Goal: Transaction & Acquisition: Subscribe to service/newsletter

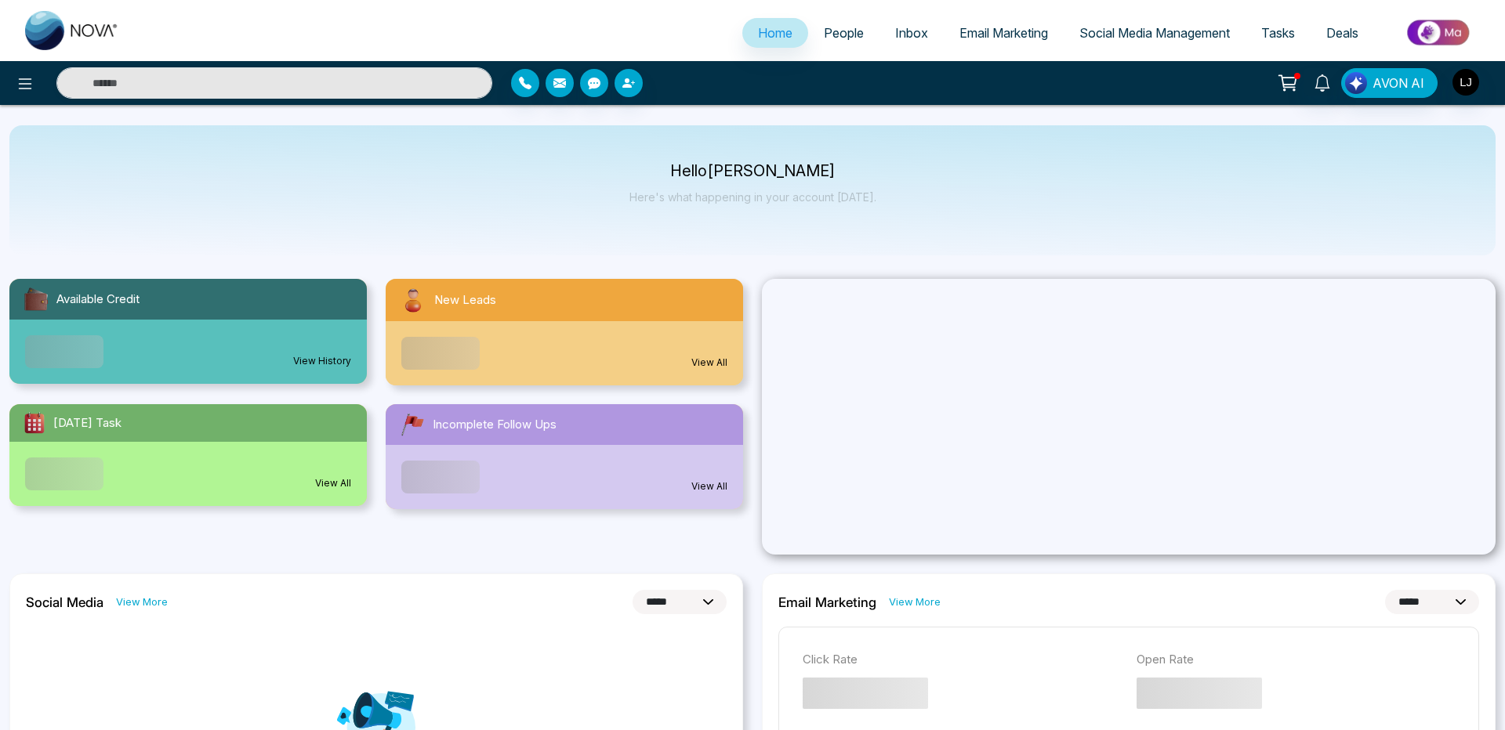
select select "*"
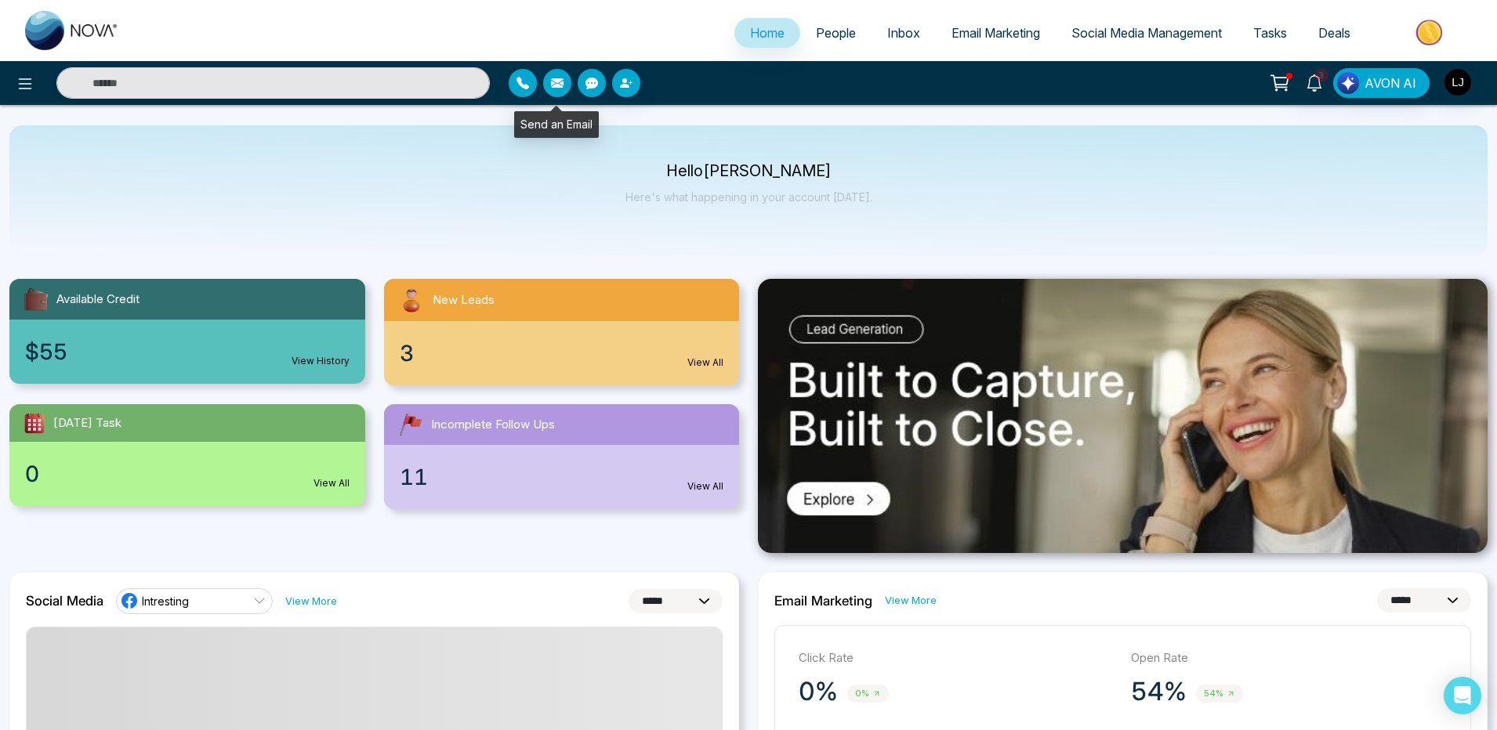
click at [559, 89] on icon "button" at bounding box center [557, 83] width 13 height 13
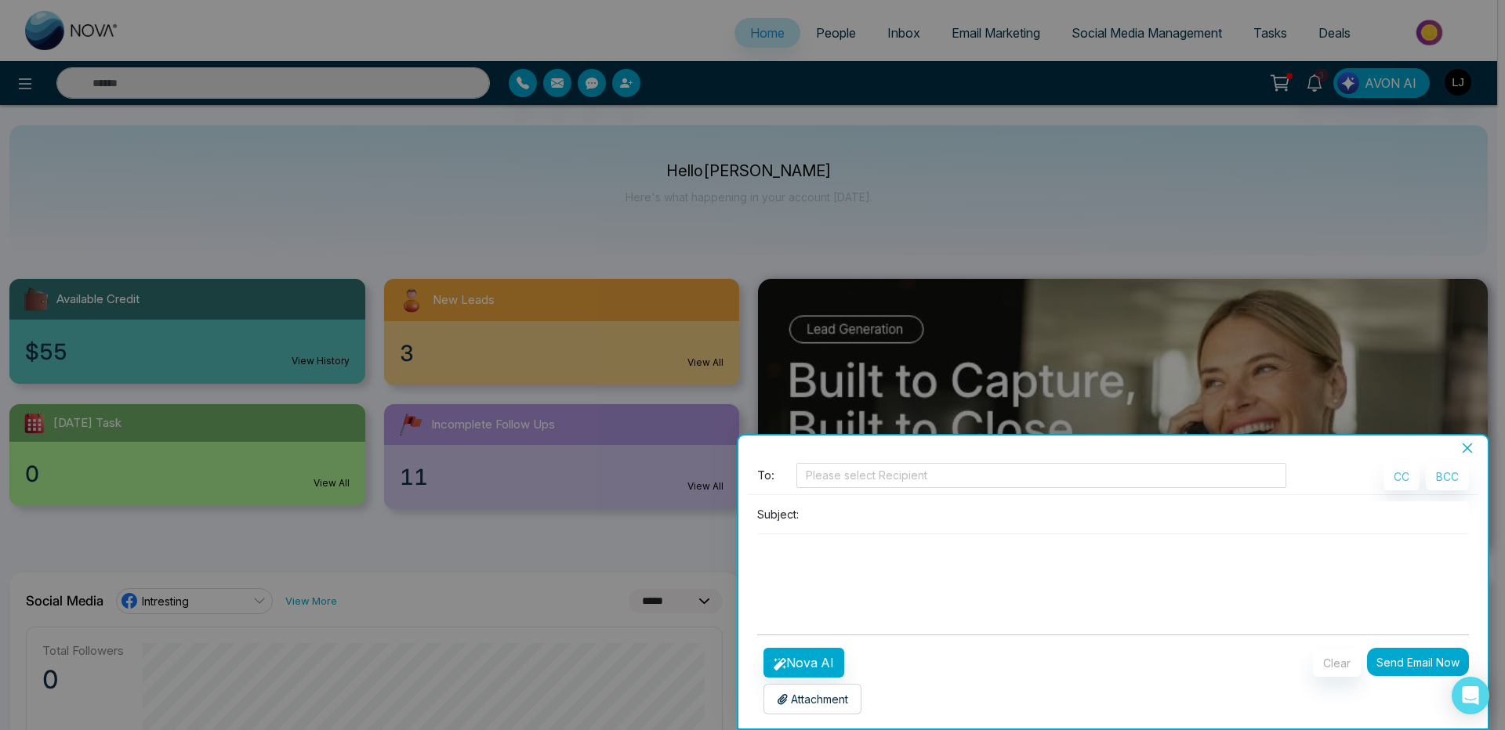
click at [883, 601] on textarea at bounding box center [1113, 571] width 712 height 75
click at [1466, 451] on icon "close" at bounding box center [1467, 448] width 13 height 13
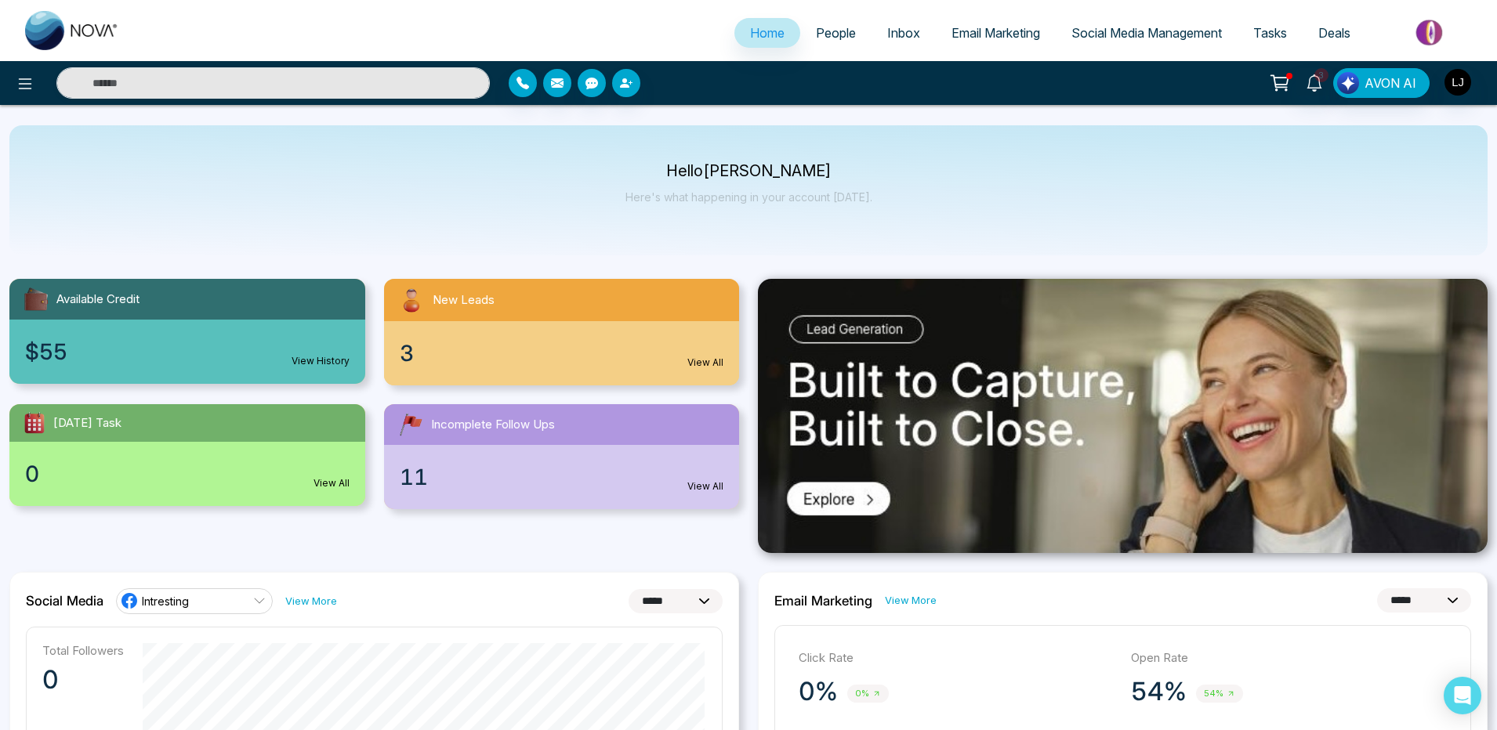
click at [834, 31] on span "People" at bounding box center [836, 33] width 40 height 16
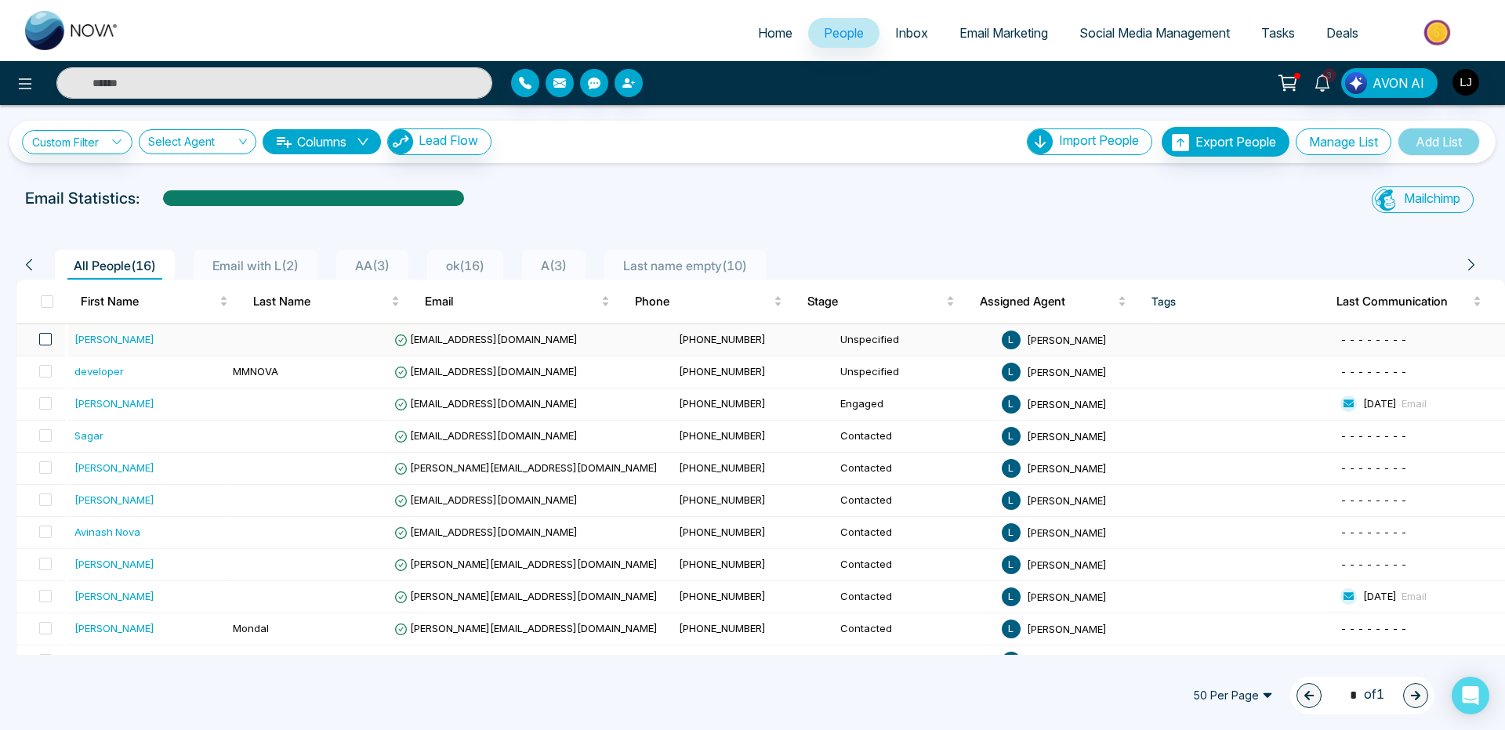
click at [50, 340] on span at bounding box center [45, 339] width 13 height 13
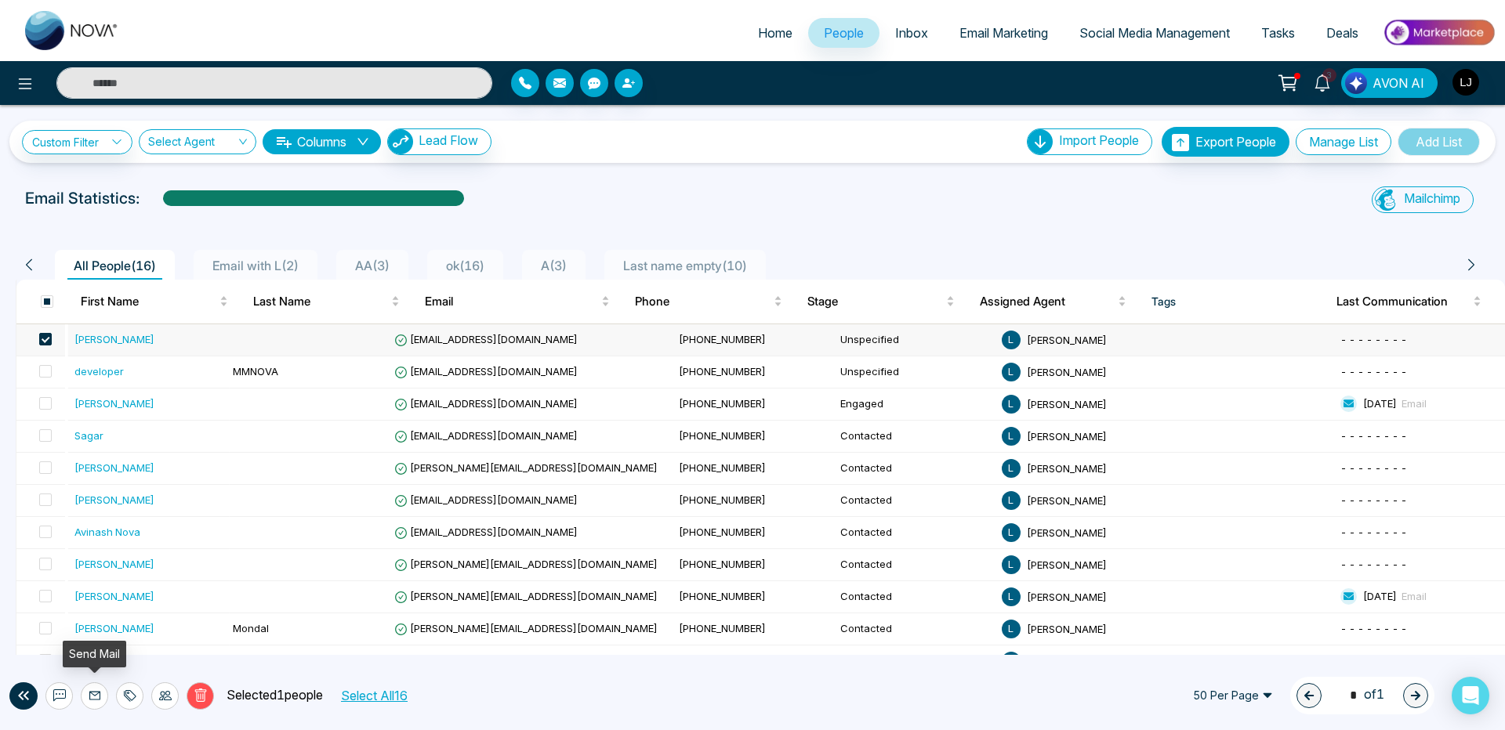
click at [94, 694] on icon at bounding box center [95, 696] width 13 height 13
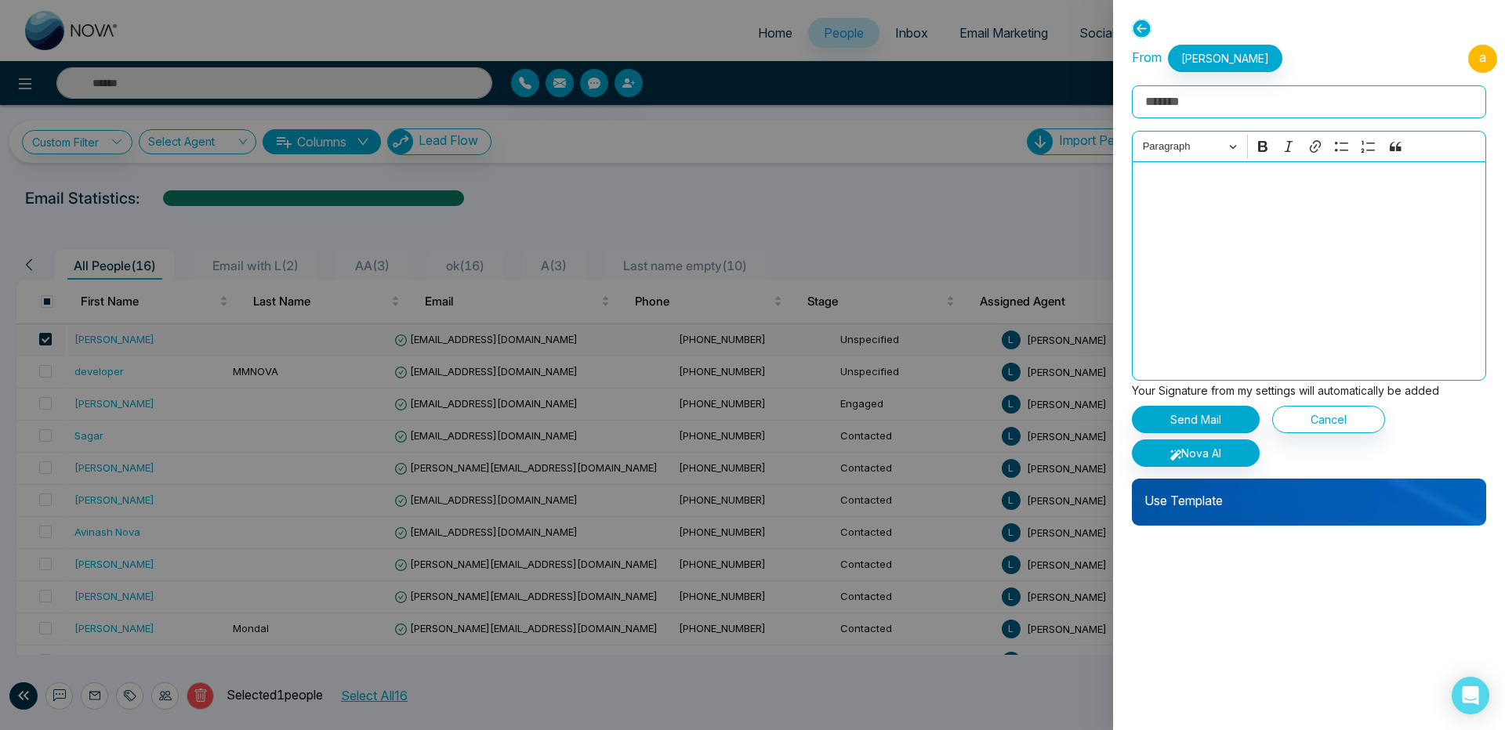
click at [1277, 252] on div "Editor editing area: main" at bounding box center [1309, 270] width 354 height 219
click at [1139, 23] on icon at bounding box center [1142, 29] width 20 height 20
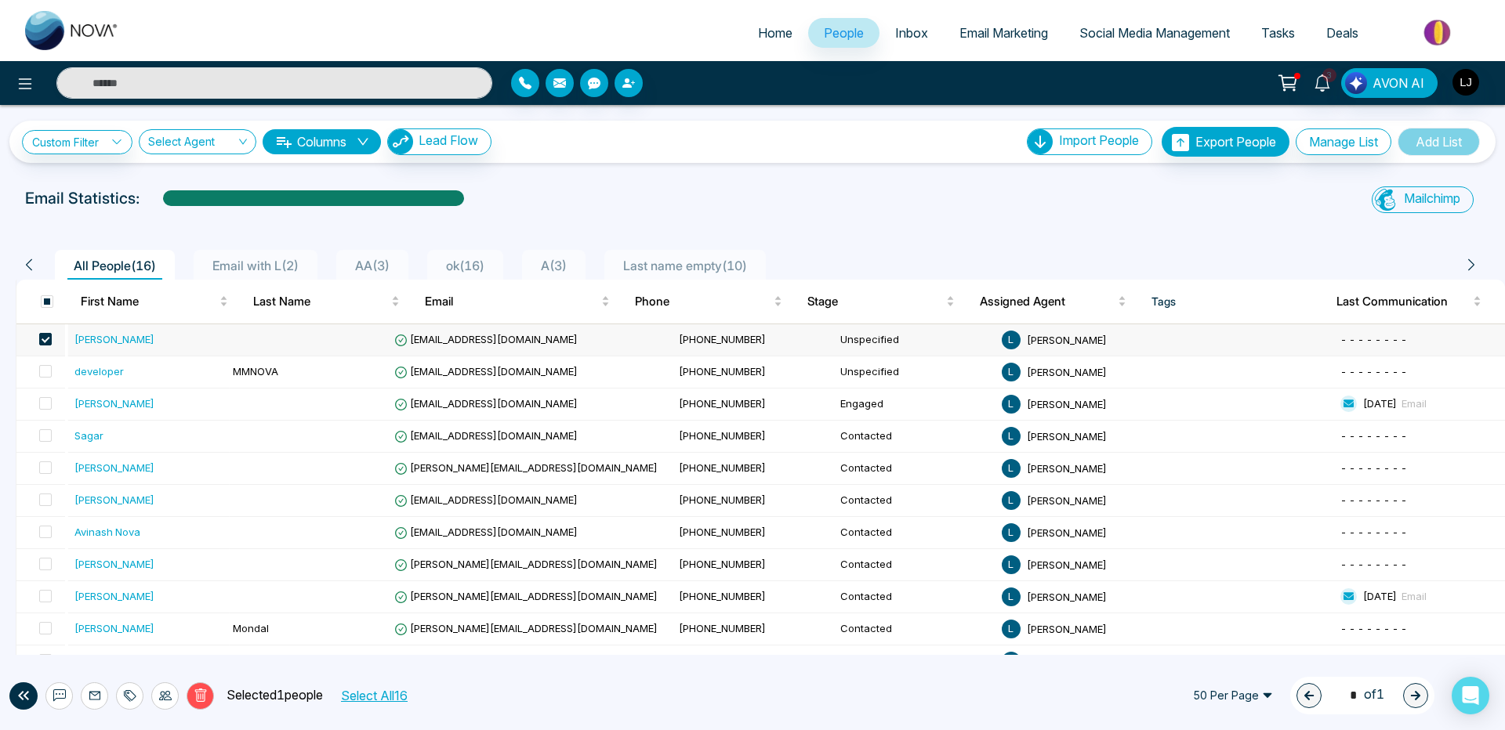
click at [94, 344] on div "[PERSON_NAME]" at bounding box center [114, 339] width 80 height 16
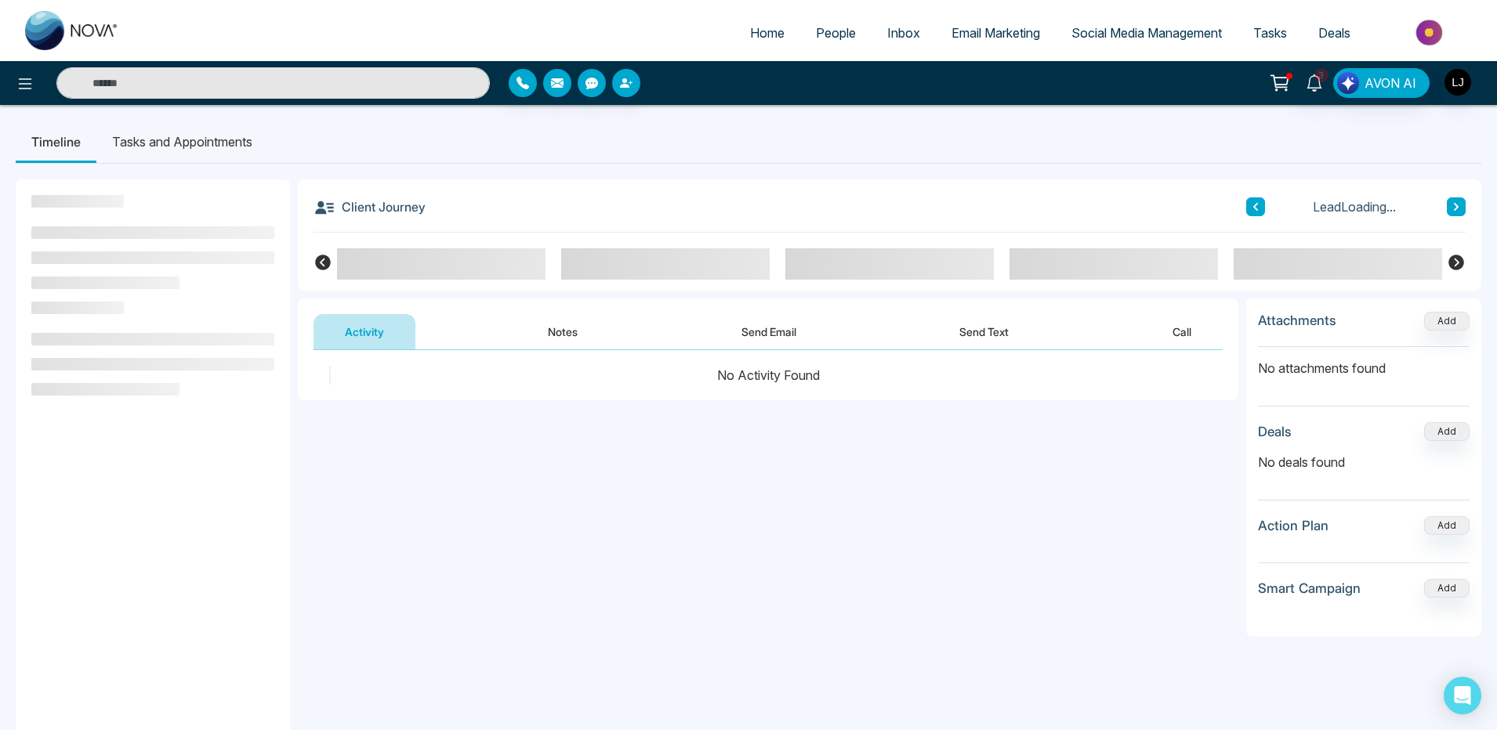
click at [796, 335] on button "Send Email" at bounding box center [769, 331] width 118 height 35
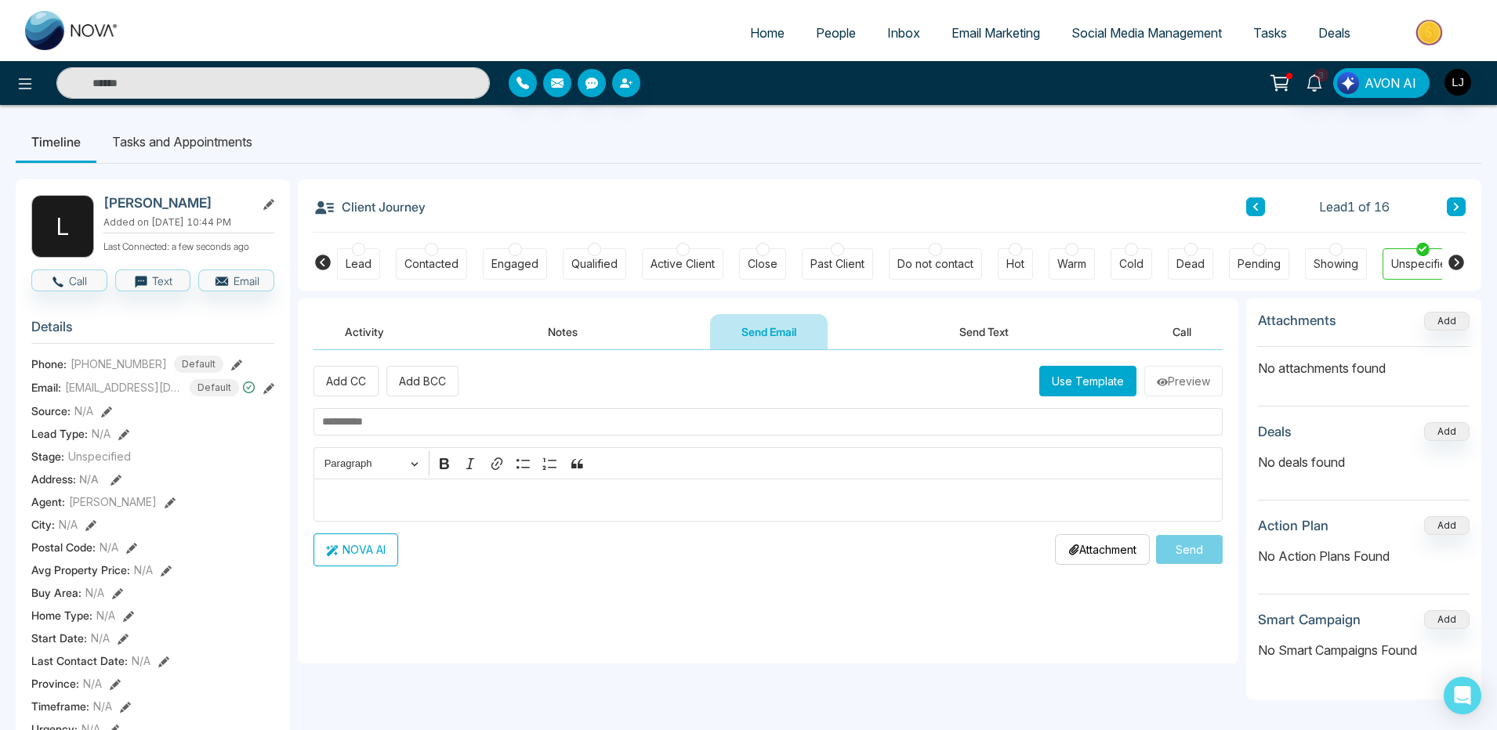
click at [425, 498] on p "Editor editing area: main" at bounding box center [768, 500] width 893 height 19
click at [992, 331] on button "Send Text" at bounding box center [984, 331] width 112 height 35
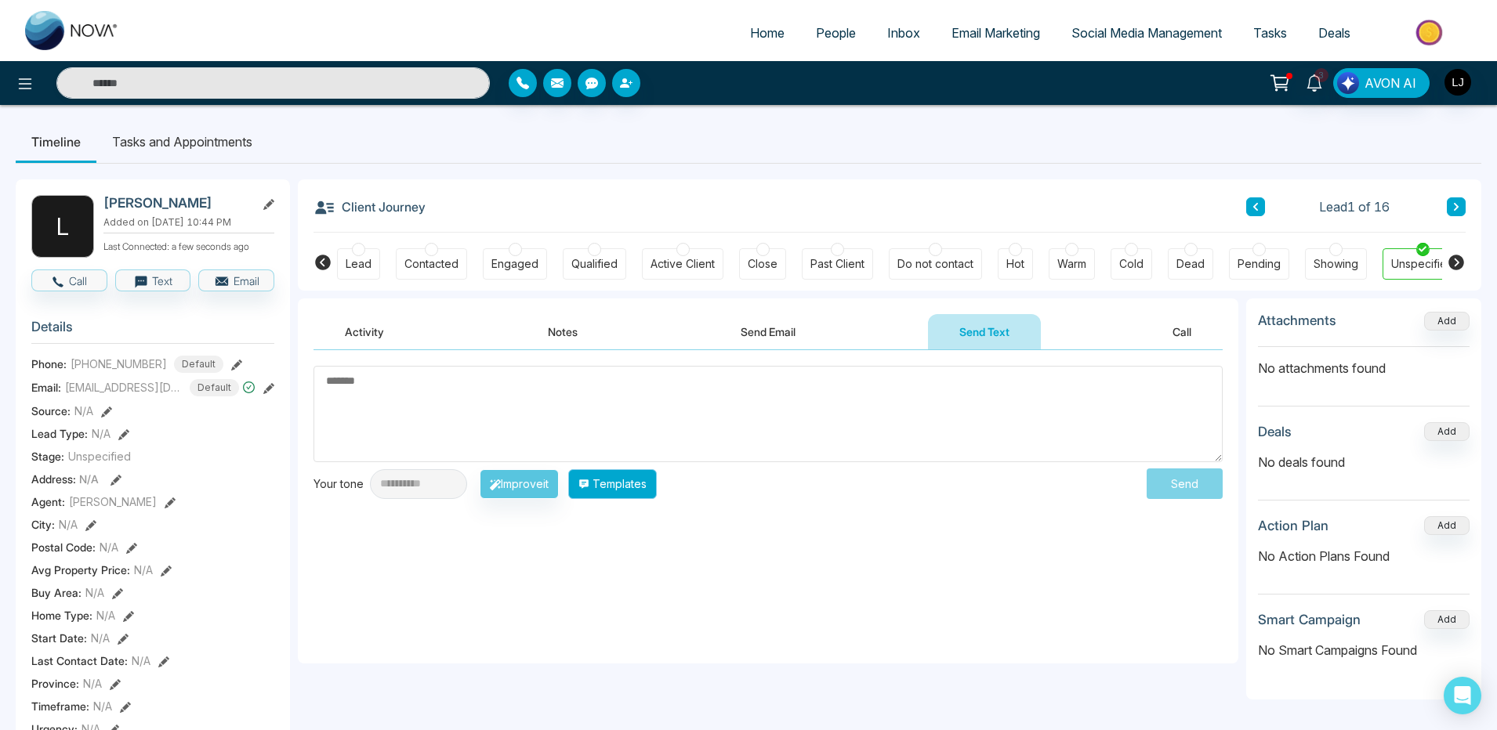
click at [641, 494] on button "Templates" at bounding box center [612, 484] width 89 height 30
click at [681, 607] on div "**********" at bounding box center [768, 506] width 940 height 313
click at [821, 35] on span "People" at bounding box center [836, 33] width 40 height 16
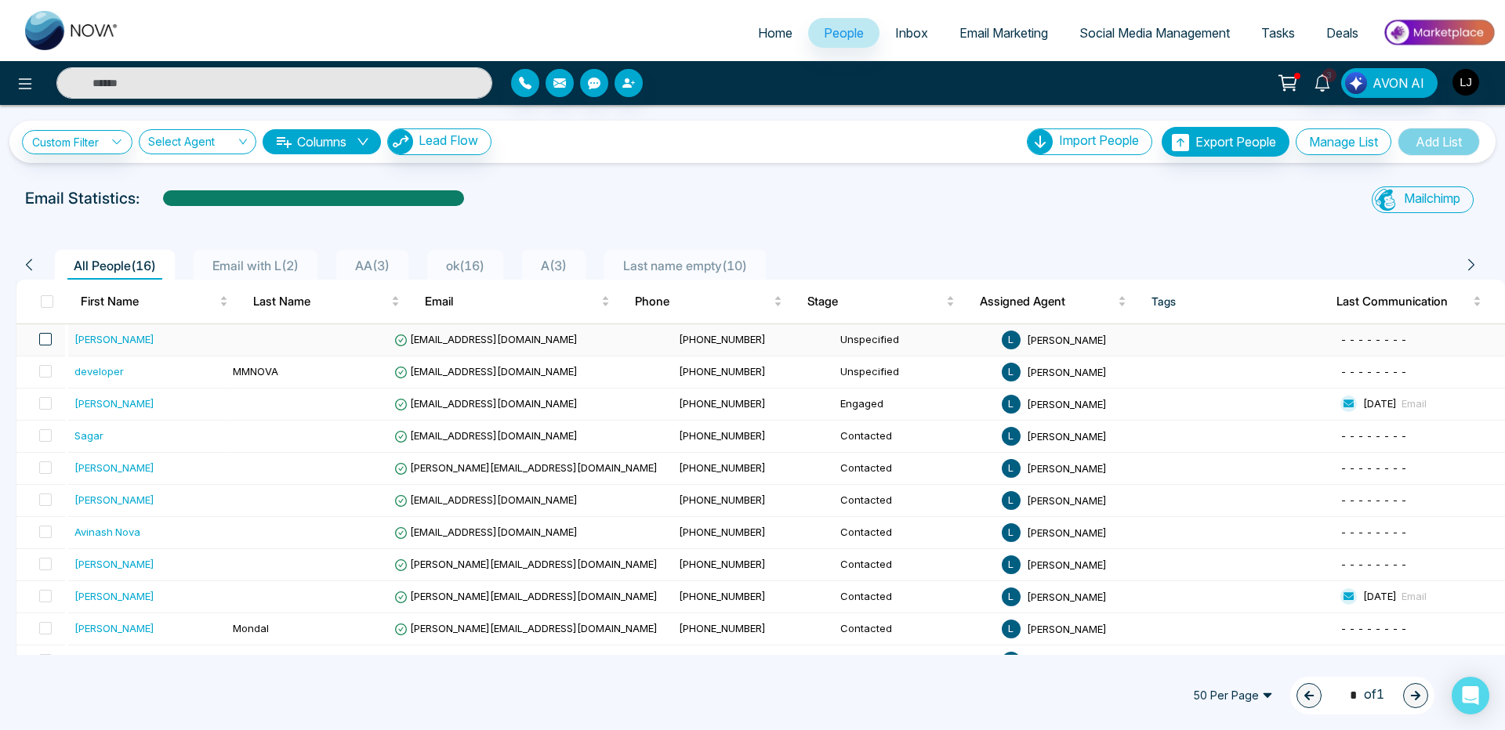
click at [48, 340] on span at bounding box center [45, 339] width 13 height 13
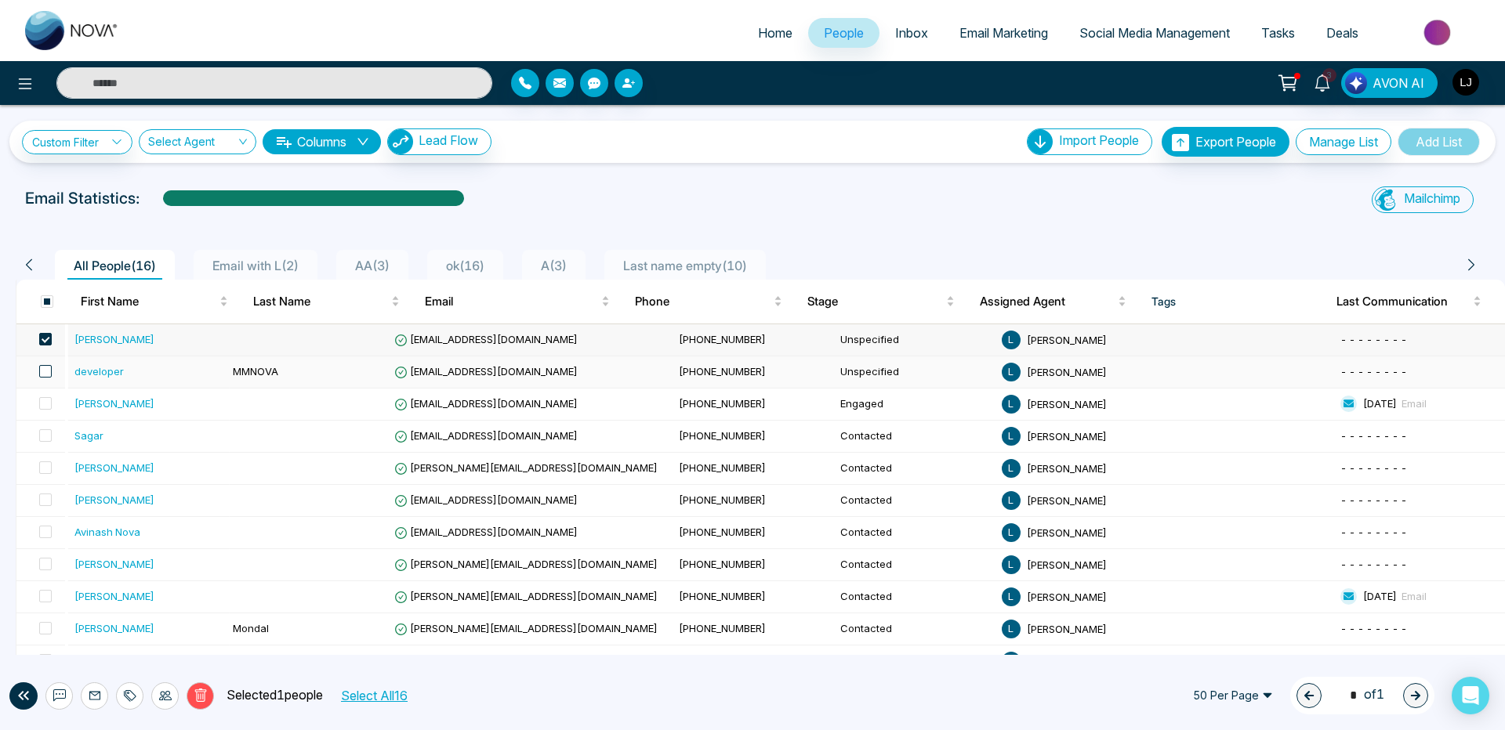
click at [41, 374] on span at bounding box center [45, 371] width 13 height 13
click at [94, 695] on icon at bounding box center [95, 696] width 13 height 13
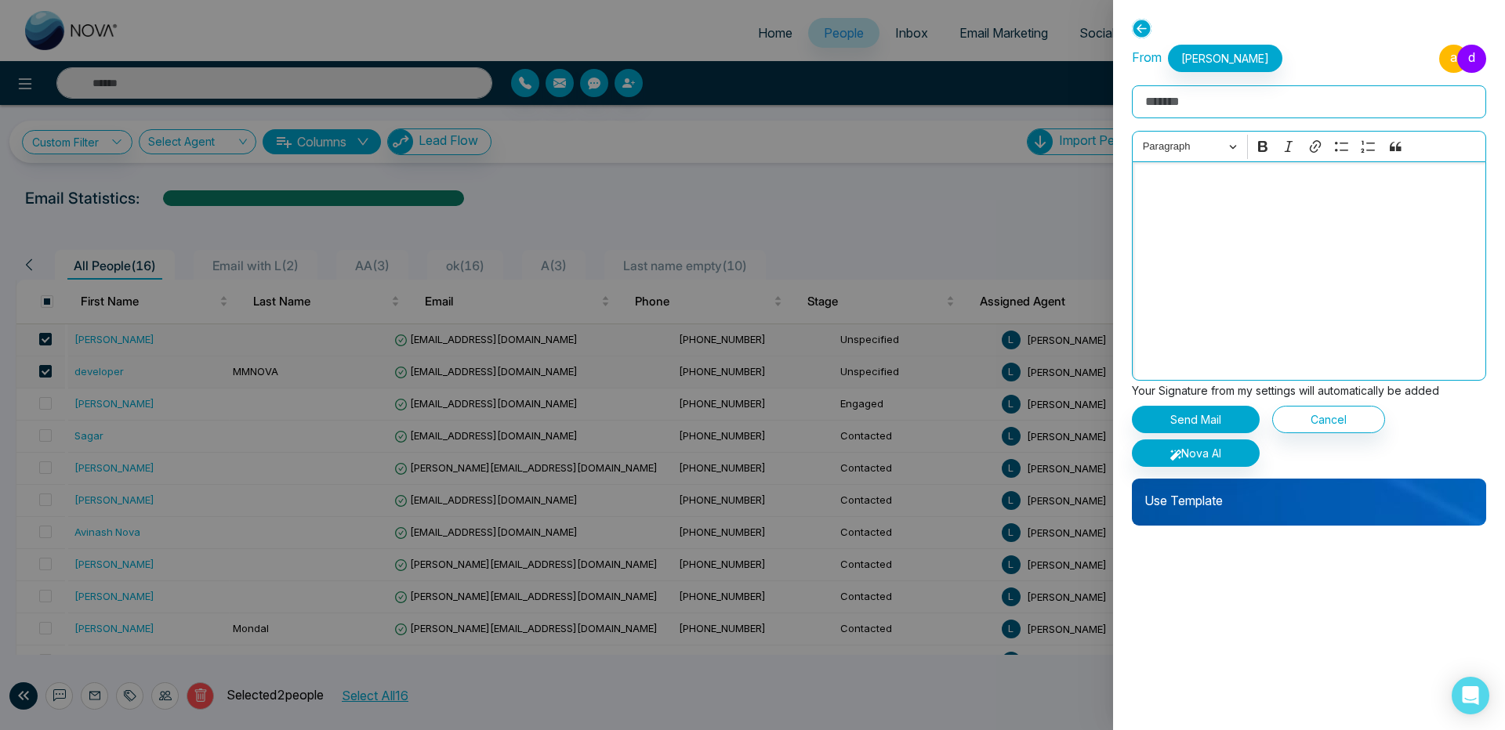
click at [1266, 259] on div "Editor editing area: main" at bounding box center [1309, 270] width 354 height 219
click at [1230, 144] on button "Paragraph" at bounding box center [1190, 147] width 108 height 24
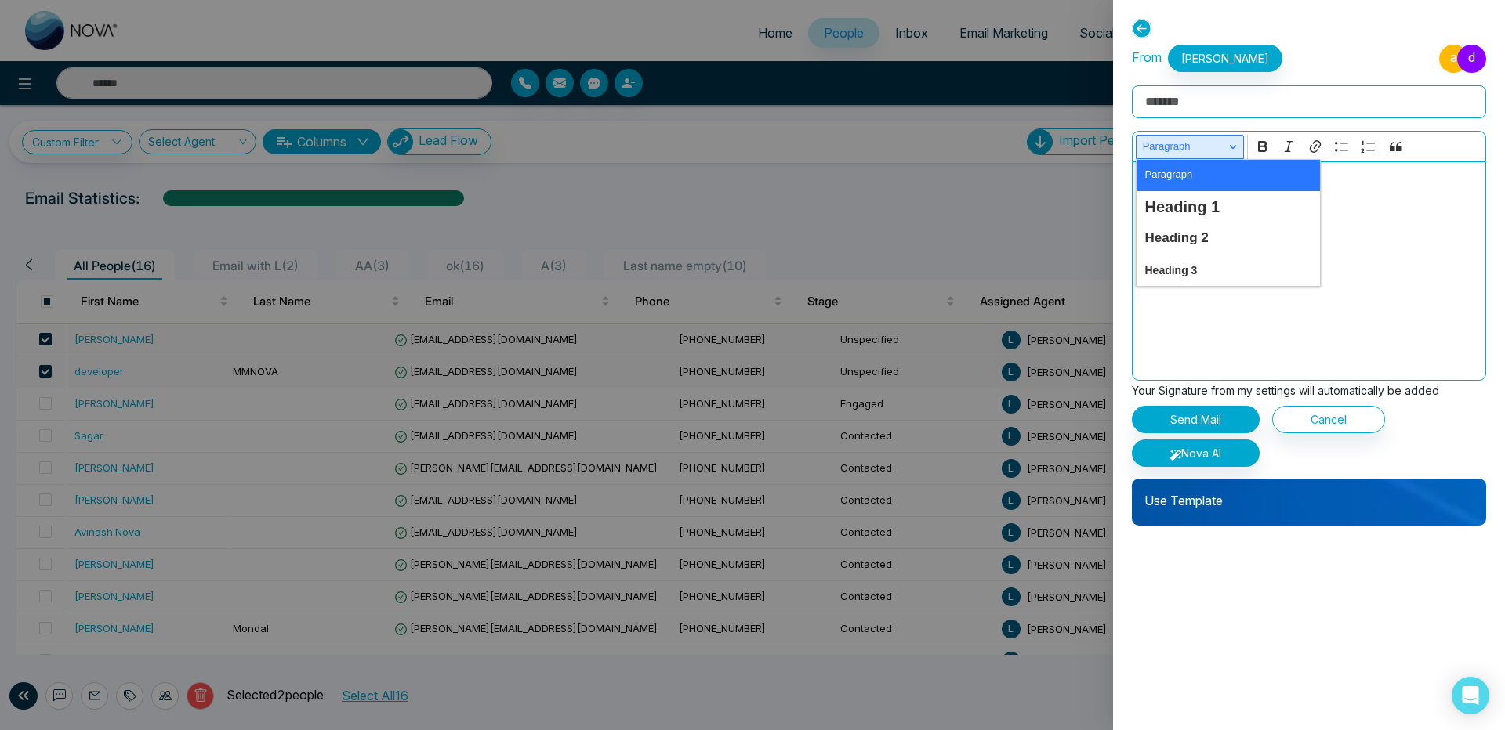
click at [1230, 144] on button "Paragraph" at bounding box center [1190, 147] width 108 height 24
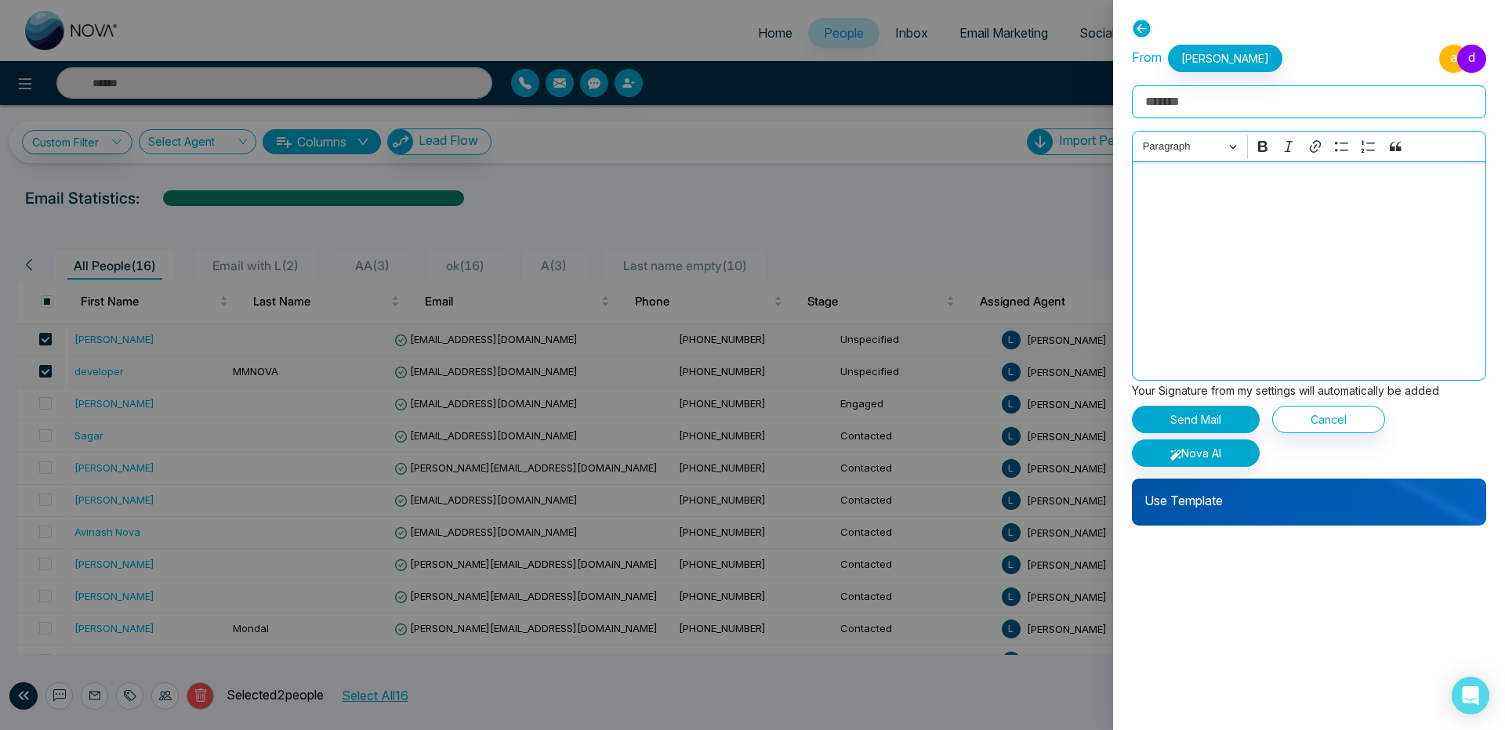
click at [1217, 183] on p "Editor editing area: main" at bounding box center [1309, 183] width 338 height 19
click at [1310, 417] on button "Cancel" at bounding box center [1328, 419] width 113 height 27
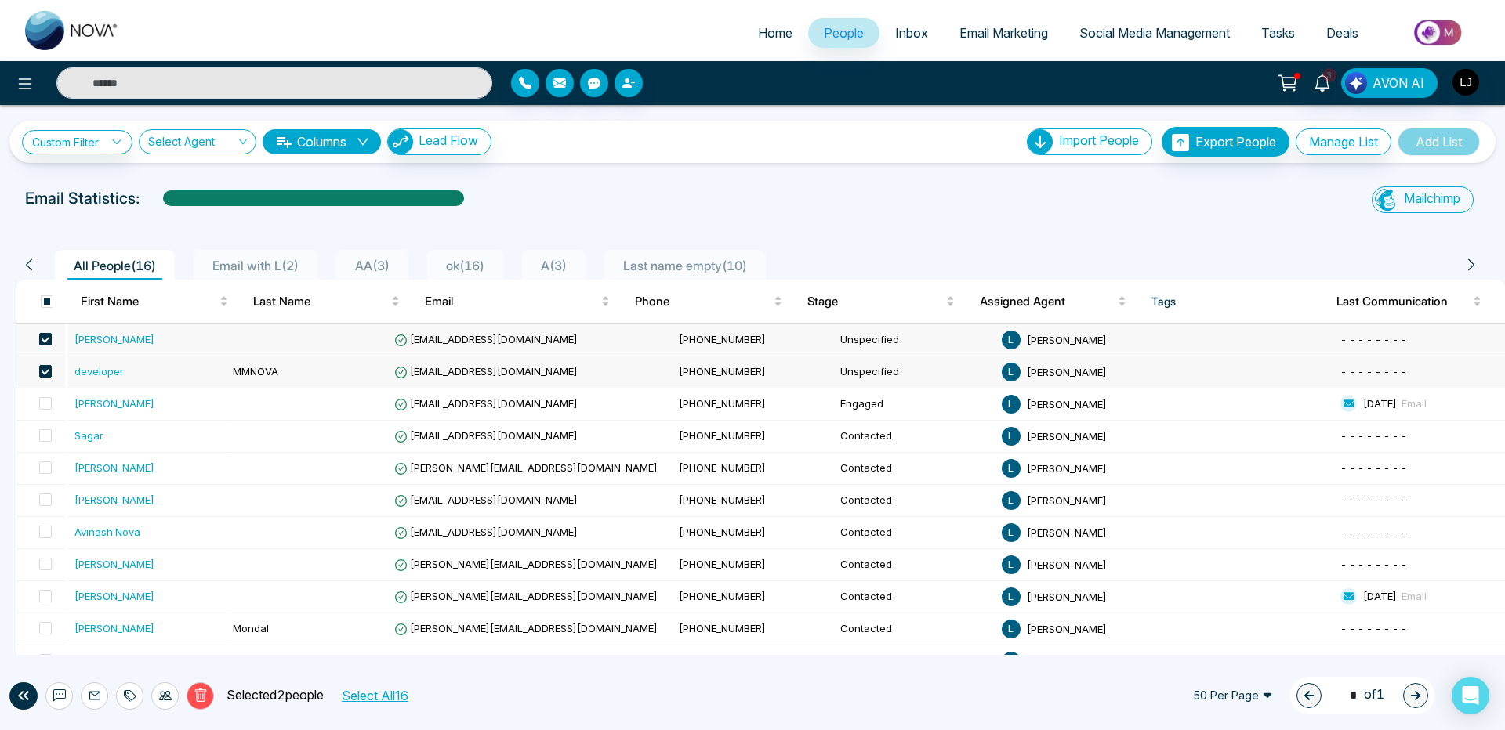
click at [969, 38] on span "Email Marketing" at bounding box center [1003, 33] width 89 height 16
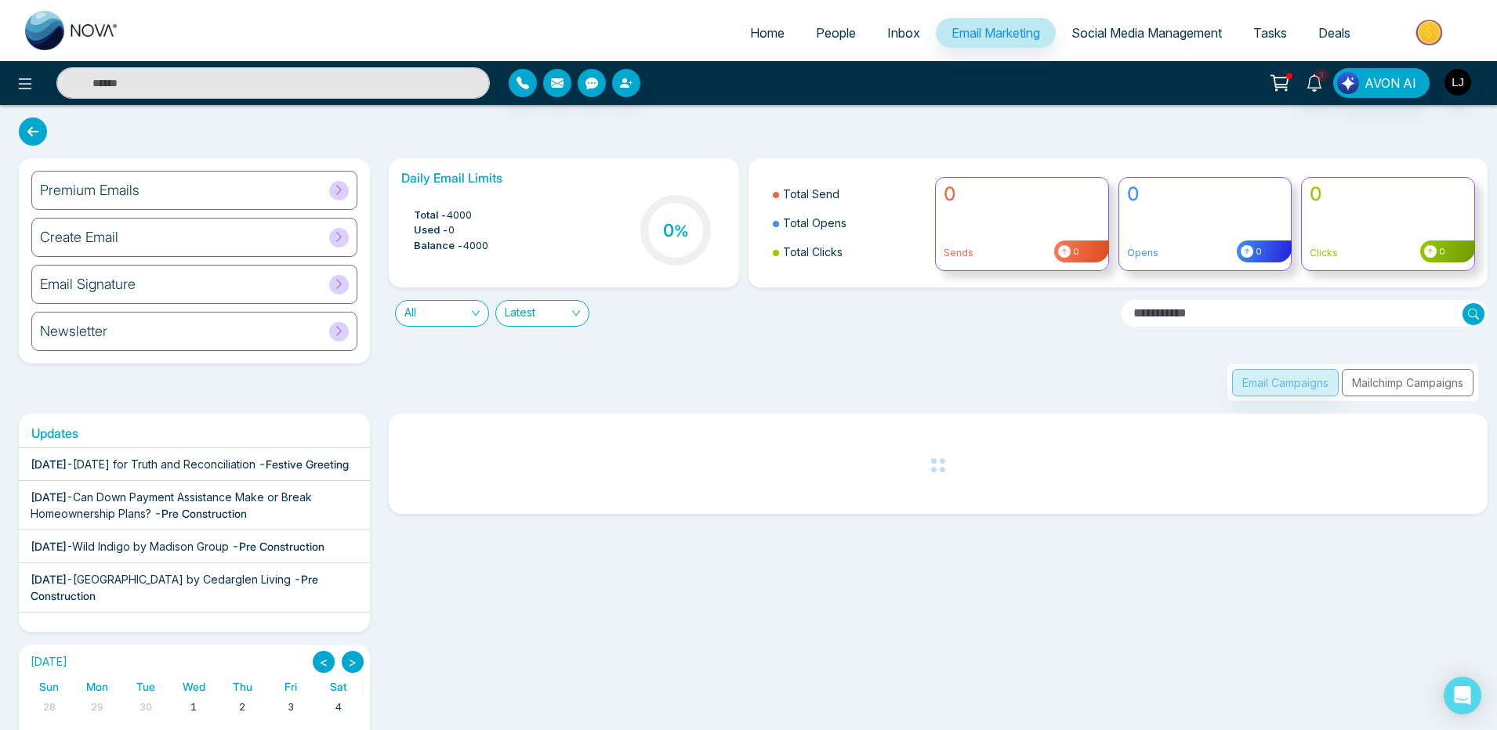
click at [199, 249] on div "Create Email" at bounding box center [194, 237] width 326 height 39
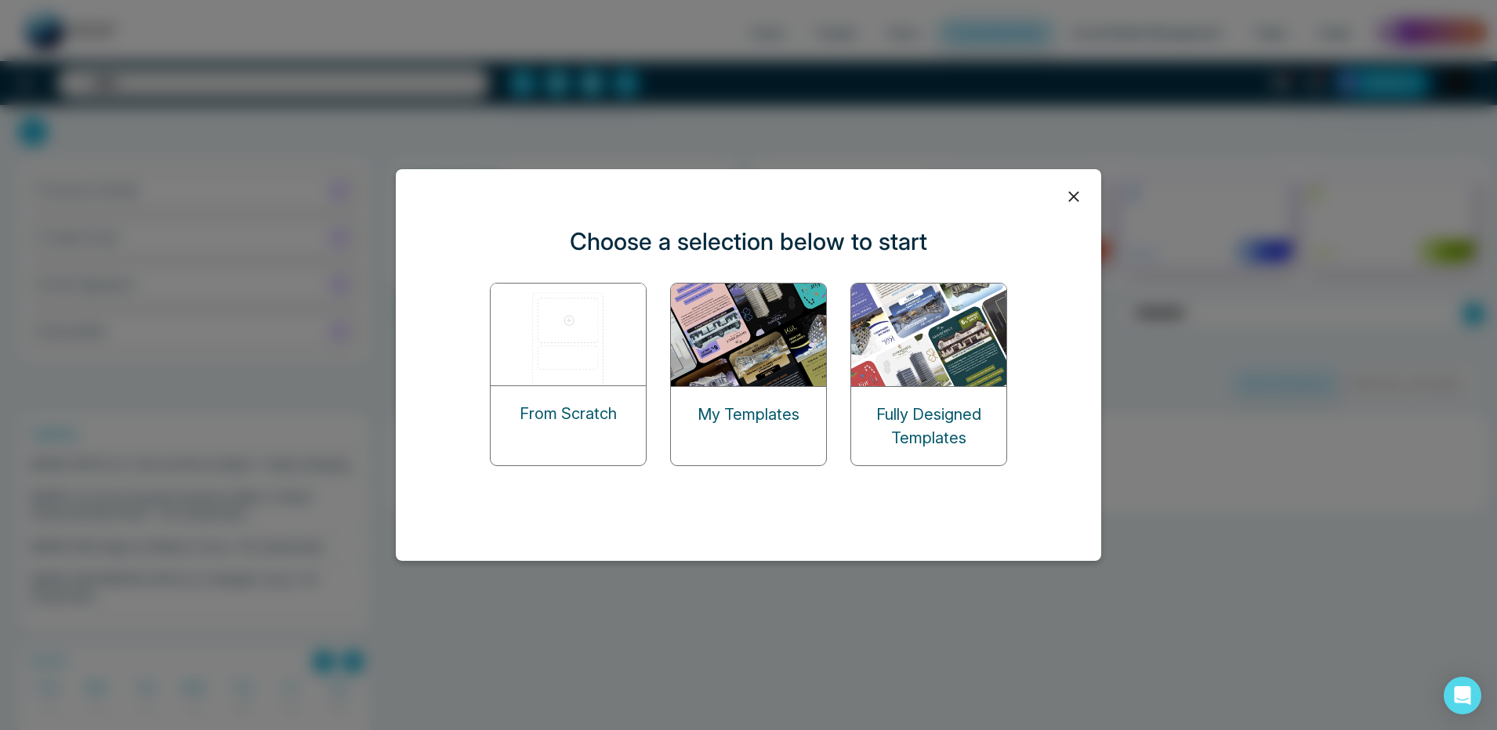
click at [593, 363] on img at bounding box center [569, 335] width 157 height 102
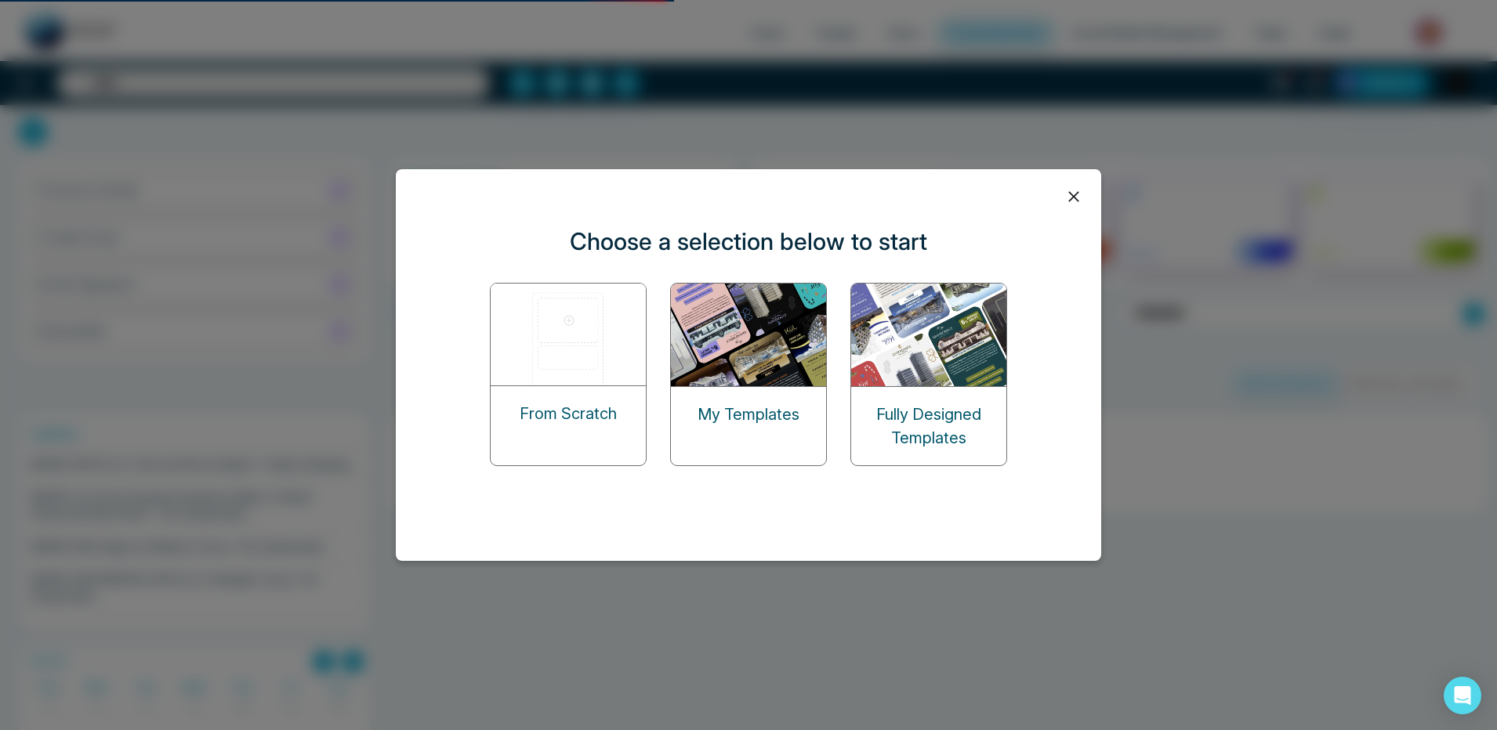
click at [593, 363] on img at bounding box center [569, 335] width 157 height 102
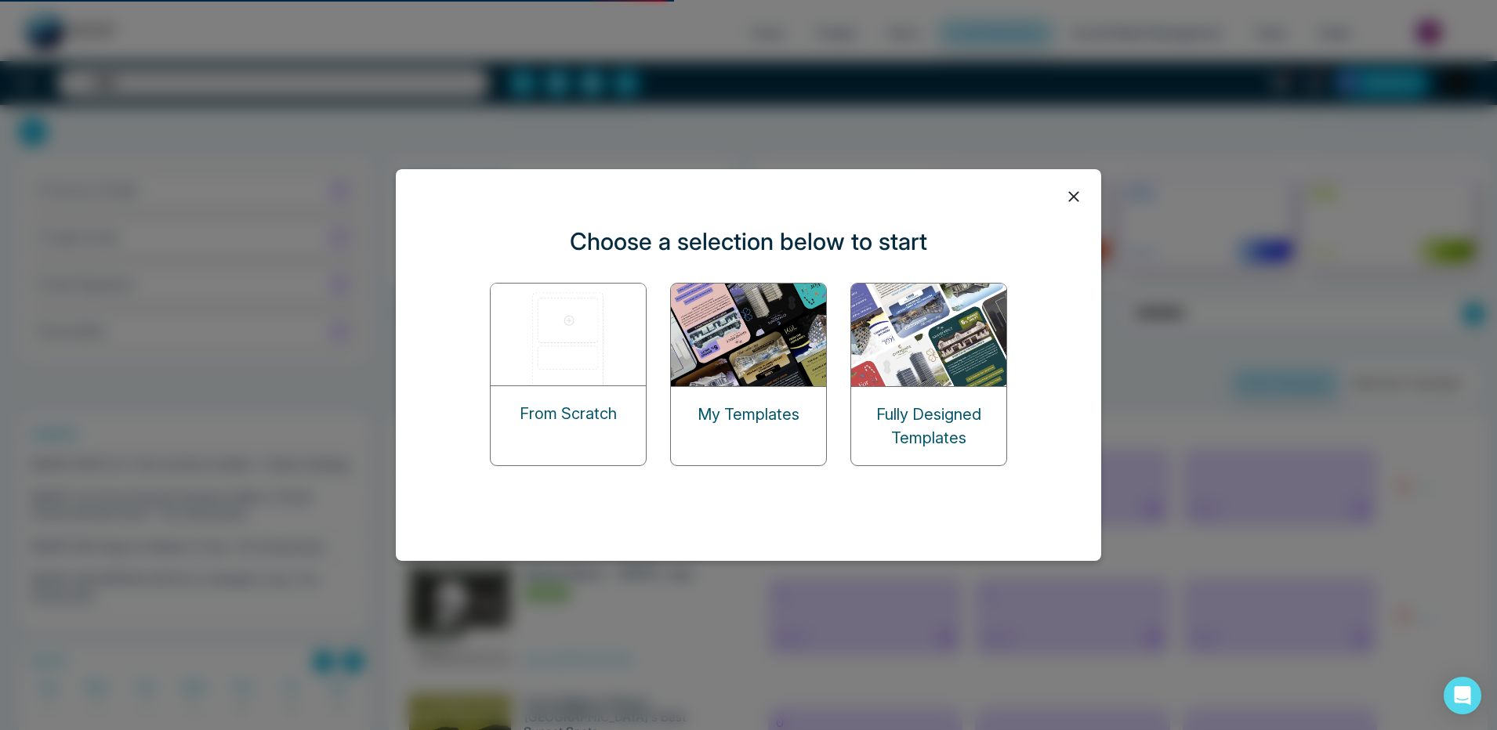
click at [593, 363] on img at bounding box center [569, 335] width 157 height 102
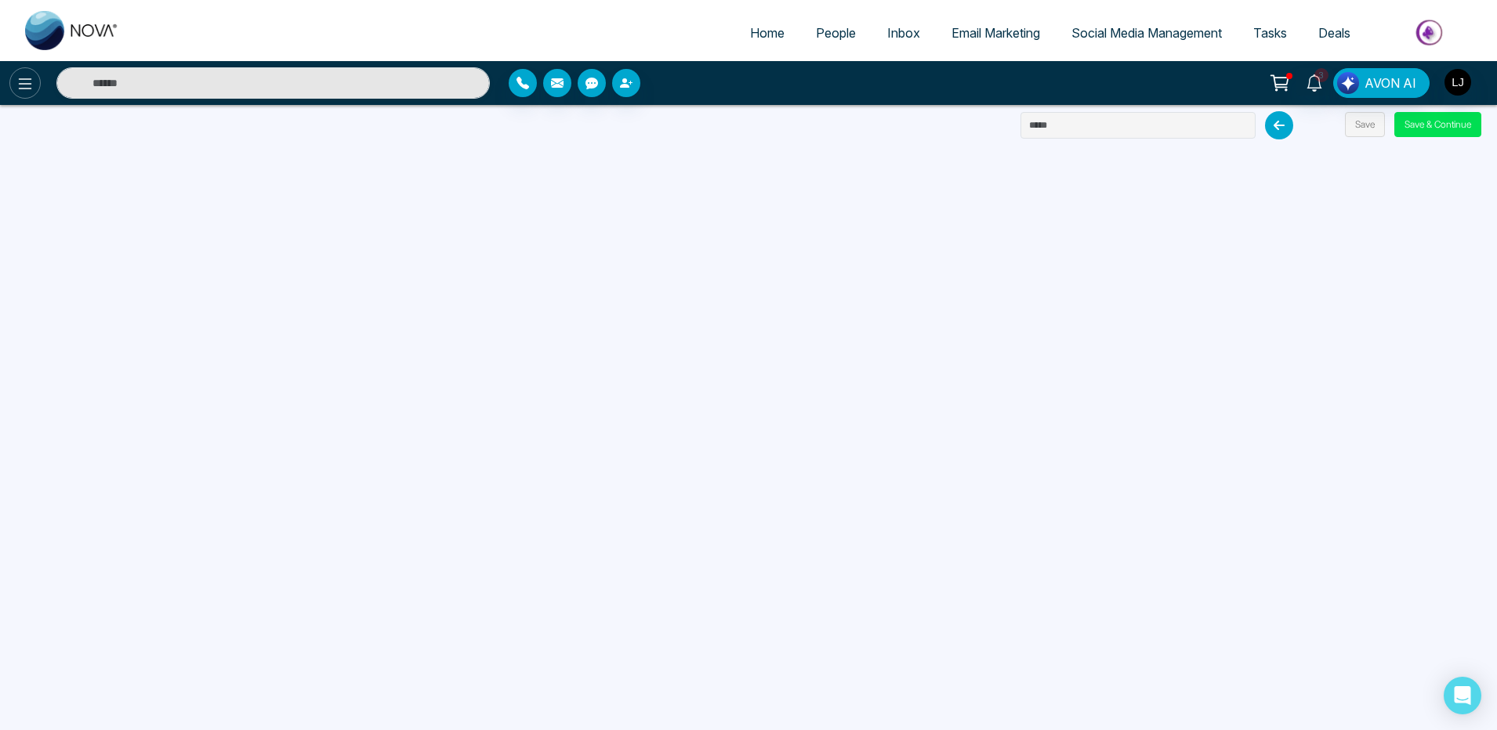
click at [26, 90] on icon at bounding box center [25, 83] width 19 height 19
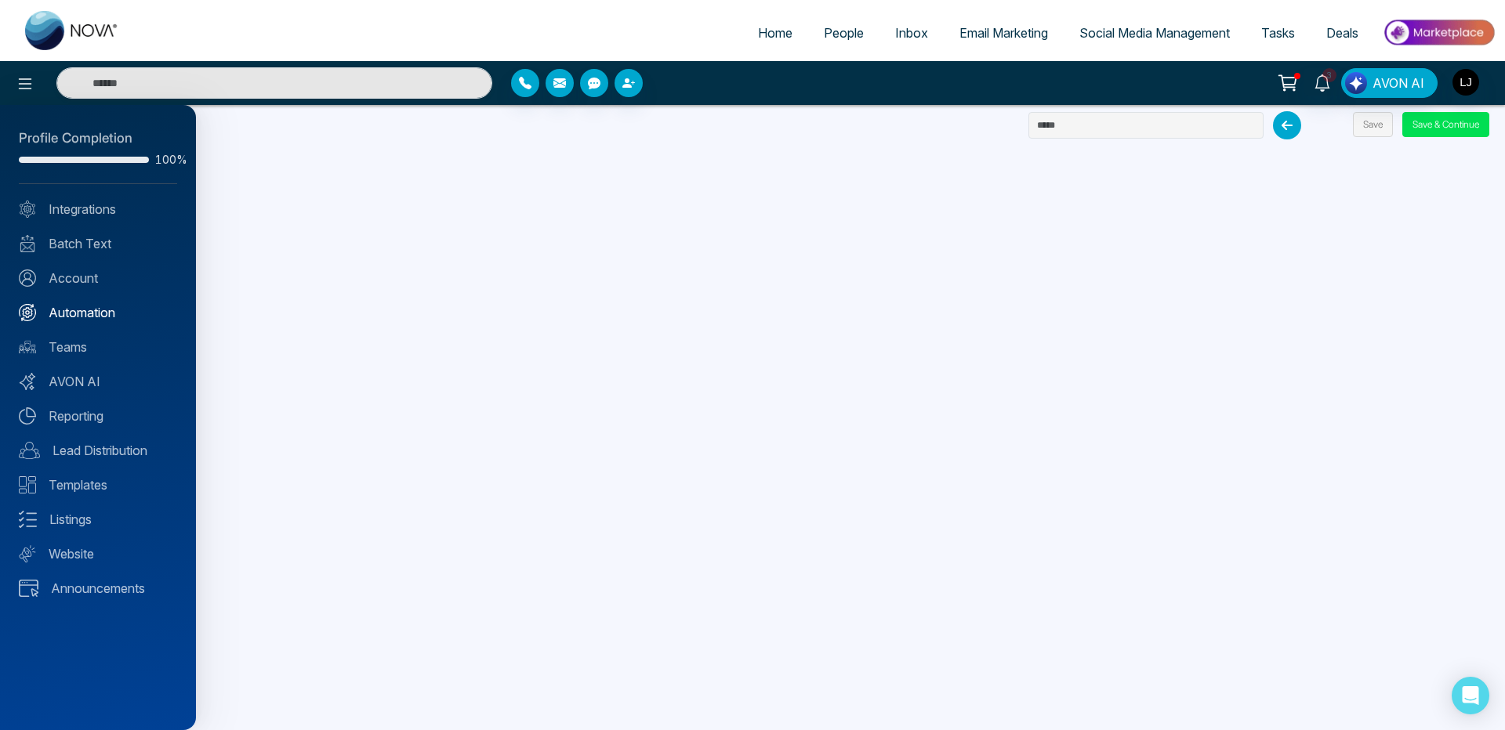
click at [95, 314] on link "Automation" at bounding box center [98, 312] width 158 height 19
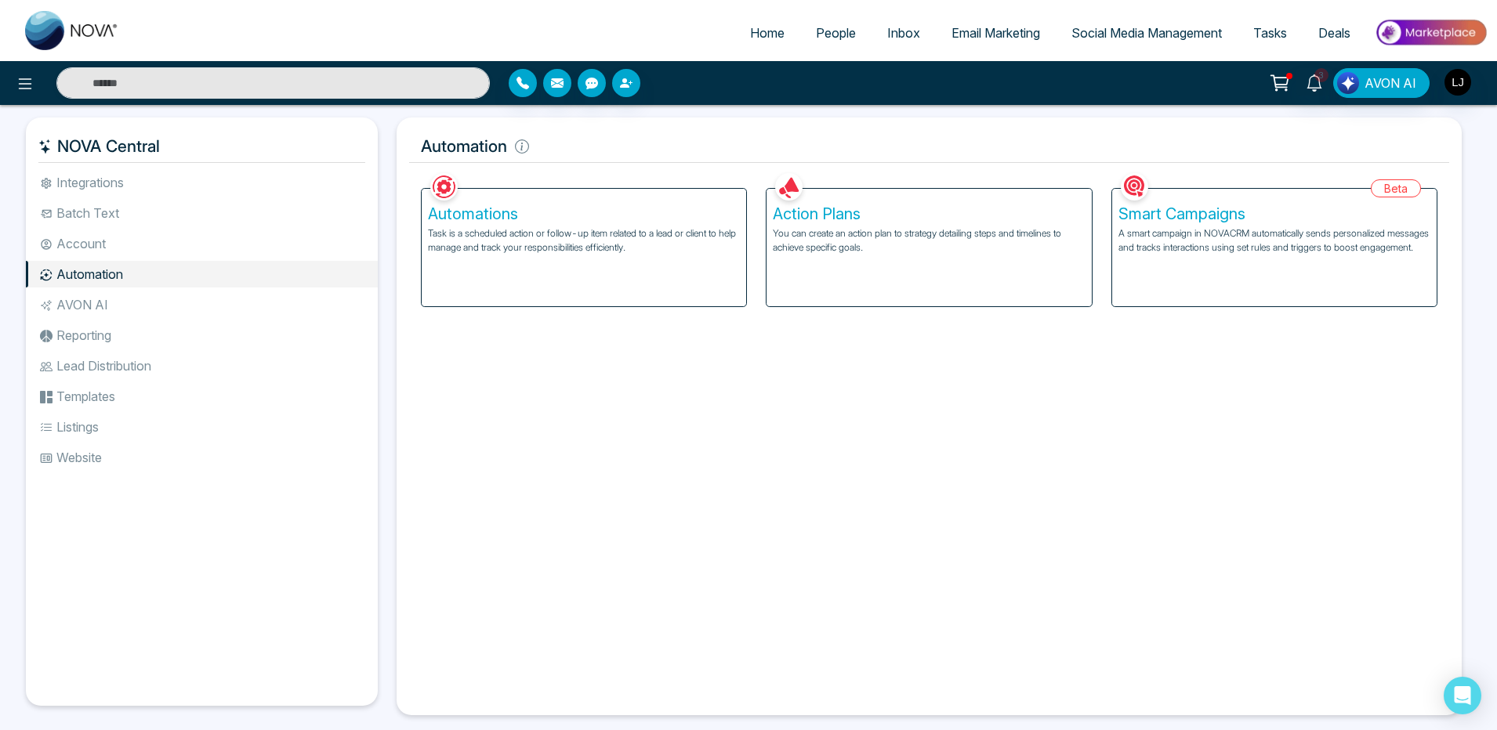
click at [665, 258] on div "Automations Task is a scheduled action or follow-up item related to a lead or c…" at bounding box center [584, 248] width 324 height 118
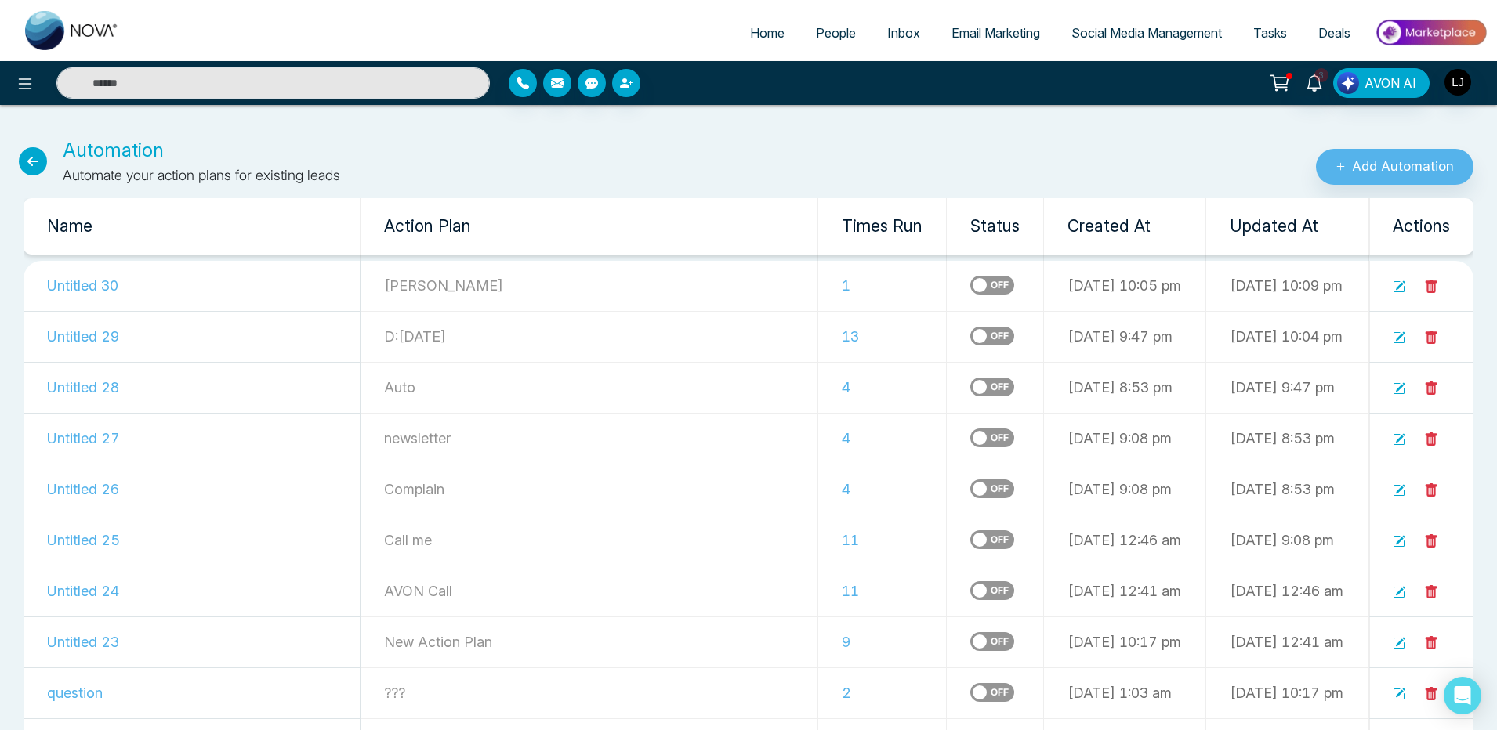
click at [103, 292] on td "Untitled 30" at bounding box center [192, 286] width 337 height 51
click at [108, 282] on td "Untitled 30" at bounding box center [192, 286] width 337 height 51
click at [1398, 288] on icon at bounding box center [1400, 285] width 9 height 9
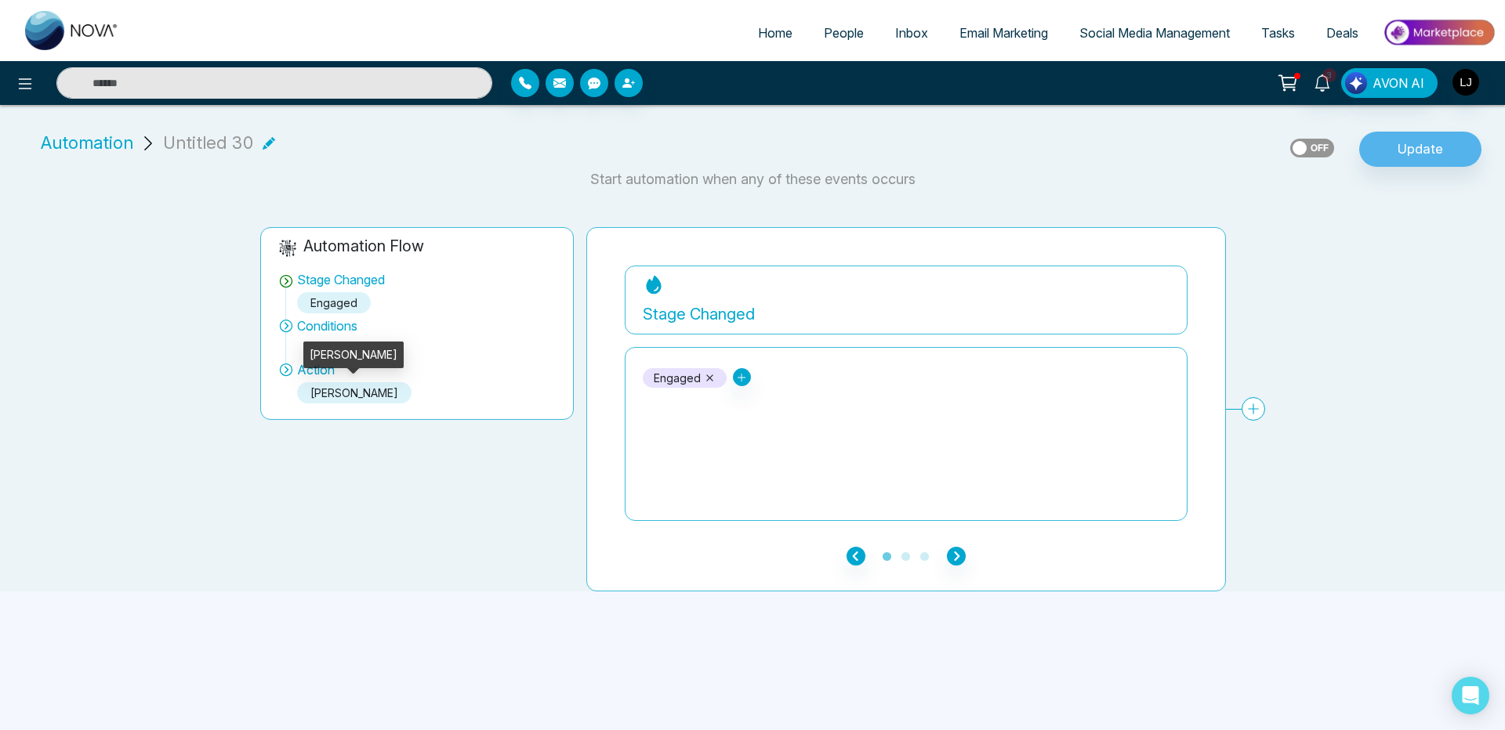
click at [341, 399] on div "[PERSON_NAME]" at bounding box center [354, 392] width 114 height 21
click at [951, 561] on icon "button" at bounding box center [956, 556] width 19 height 19
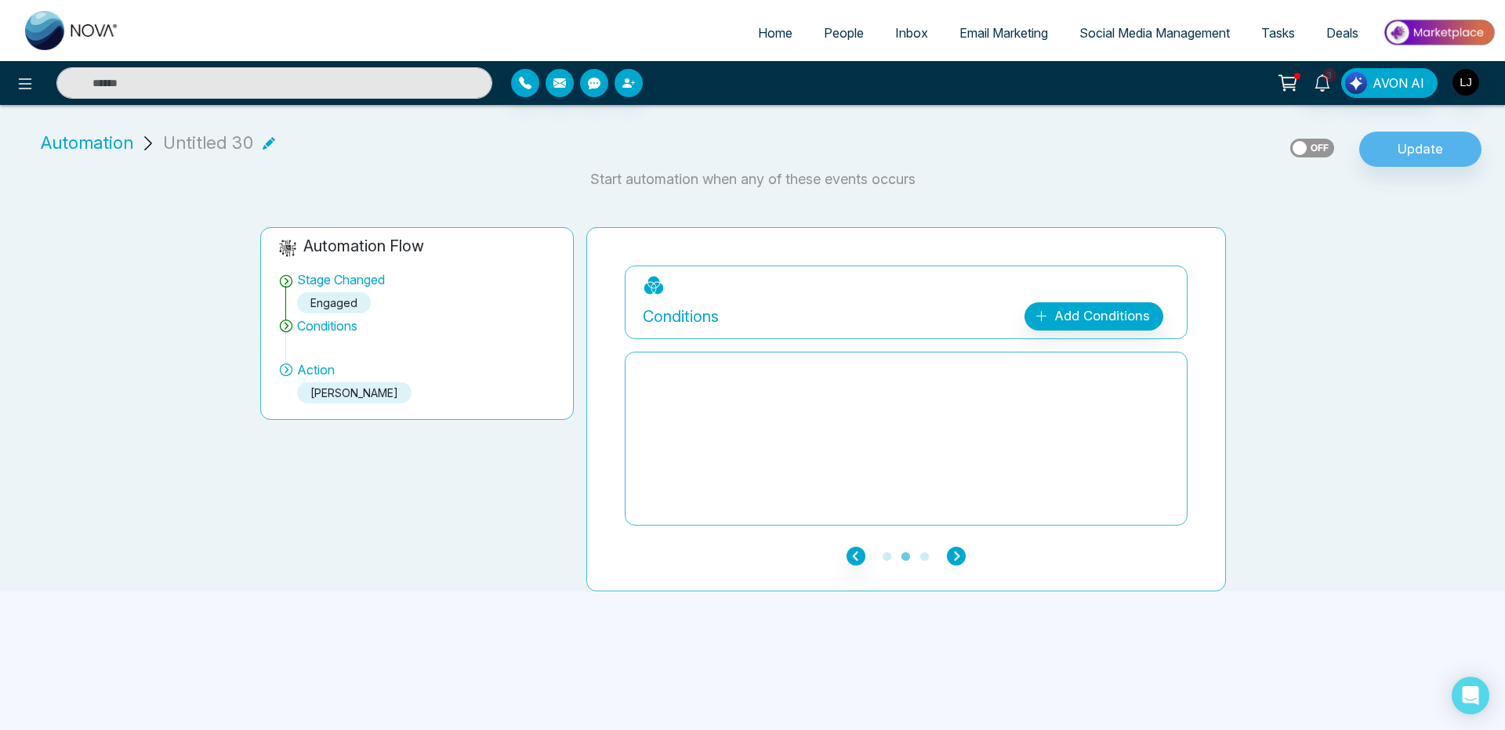
click at [951, 561] on icon "button" at bounding box center [956, 556] width 19 height 19
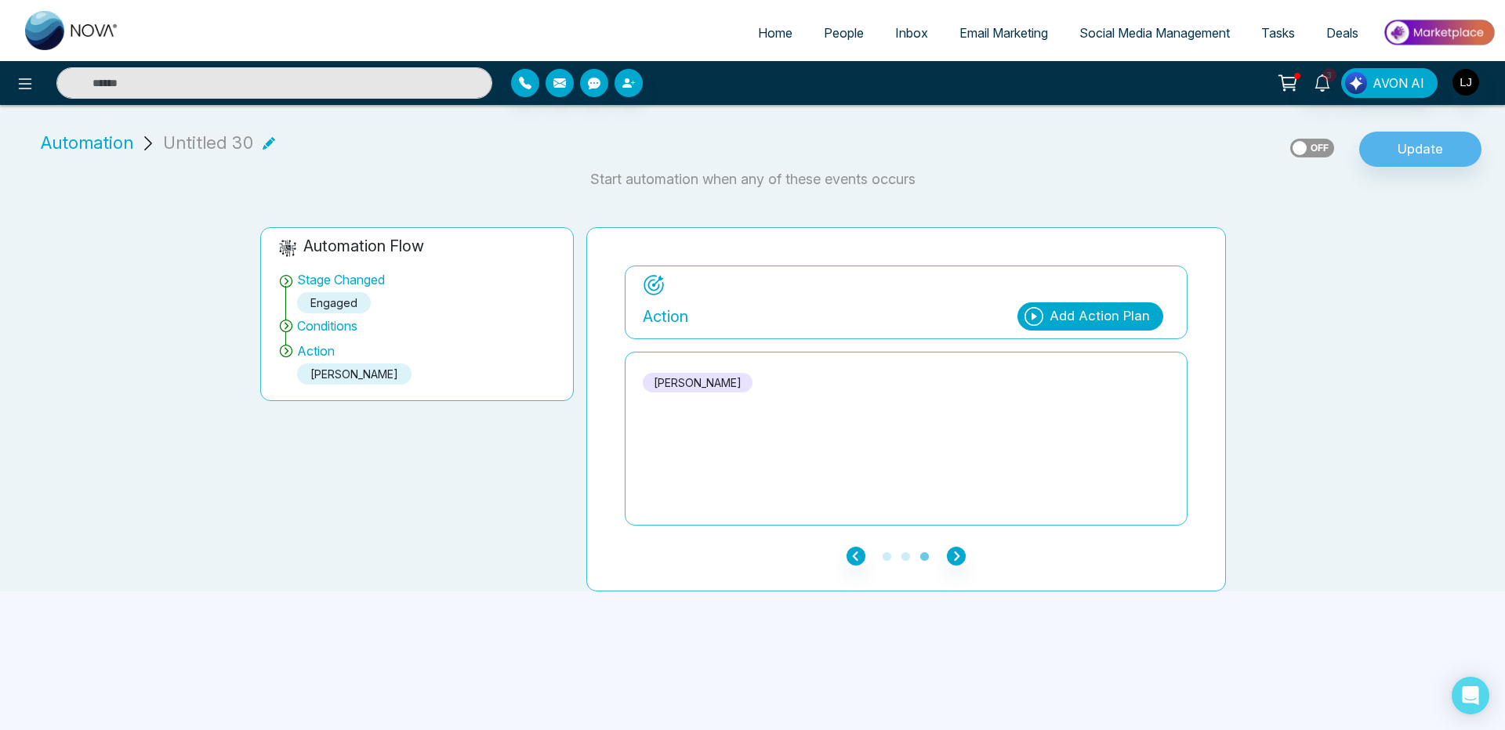
click at [681, 377] on p "[PERSON_NAME]" at bounding box center [698, 383] width 110 height 20
click at [958, 557] on icon "button" at bounding box center [956, 556] width 19 height 19
click at [25, 80] on icon at bounding box center [25, 83] width 19 height 19
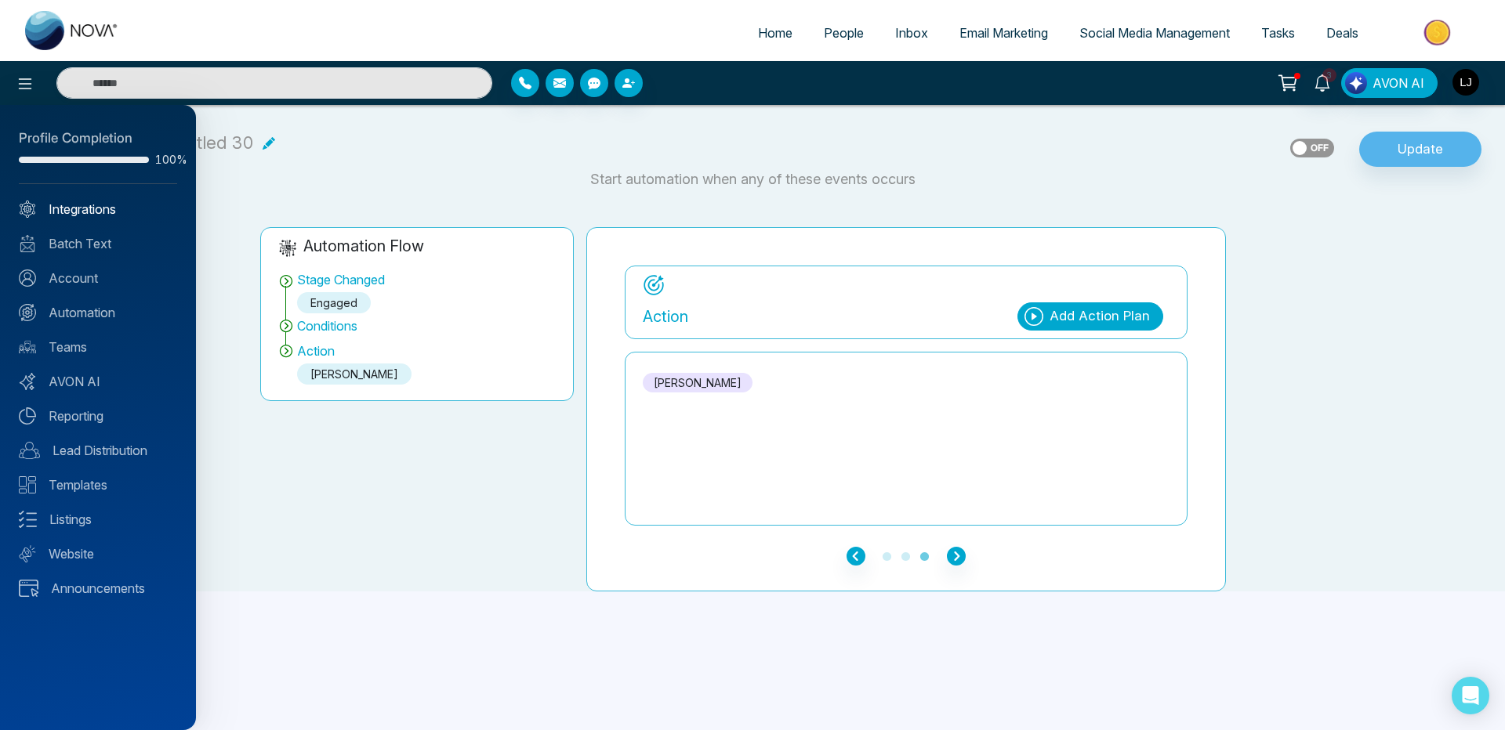
click at [89, 204] on link "Integrations" at bounding box center [98, 209] width 158 height 19
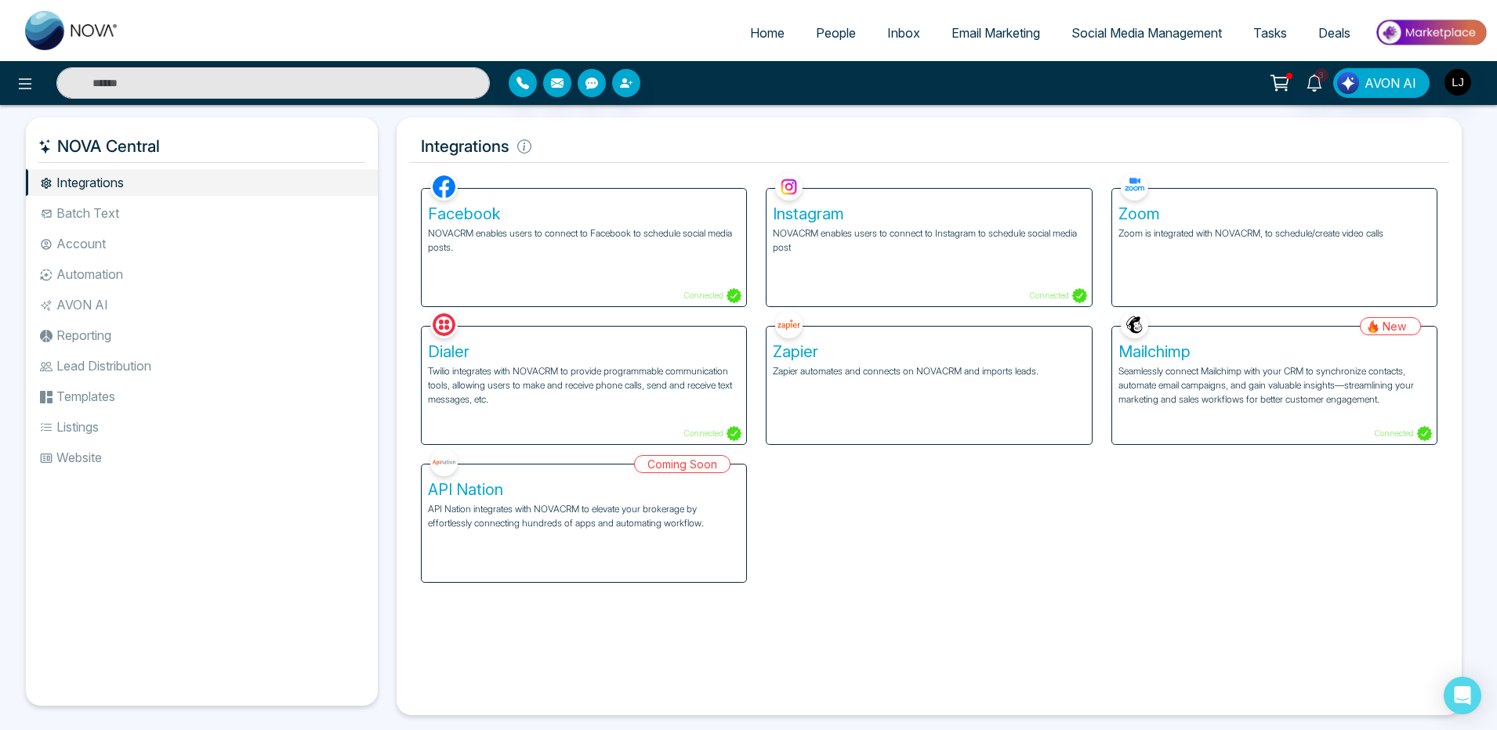
click at [89, 284] on li "Automation" at bounding box center [202, 274] width 352 height 27
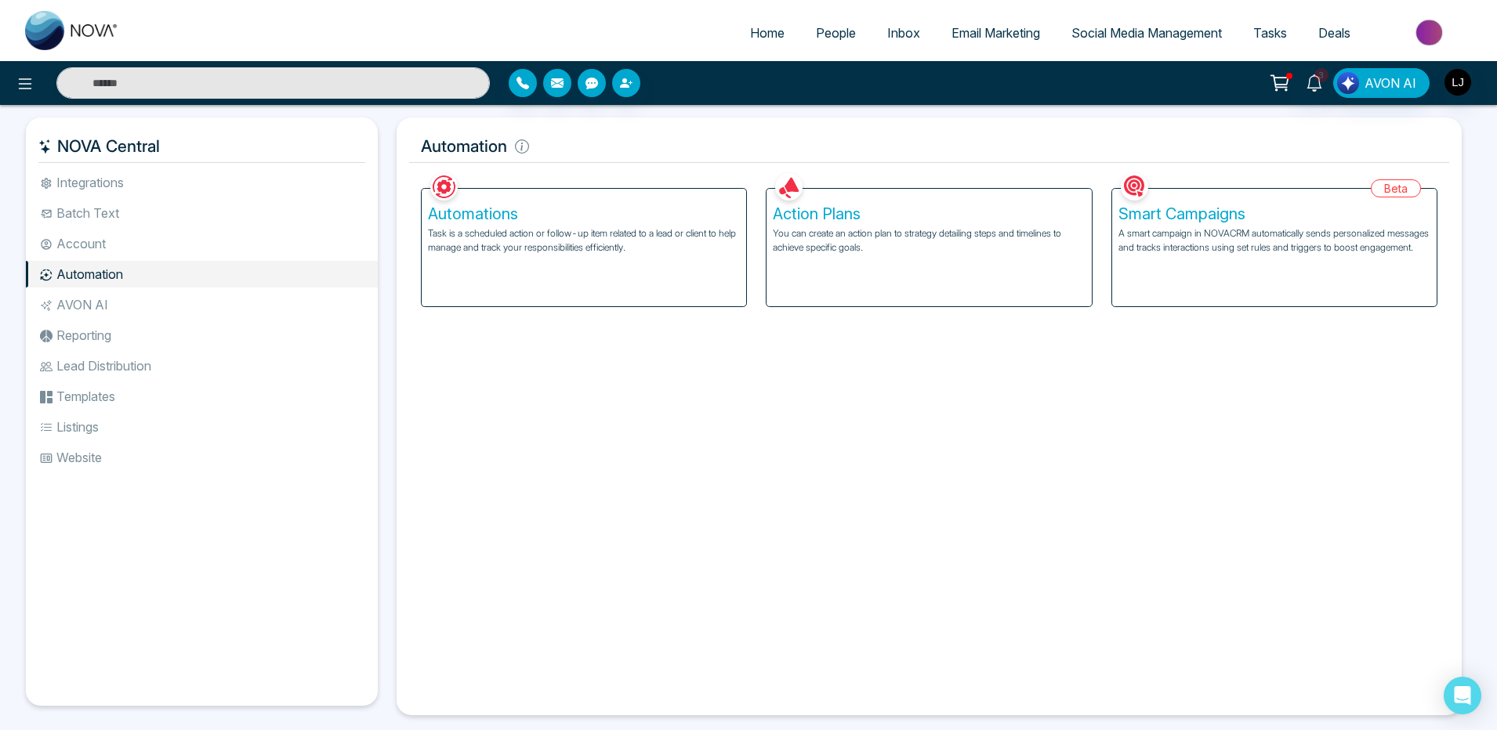
click at [835, 261] on div "Action Plans You can create an action plan to strategy detailing steps and time…" at bounding box center [928, 248] width 324 height 118
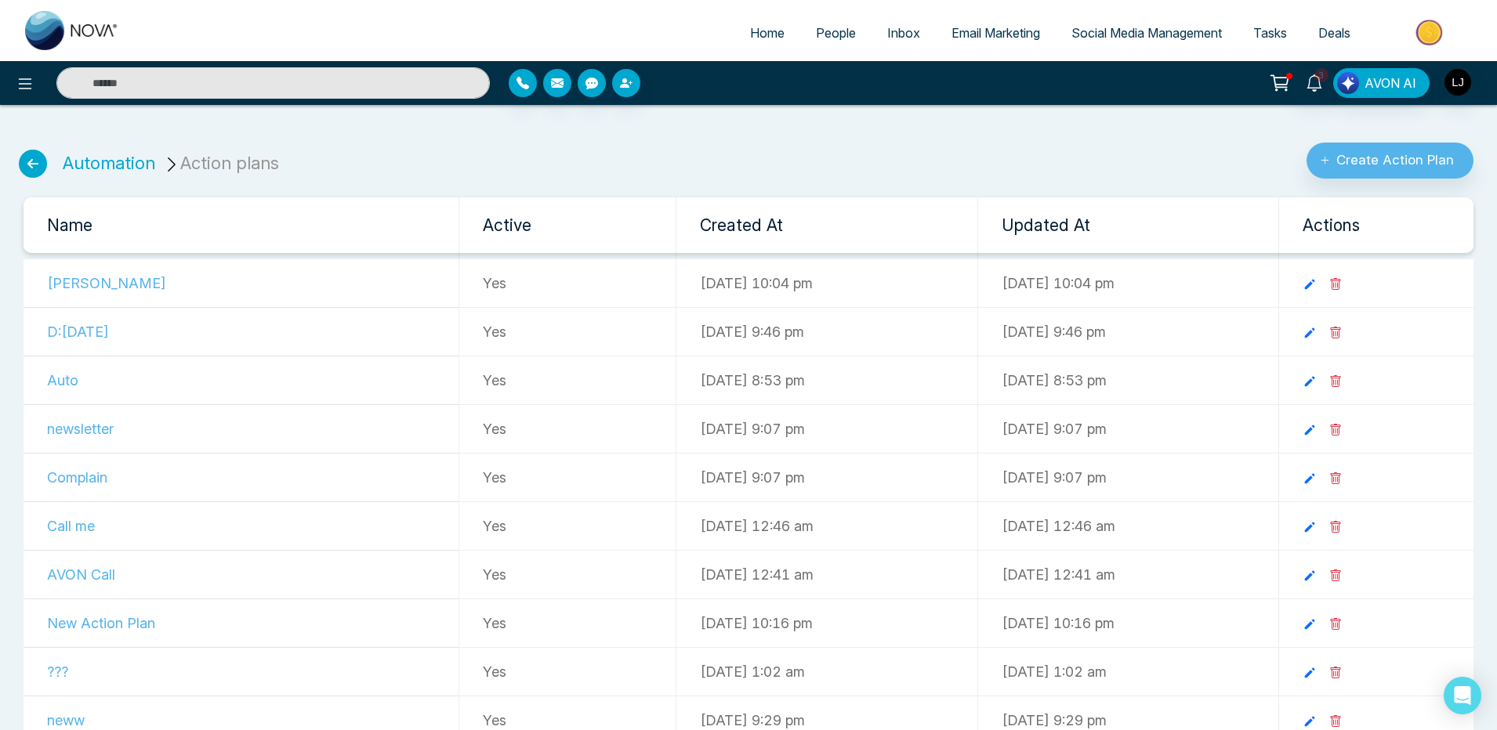
click at [75, 284] on td "[PERSON_NAME]" at bounding box center [241, 283] width 435 height 49
click at [1317, 282] on icon at bounding box center [1309, 284] width 14 height 14
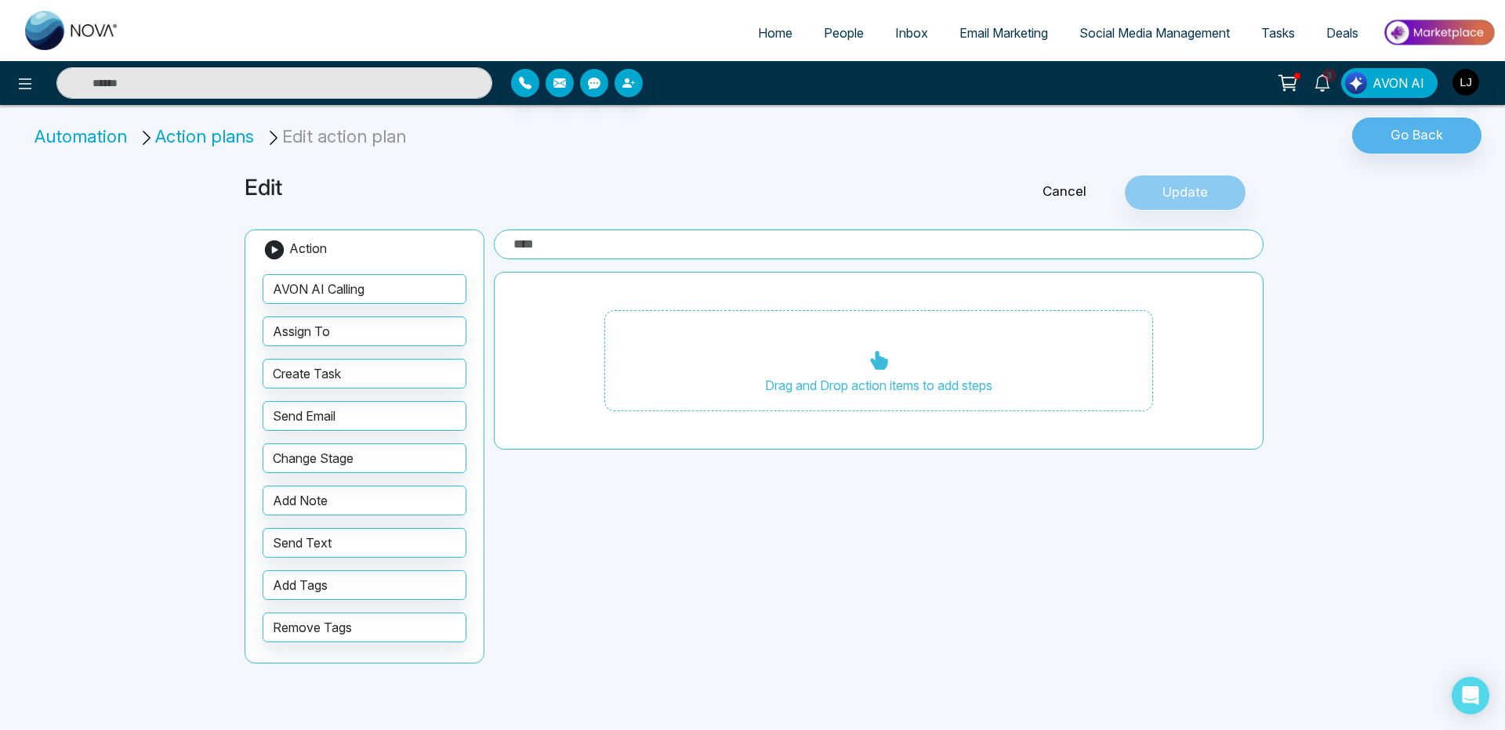
type input "******"
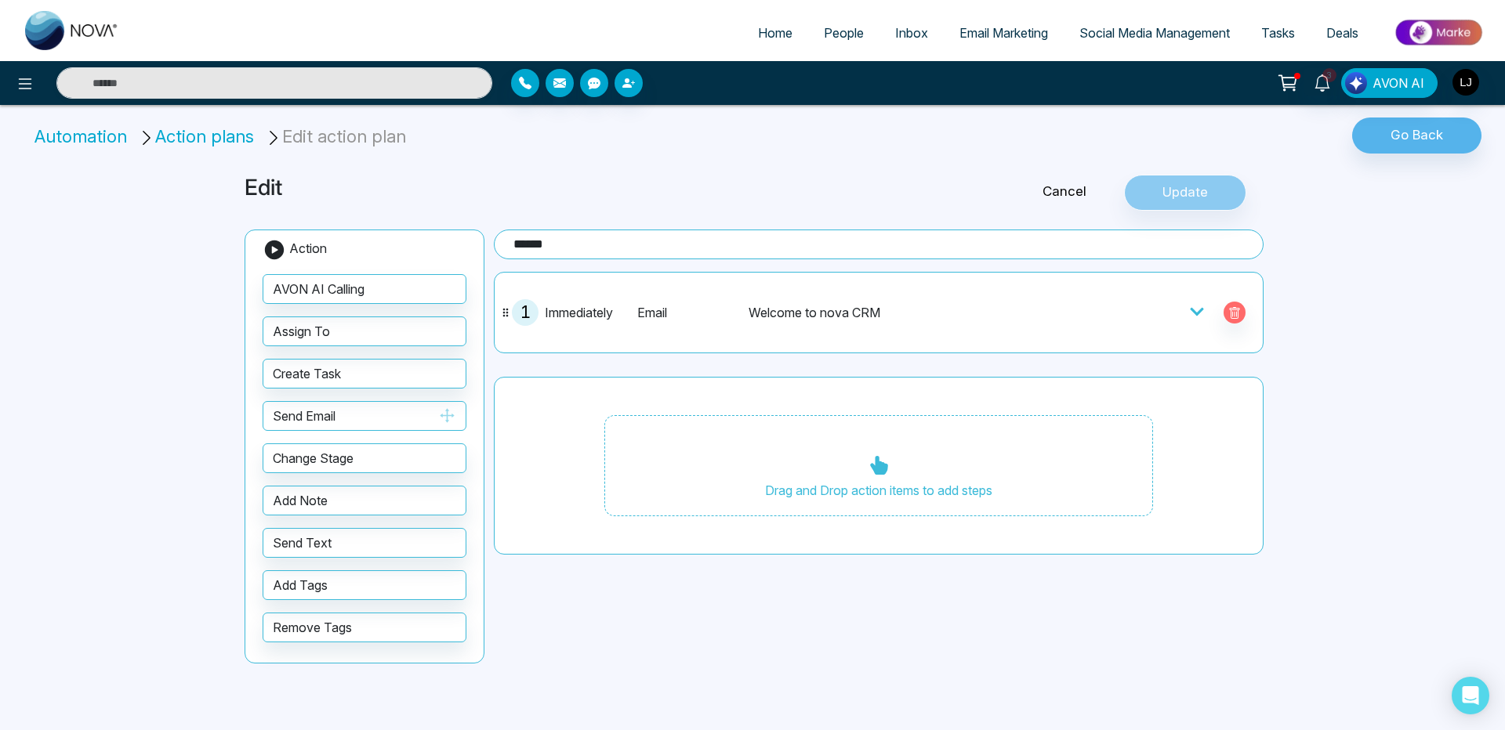
click at [367, 417] on button "Send Email" at bounding box center [365, 416] width 204 height 30
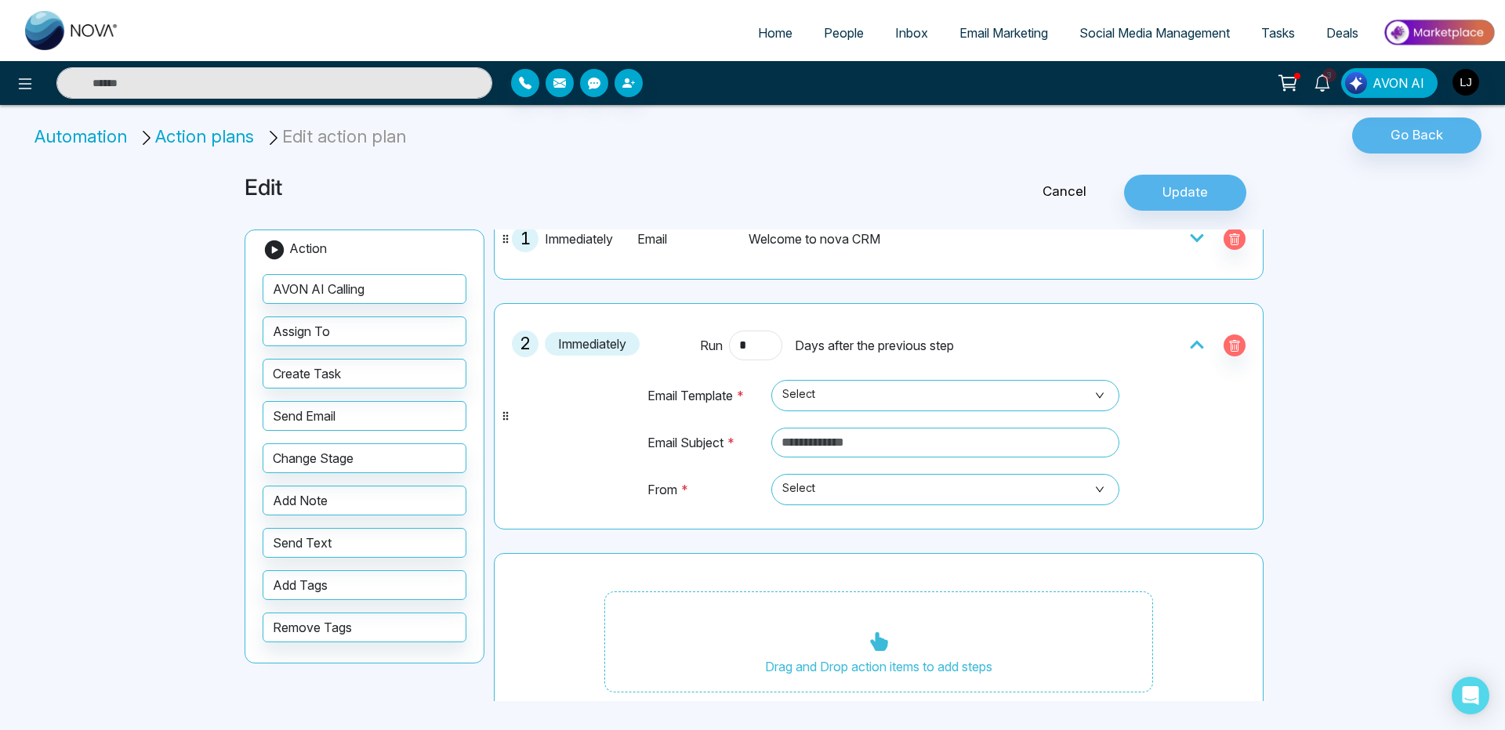
scroll to position [103, 0]
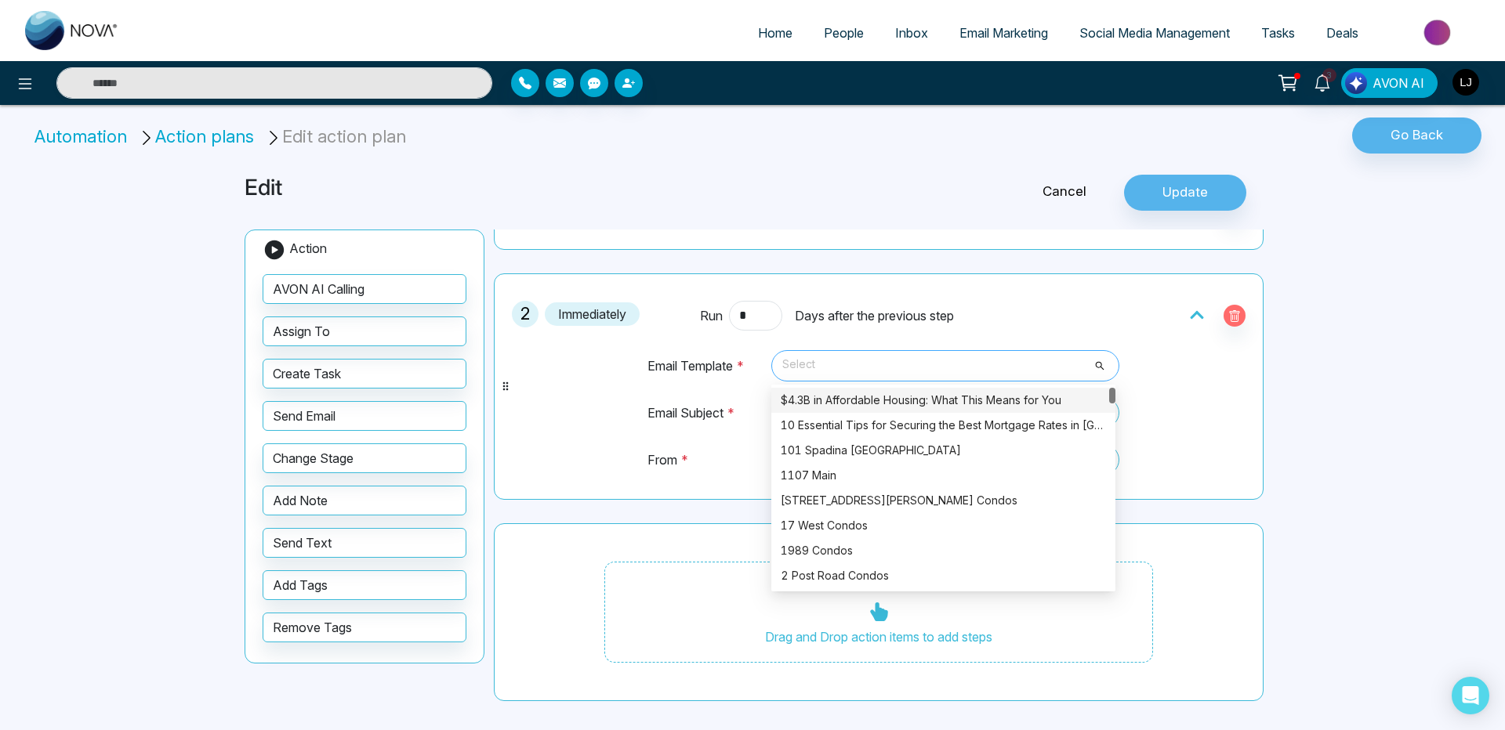
click at [857, 355] on span "Select" at bounding box center [945, 366] width 326 height 27
click at [837, 458] on div "101 Spadina [GEOGRAPHIC_DATA]" at bounding box center [943, 450] width 325 height 17
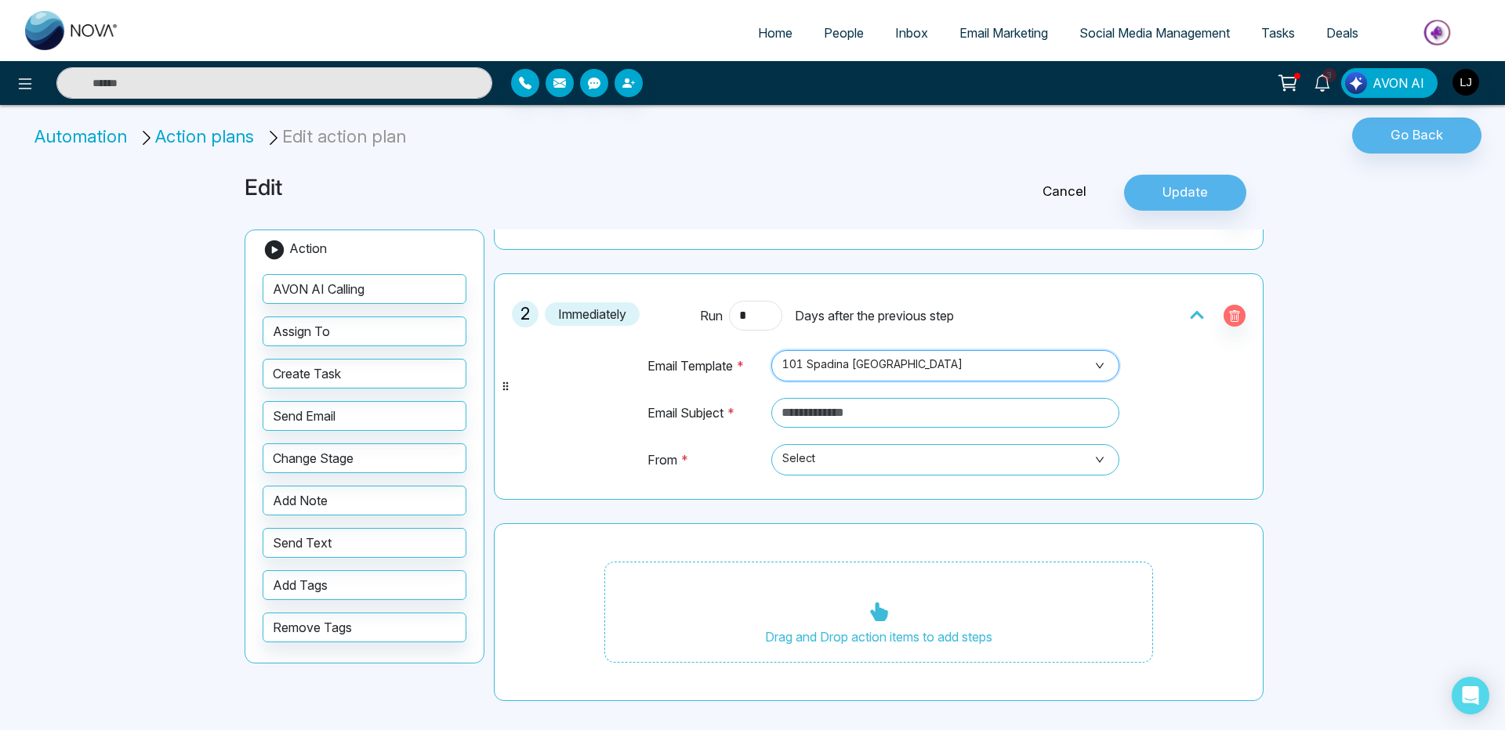
click at [907, 38] on span "Inbox" at bounding box center [911, 33] width 33 height 16
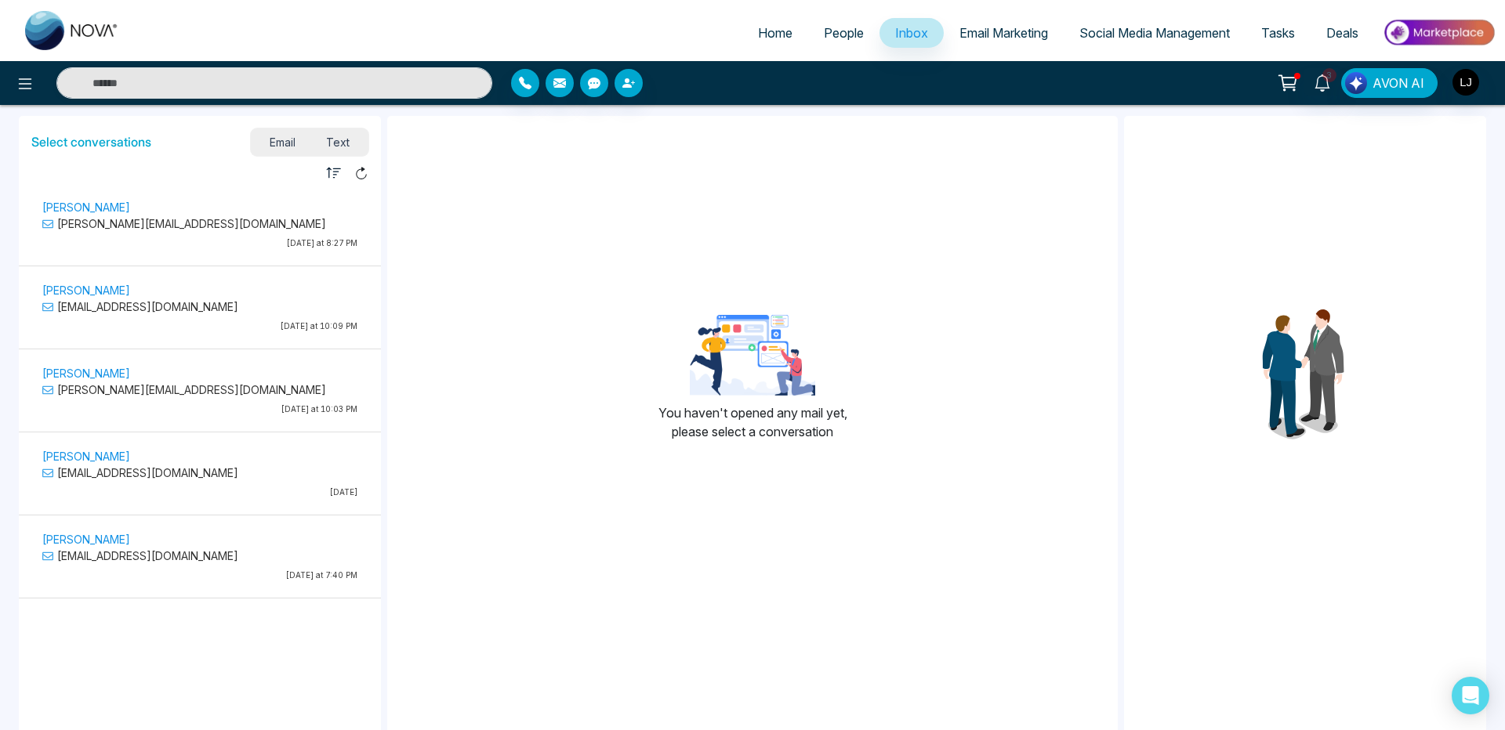
click at [190, 218] on p "[PERSON_NAME][EMAIL_ADDRESS][DOMAIN_NAME]" at bounding box center [199, 224] width 315 height 16
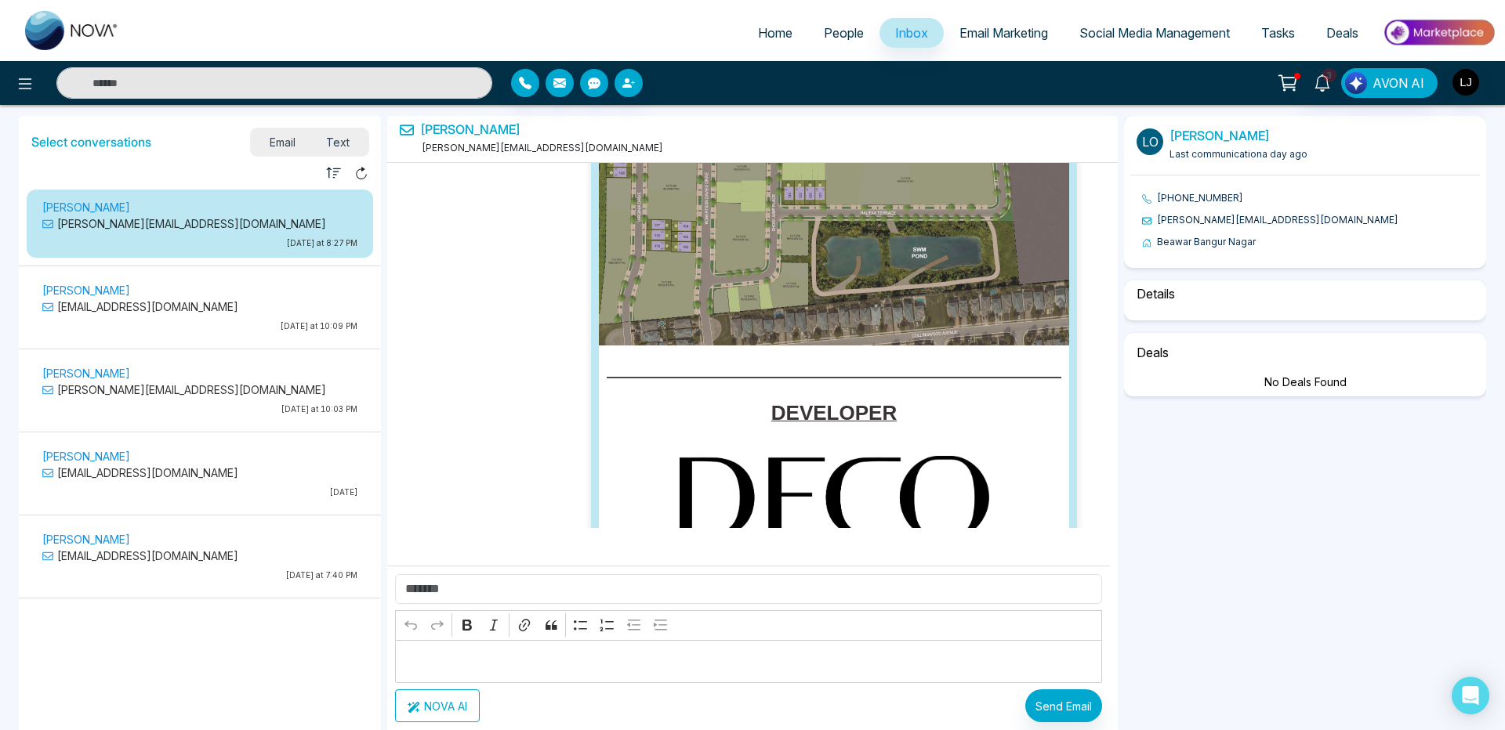
select select "****"
select select "**********"
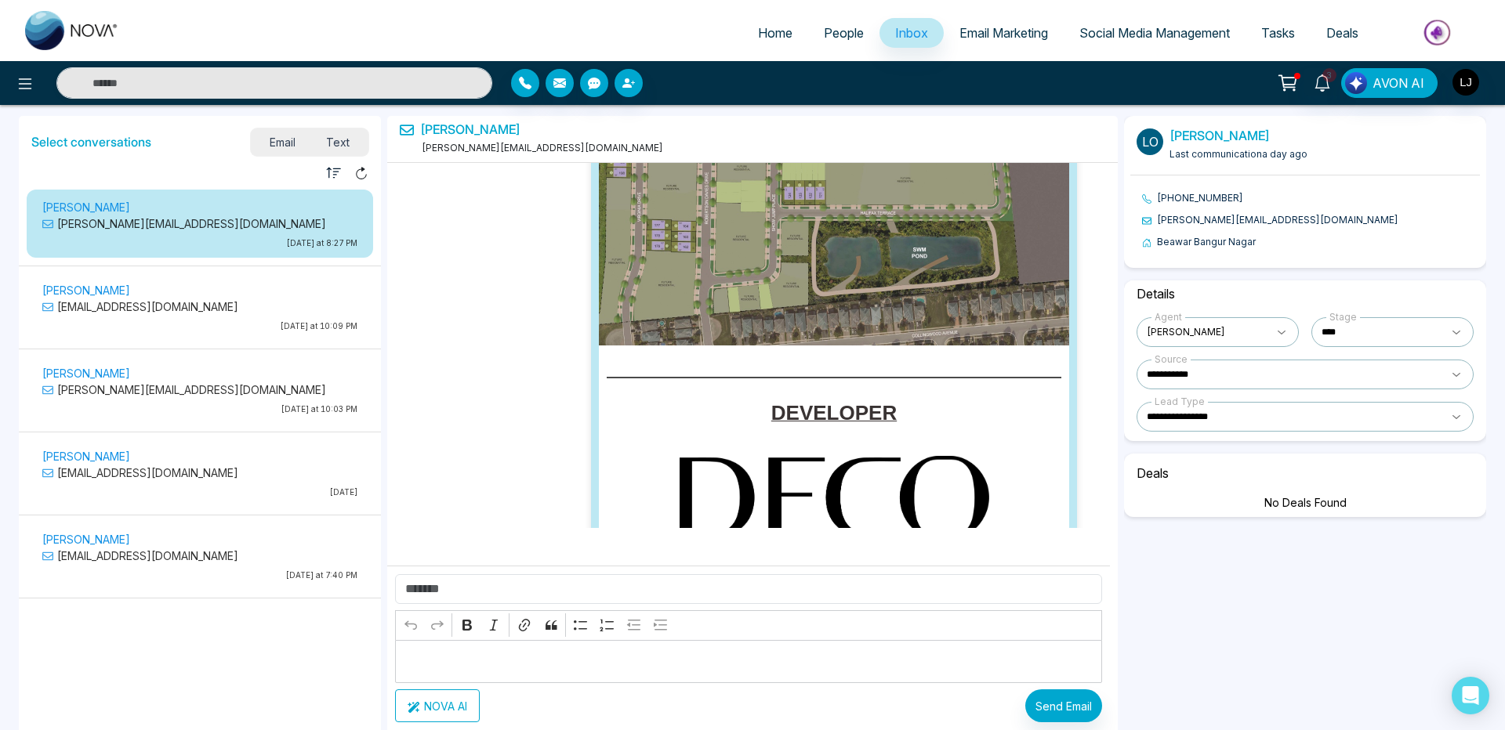
scroll to position [16192, 0]
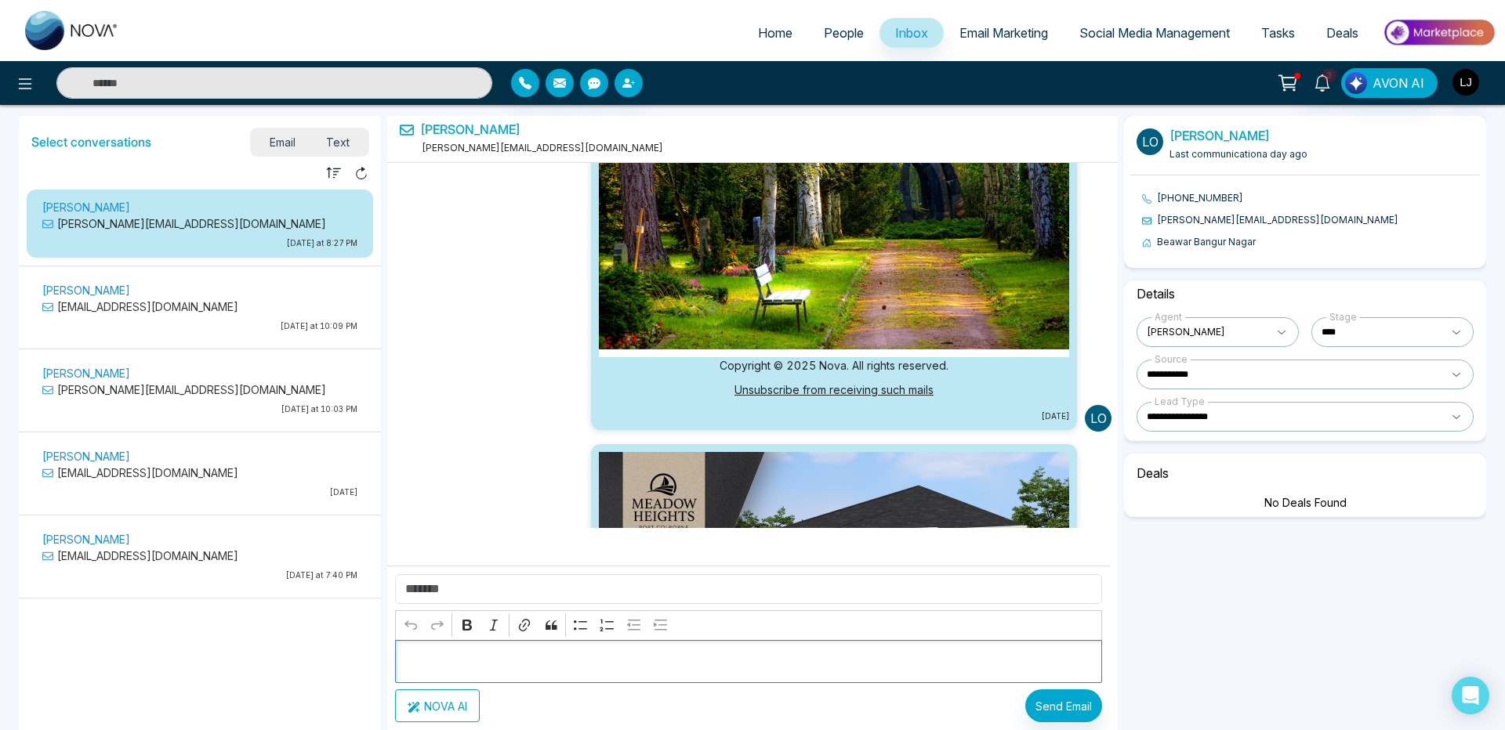
click at [631, 657] on p "Editor editing area: main" at bounding box center [749, 662] width 690 height 19
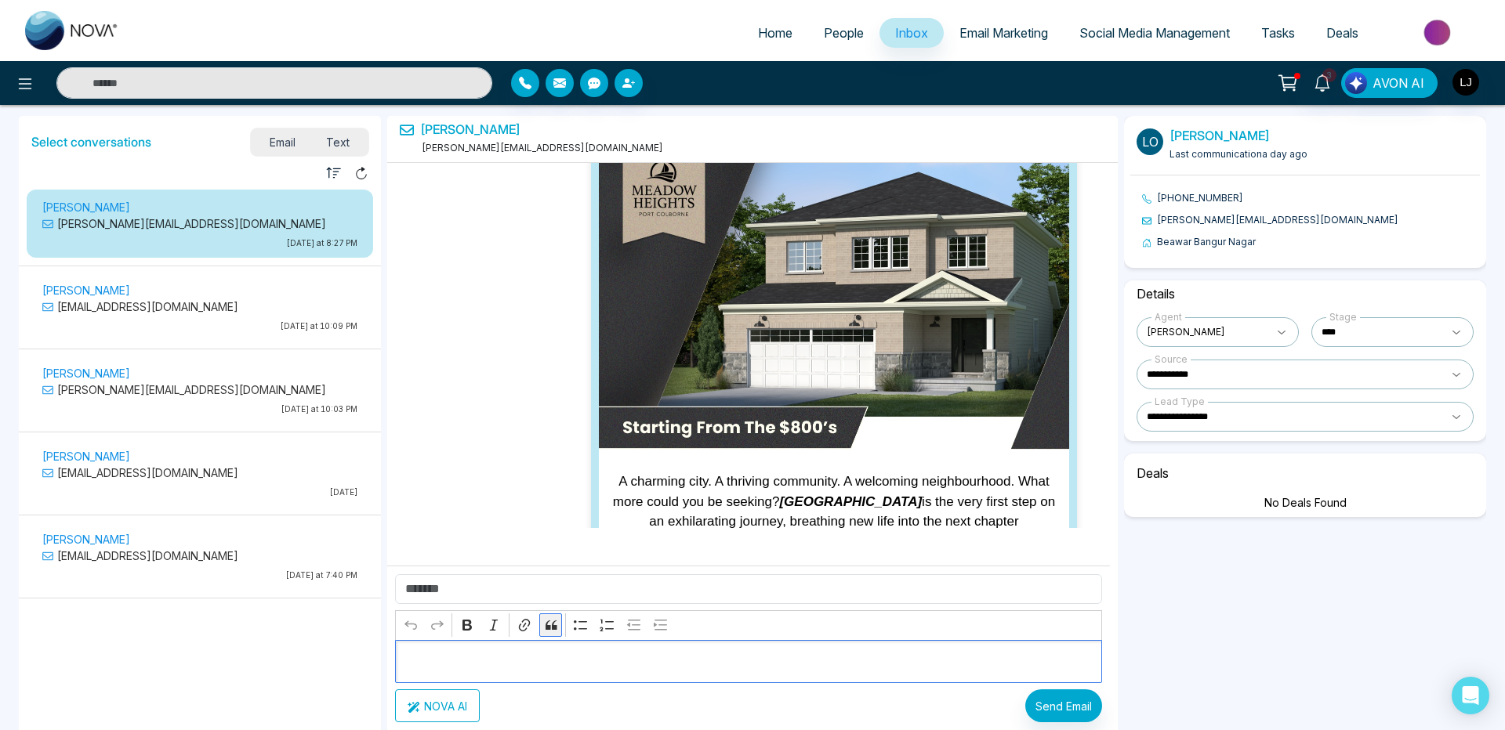
click at [552, 623] on icon "Editor toolbar" at bounding box center [551, 626] width 16 height 16
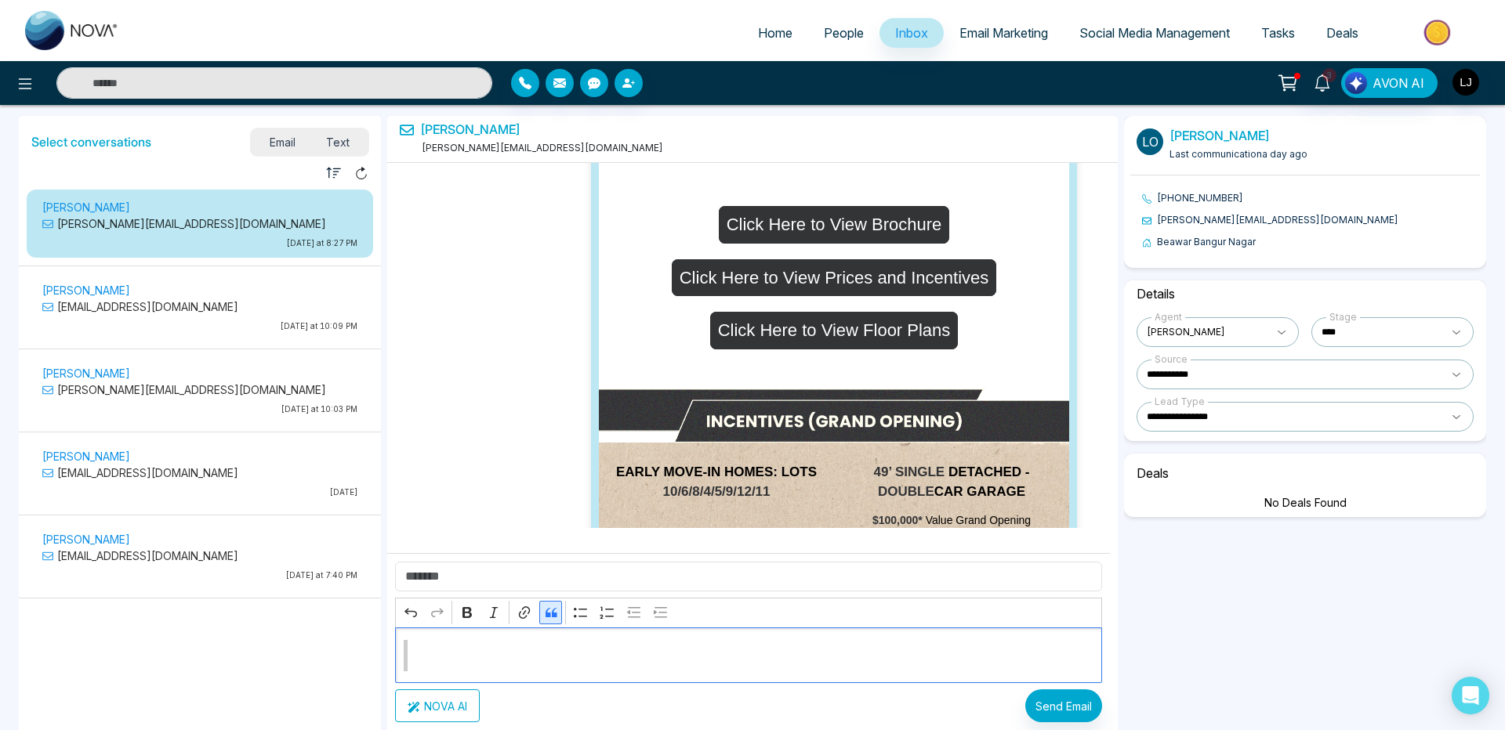
click at [549, 611] on icon "Editor toolbar" at bounding box center [551, 613] width 16 height 16
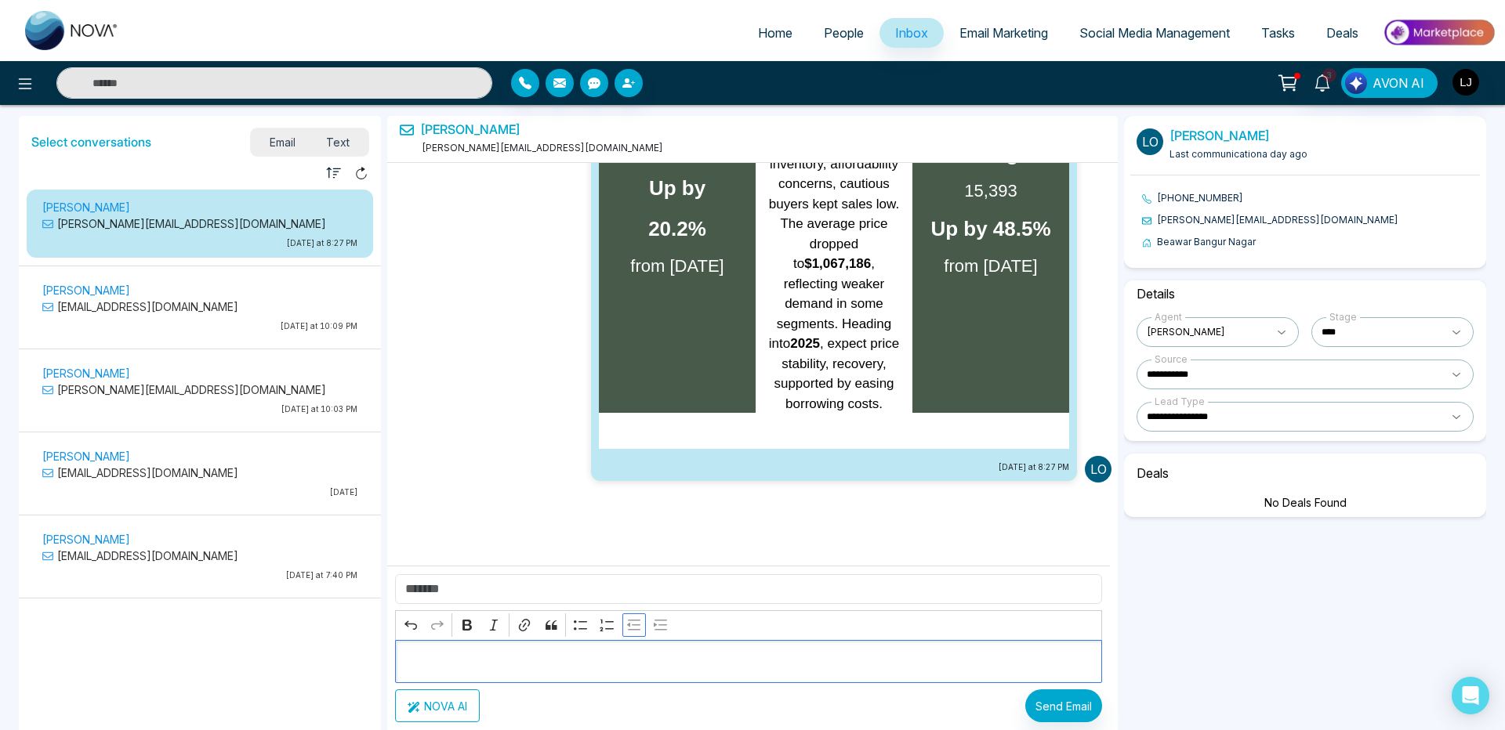
click at [636, 625] on icon "Editor toolbar" at bounding box center [633, 625] width 13 height 10
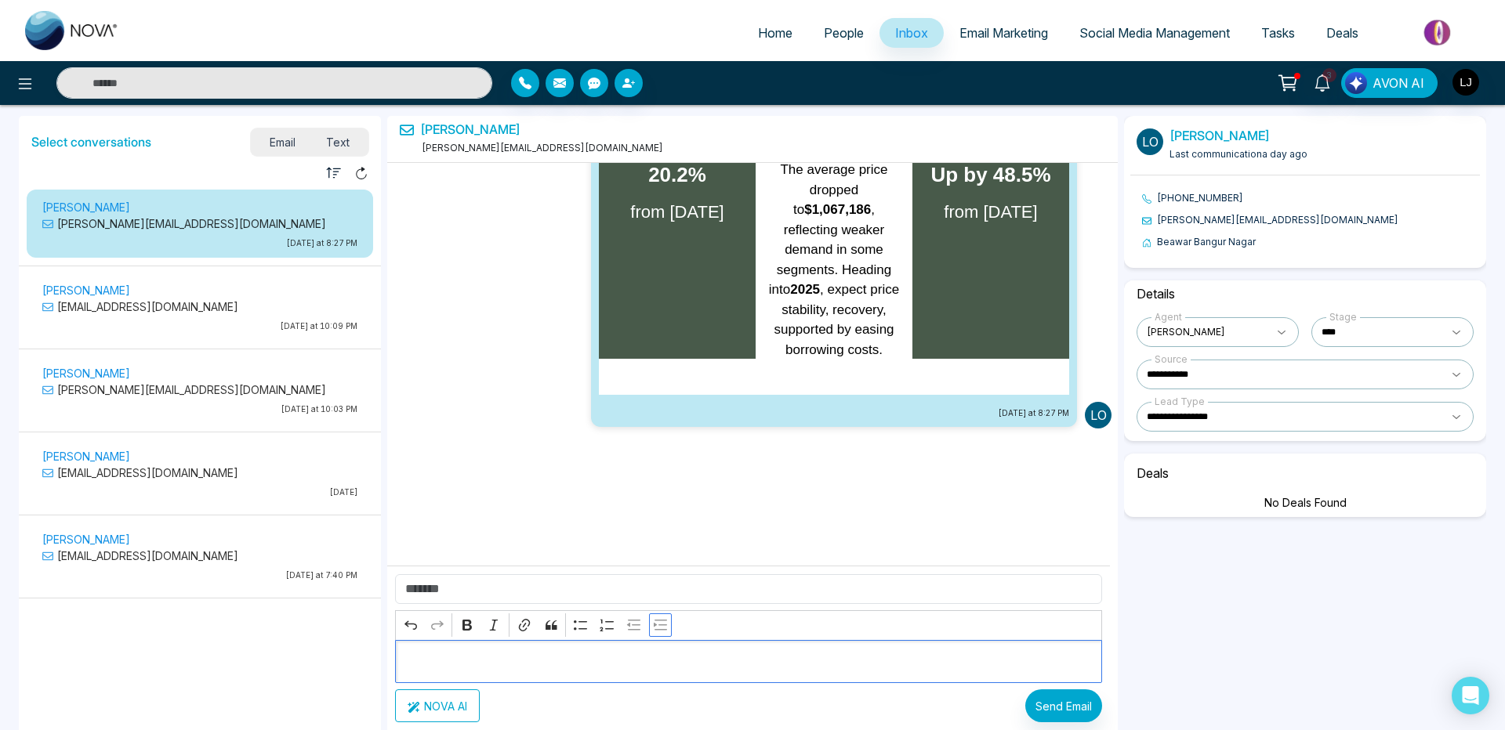
click at [657, 630] on icon "Editor toolbar" at bounding box center [660, 625] width 13 height 10
click at [582, 629] on icon "Editor toolbar" at bounding box center [580, 625] width 13 height 9
click at [408, 625] on icon "Editor toolbar" at bounding box center [411, 626] width 16 height 16
click at [823, 43] on link "People" at bounding box center [843, 33] width 71 height 30
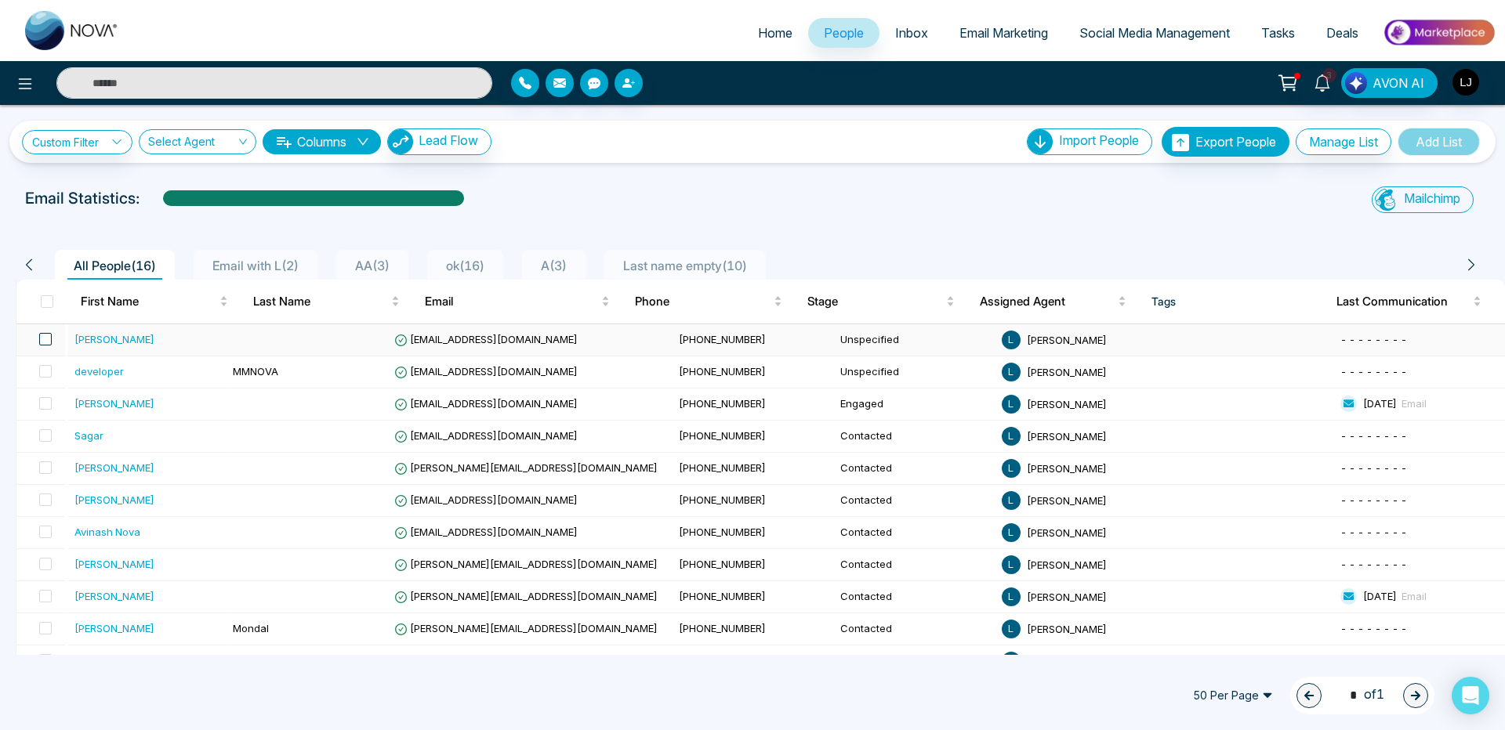
click at [52, 344] on span at bounding box center [45, 339] width 13 height 13
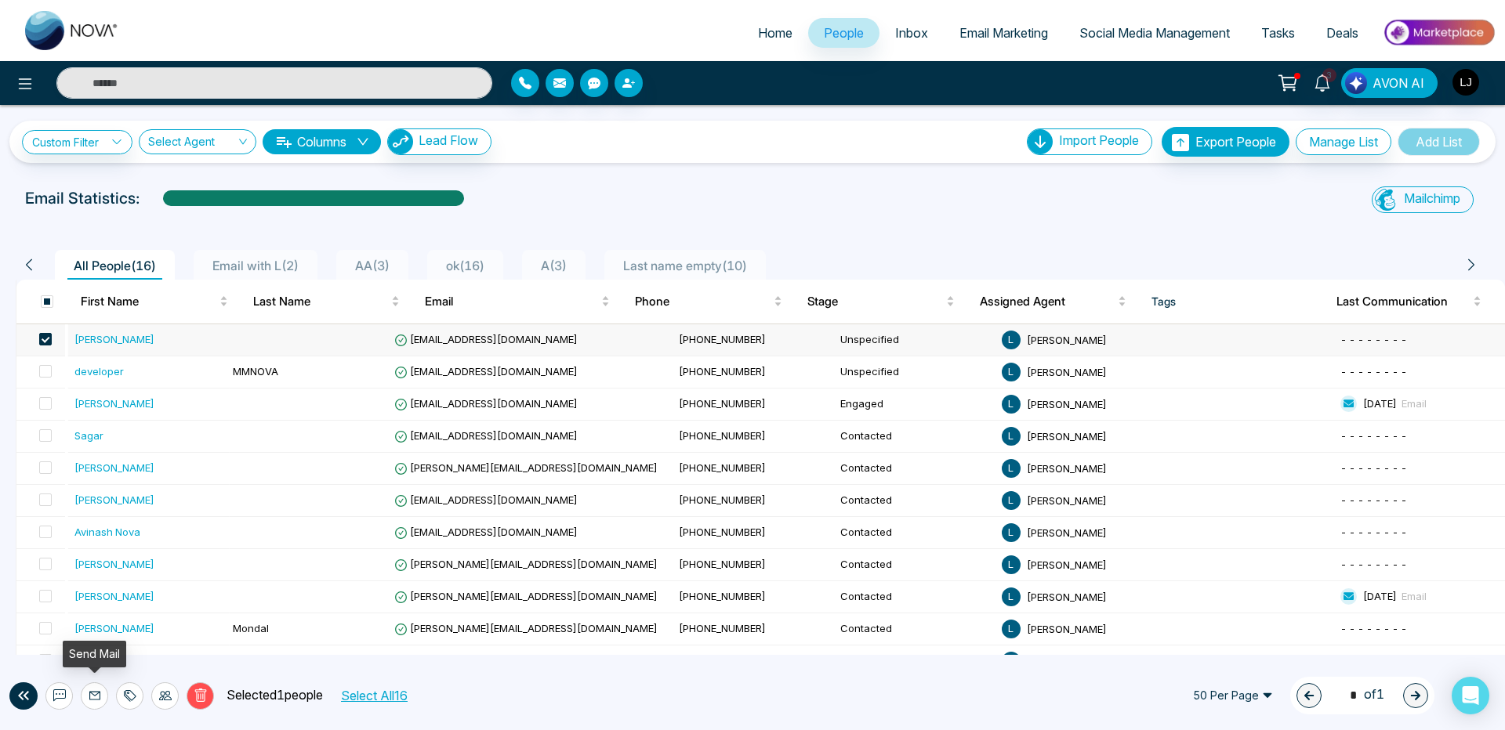
click at [94, 701] on icon at bounding box center [95, 696] width 13 height 13
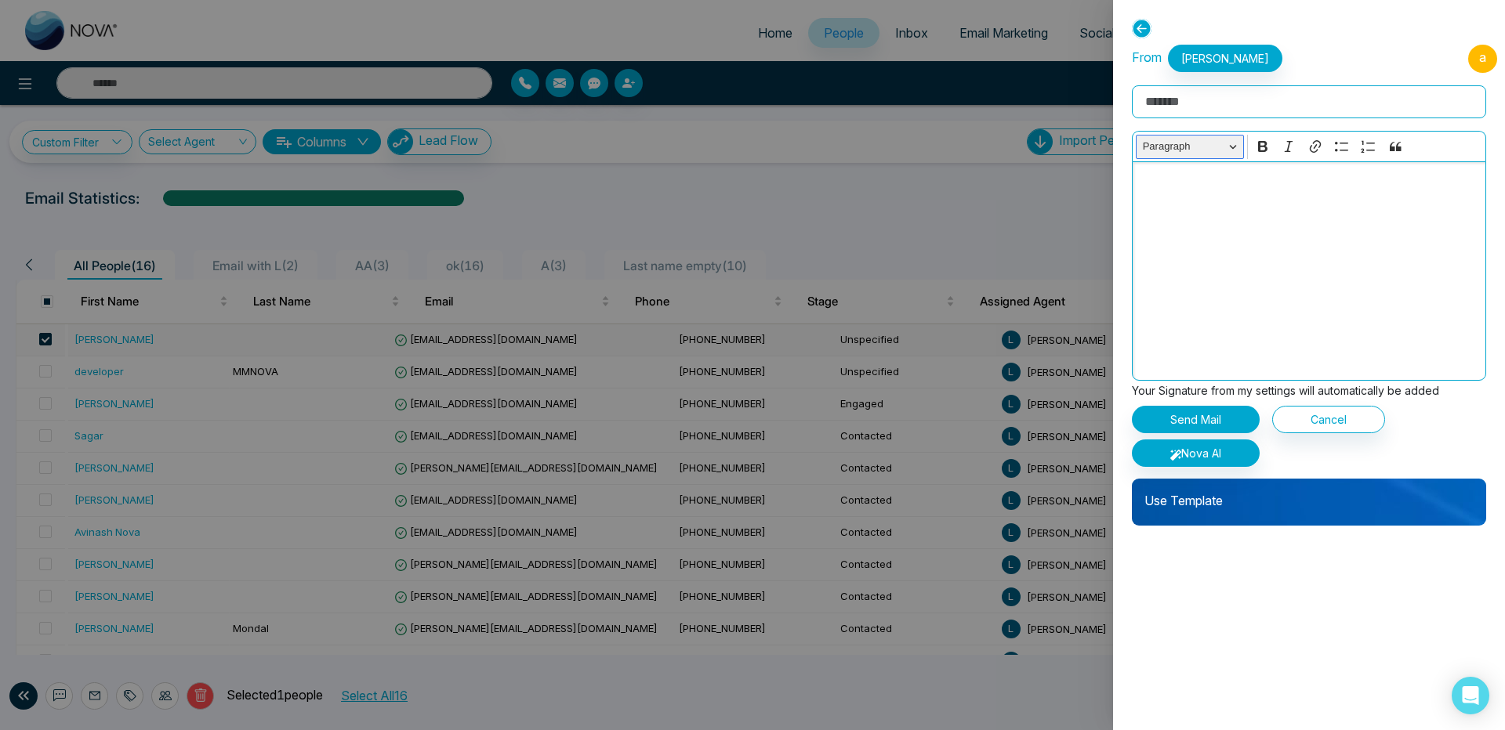
click at [1239, 147] on button "Paragraph" at bounding box center [1190, 147] width 108 height 24
click at [1316, 236] on div "Editor editing area: main" at bounding box center [1309, 270] width 354 height 219
click at [1228, 451] on button "Nova AI" at bounding box center [1196, 453] width 128 height 27
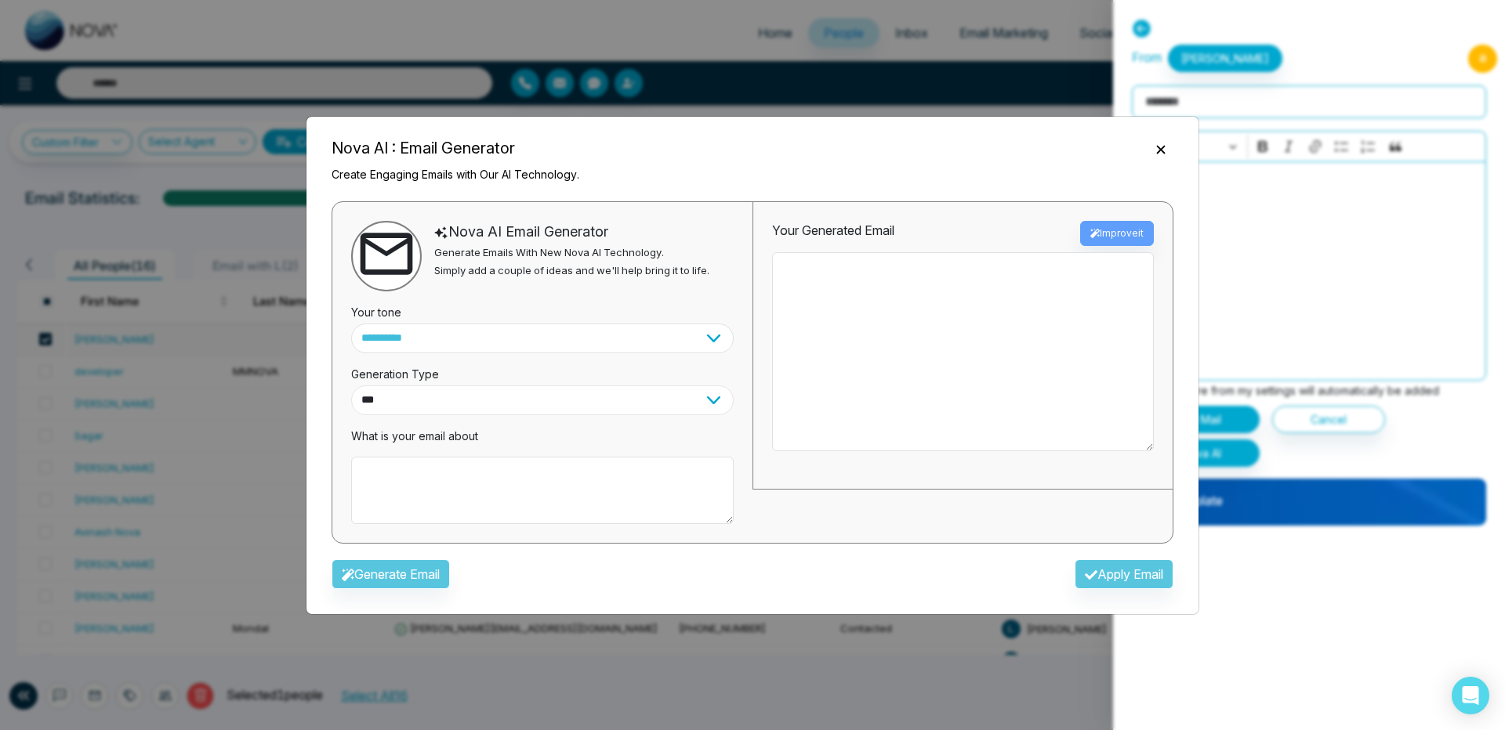
click at [544, 406] on select "*** ***** ******* ******* ********" at bounding box center [542, 401] width 382 height 30
click at [536, 348] on select "**********" at bounding box center [542, 339] width 382 height 30
select select "**********"
click at [351, 324] on select "**********" at bounding box center [542, 339] width 382 height 30
click at [494, 418] on div "What is your email about" at bounding box center [542, 469] width 382 height 109
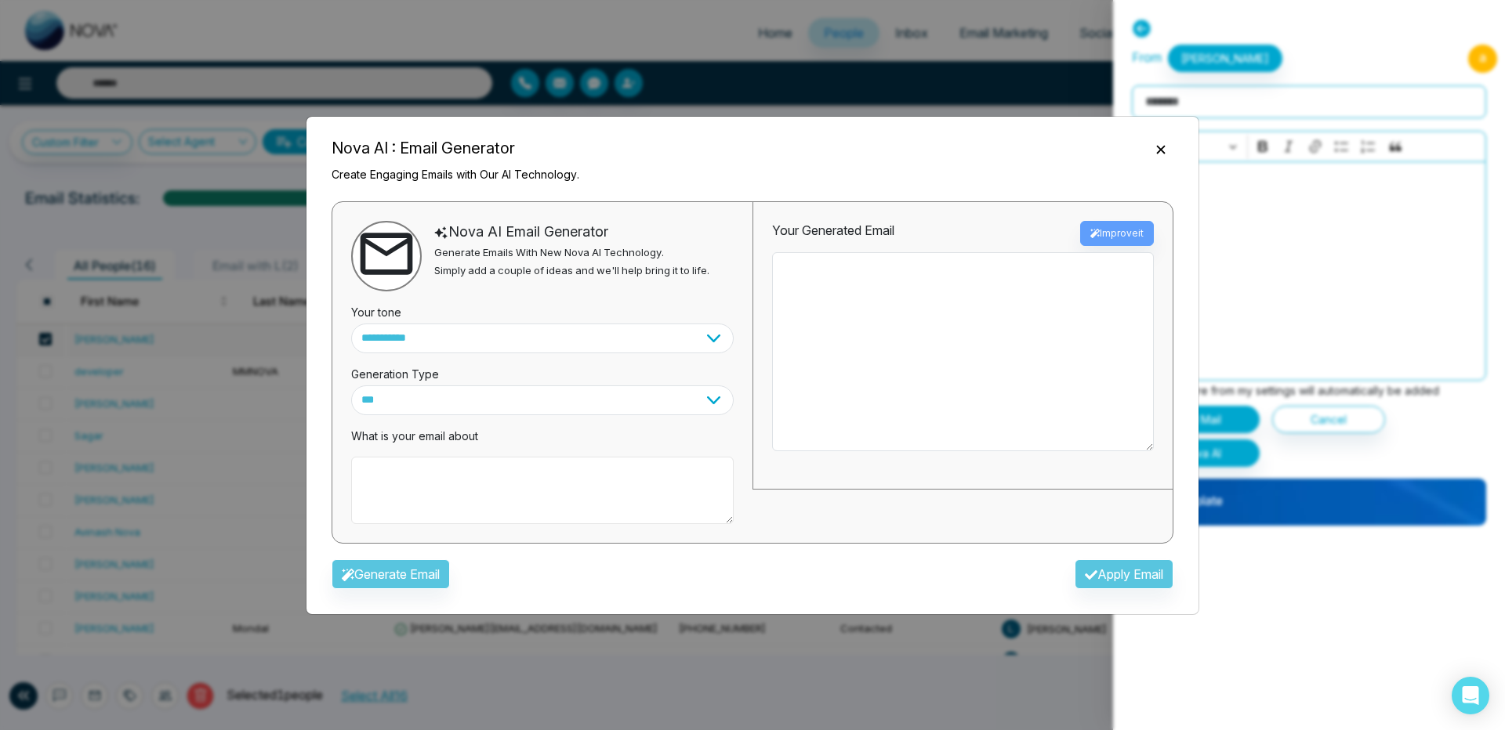
click at [475, 464] on textarea at bounding box center [542, 490] width 382 height 67
type textarea "**********"
click at [429, 587] on button "Generate Email" at bounding box center [390, 575] width 118 height 30
click at [428, 579] on div "Generate Email Apply Email" at bounding box center [752, 578] width 867 height 45
type textarea "**********"
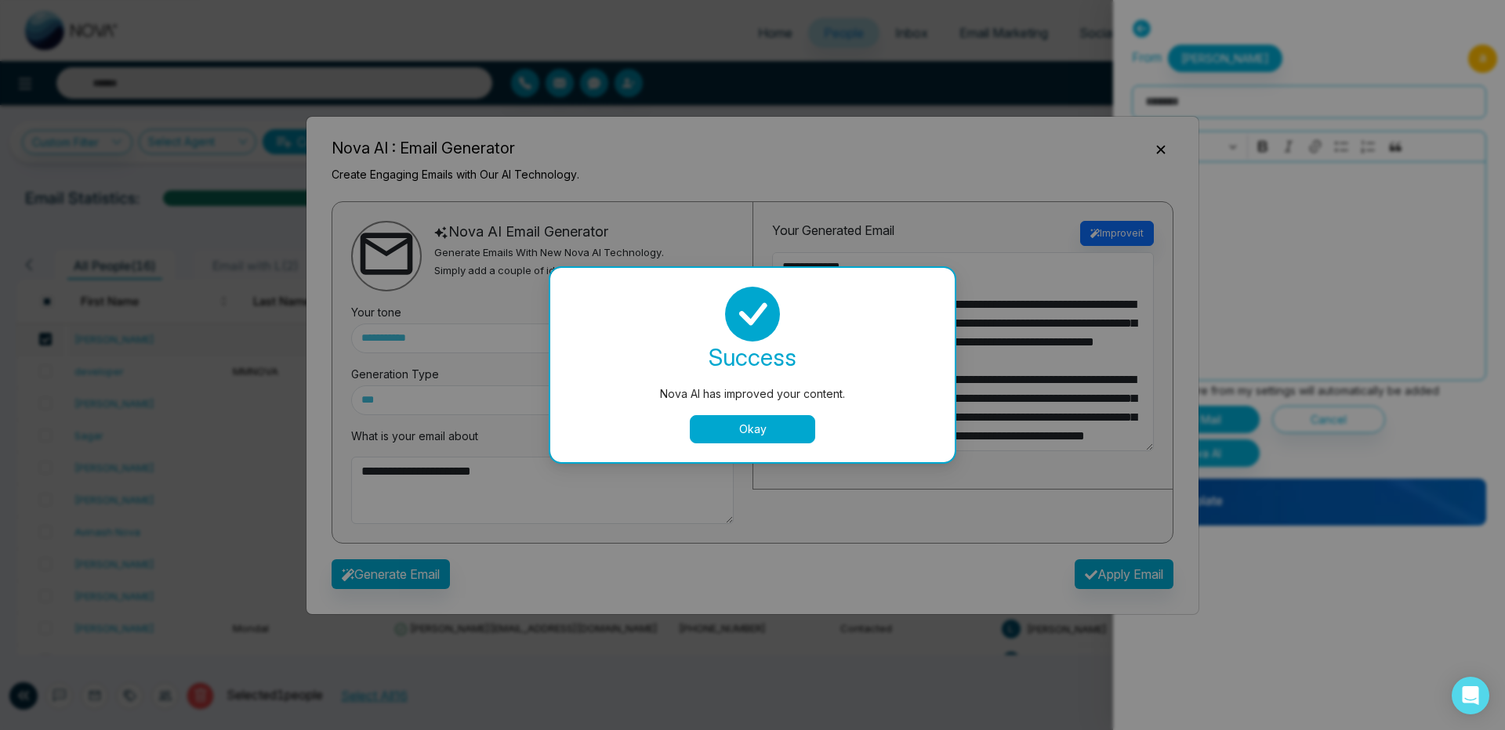
click at [535, 476] on div "Nova AI has improved your content. success Nova AI has improved your content. O…" at bounding box center [752, 365] width 1505 height 730
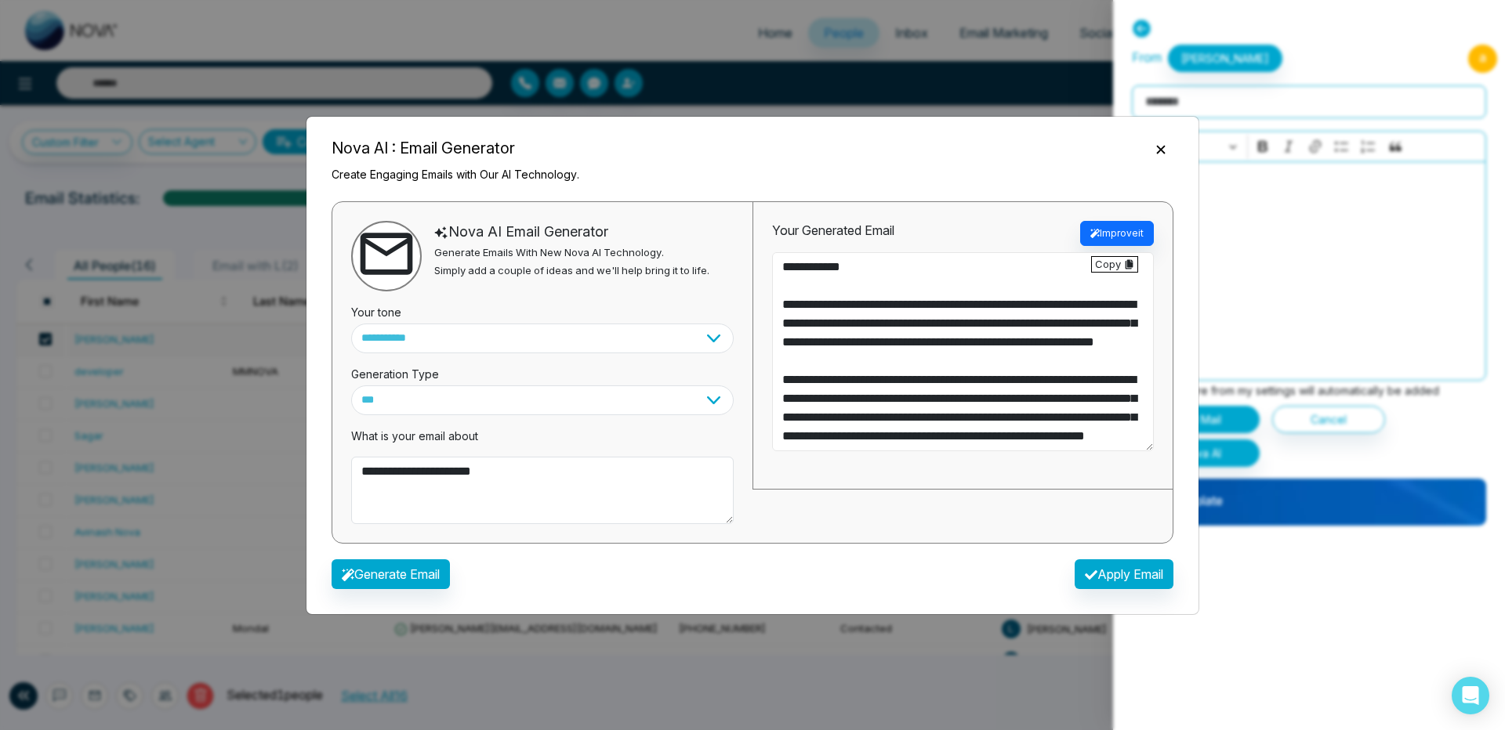
click at [904, 331] on textarea at bounding box center [963, 351] width 382 height 199
click at [1114, 579] on button "Apply Email" at bounding box center [1123, 575] width 99 height 30
type textarea "**********"
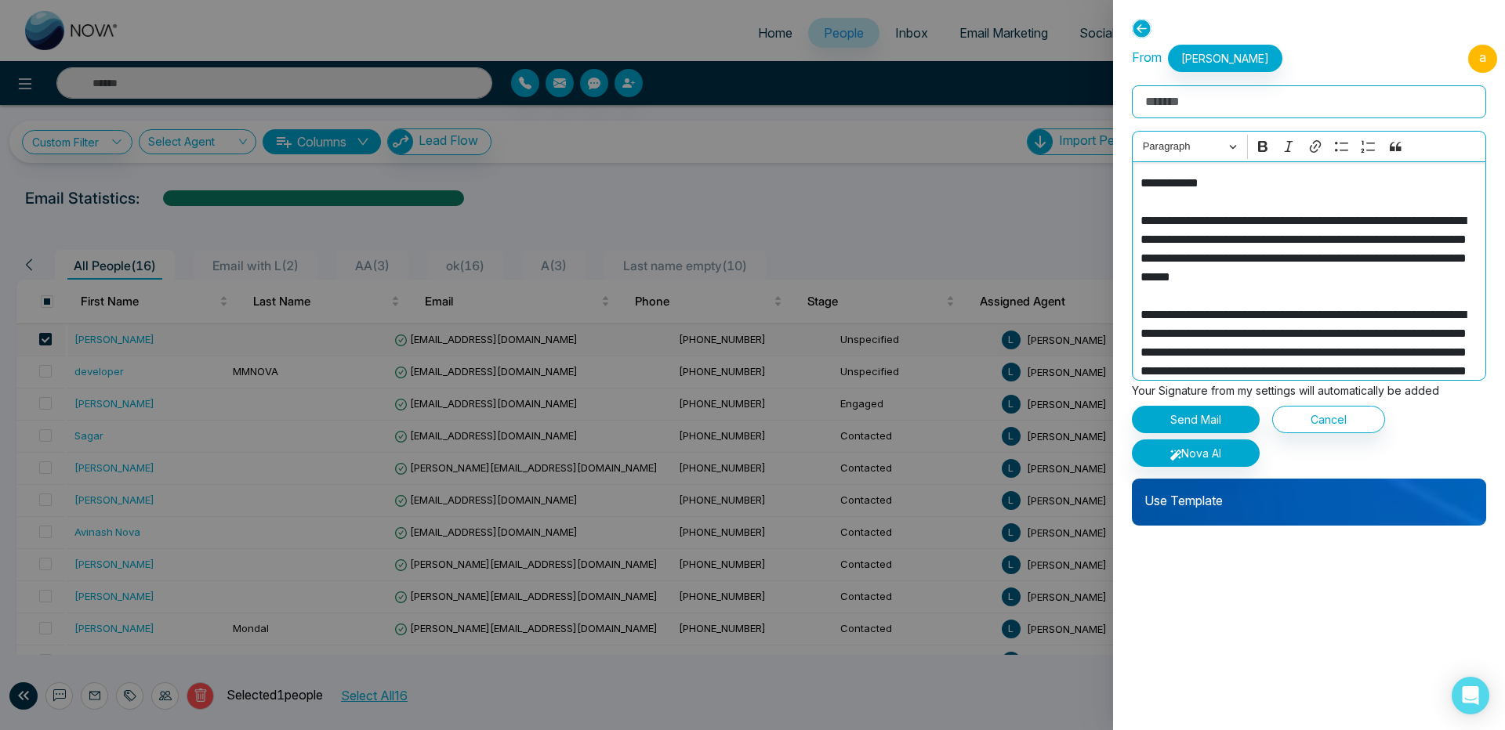
click at [1260, 260] on p "**********" at bounding box center [1305, 446] width 330 height 545
click at [1216, 144] on span "Paragraph" at bounding box center [1183, 146] width 81 height 19
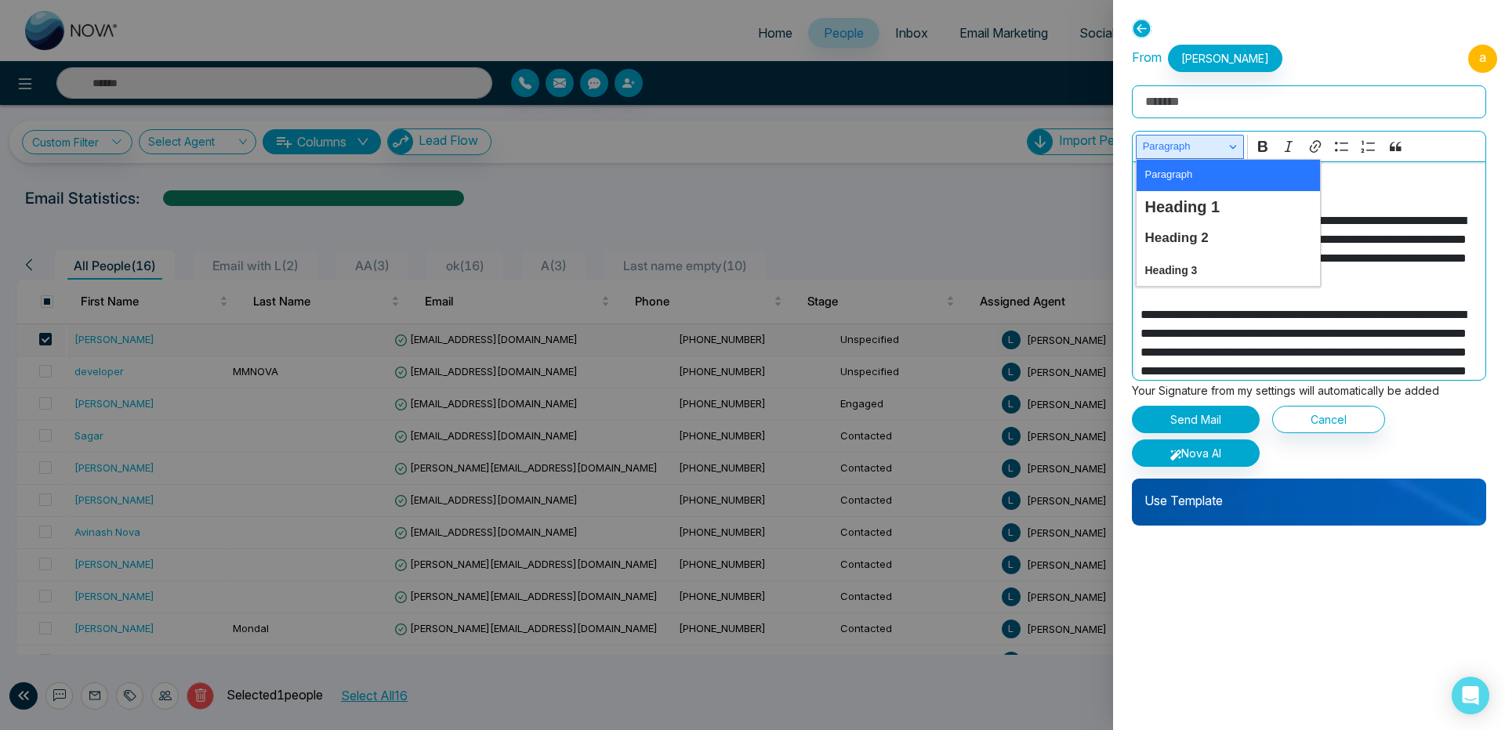
click at [1216, 144] on span "Paragraph" at bounding box center [1183, 146] width 81 height 19
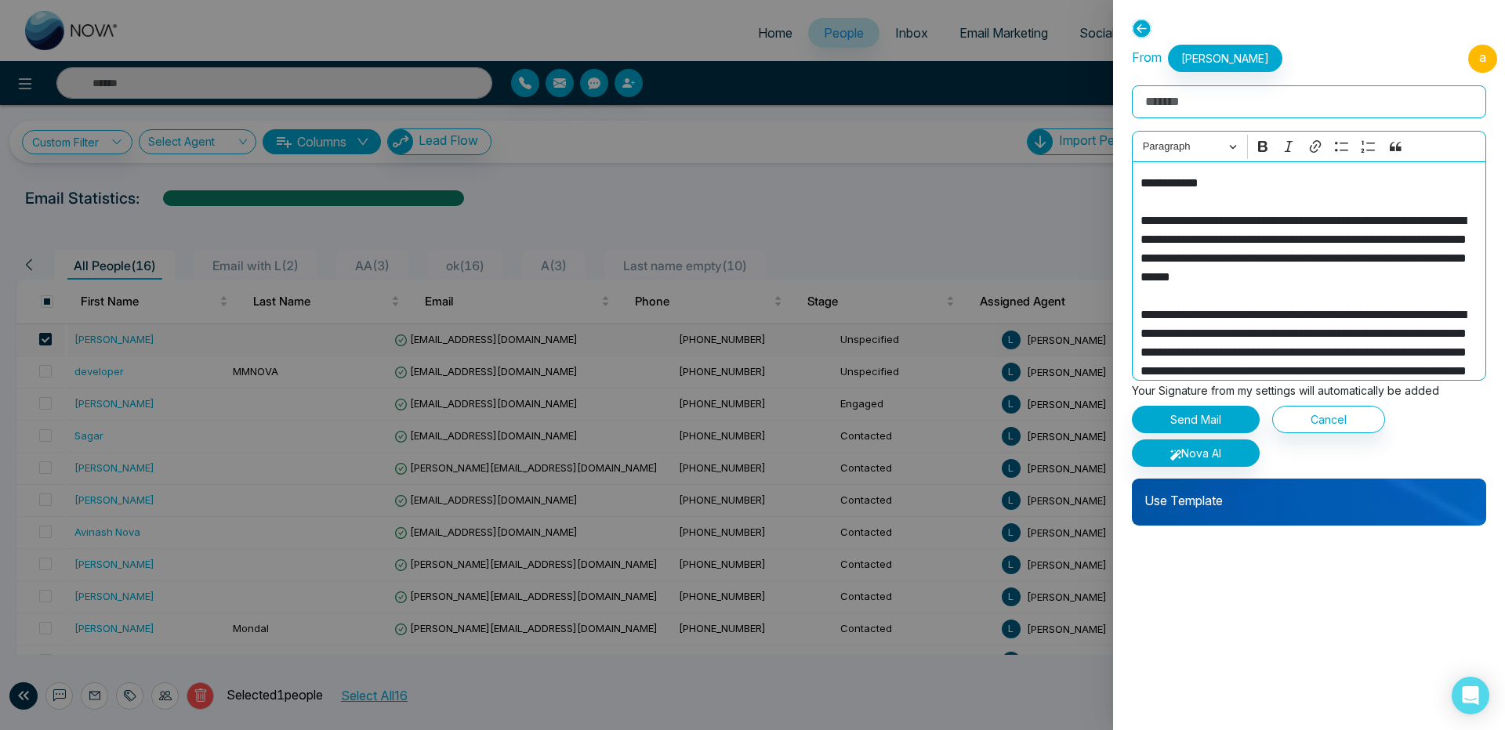
click at [1351, 252] on p "**********" at bounding box center [1305, 446] width 330 height 545
click at [1142, 36] on icon at bounding box center [1142, 29] width 20 height 20
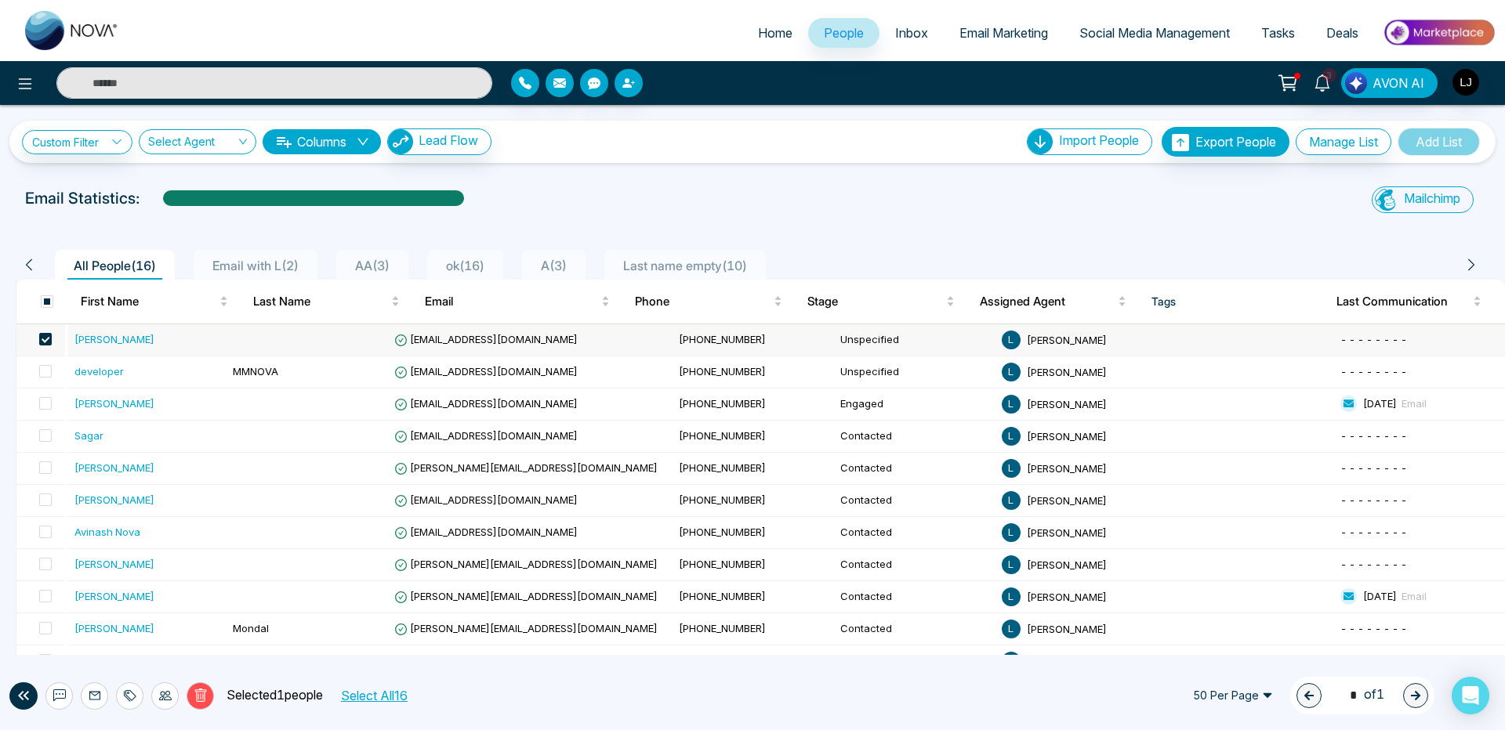
click at [974, 24] on link "Email Marketing" at bounding box center [1004, 33] width 120 height 30
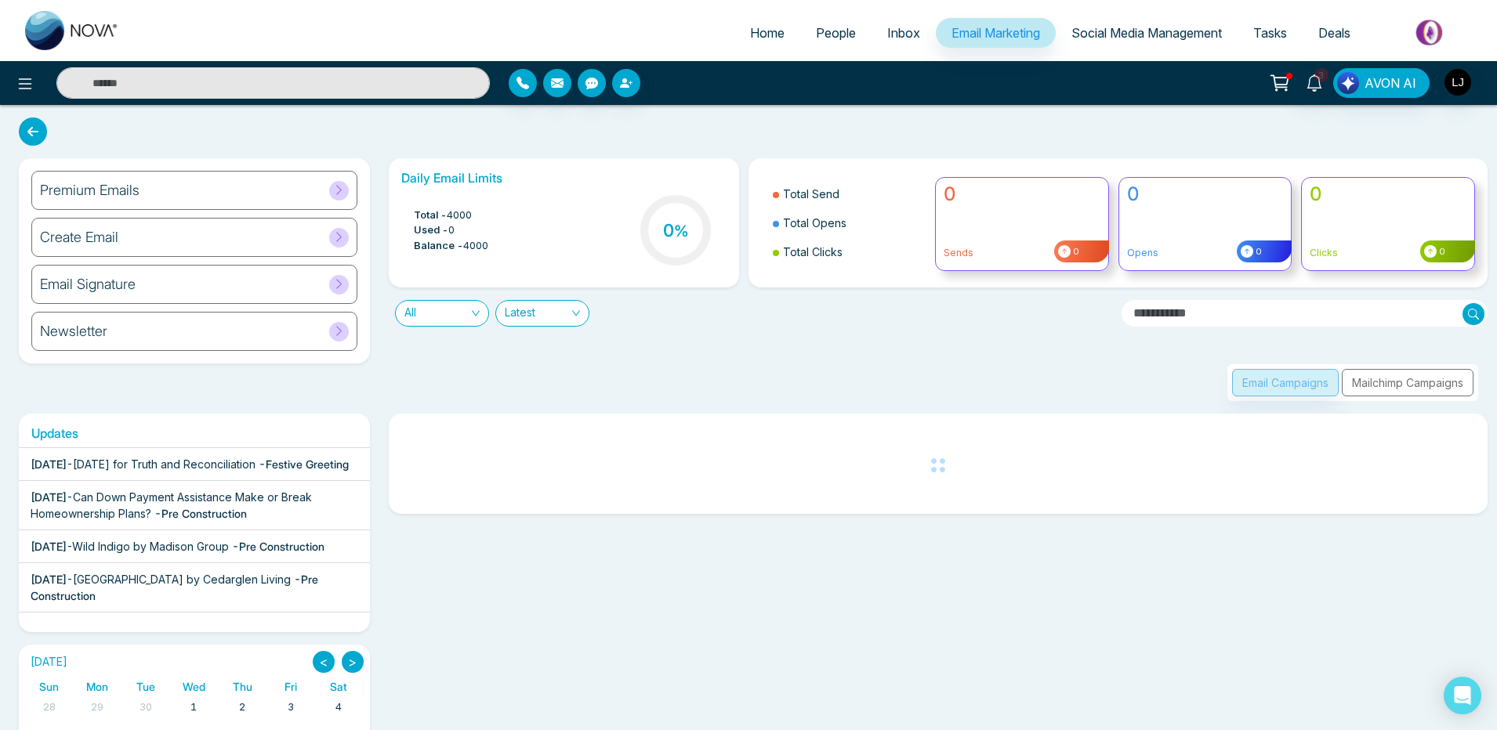
click at [175, 244] on div "Create Email" at bounding box center [194, 237] width 326 height 39
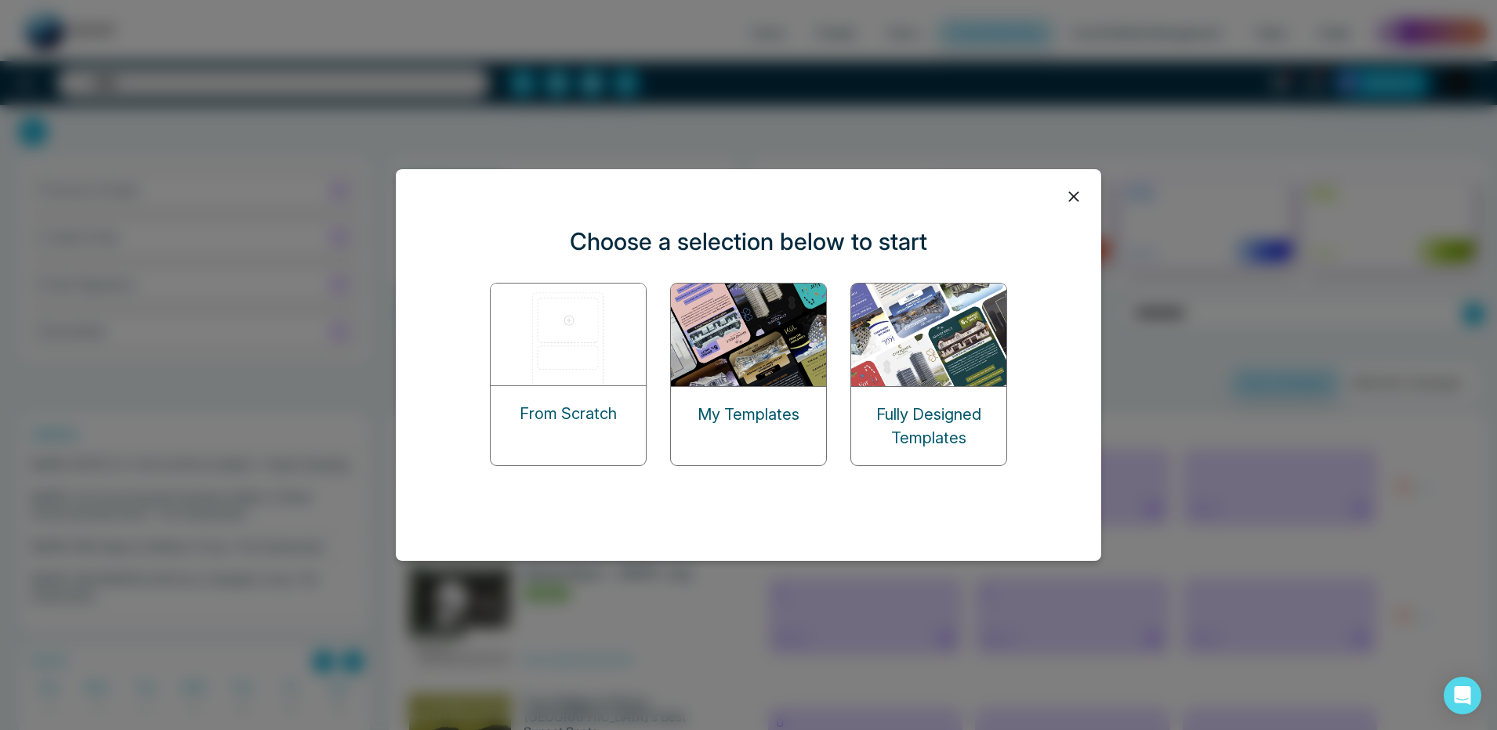
click at [729, 399] on div "My Templates" at bounding box center [748, 414] width 155 height 55
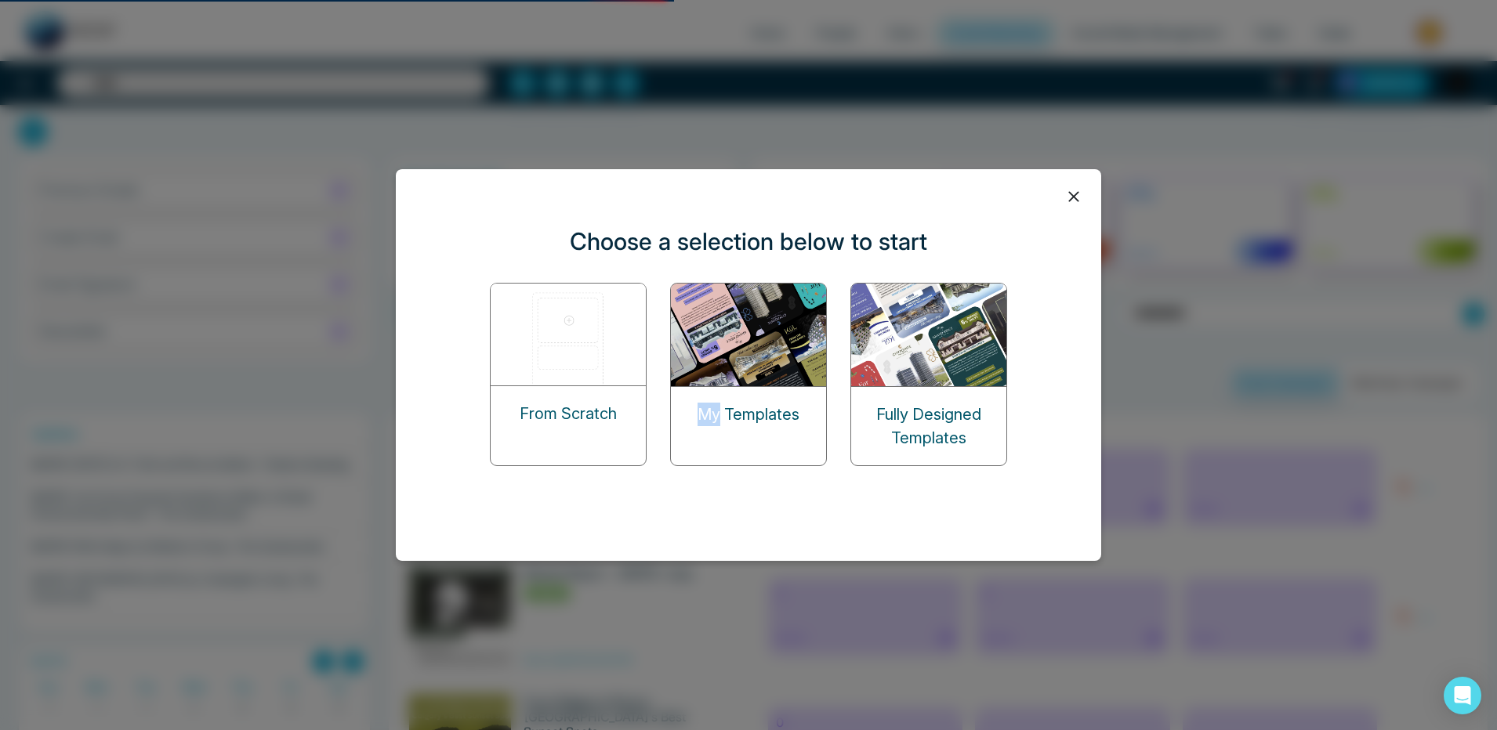
click at [729, 399] on div "My Templates" at bounding box center [748, 414] width 155 height 55
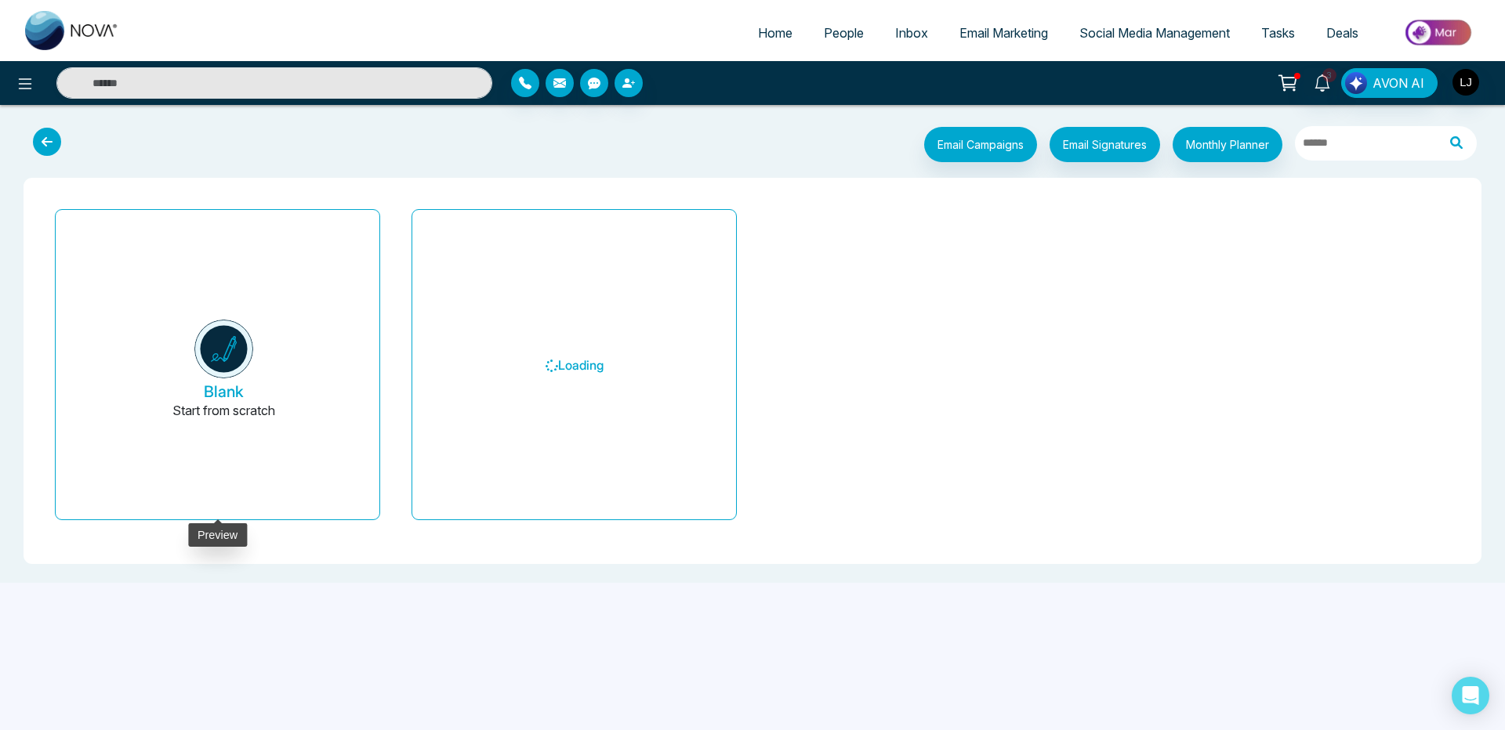
click at [321, 318] on button "Blank Start from scratch" at bounding box center [224, 371] width 286 height 297
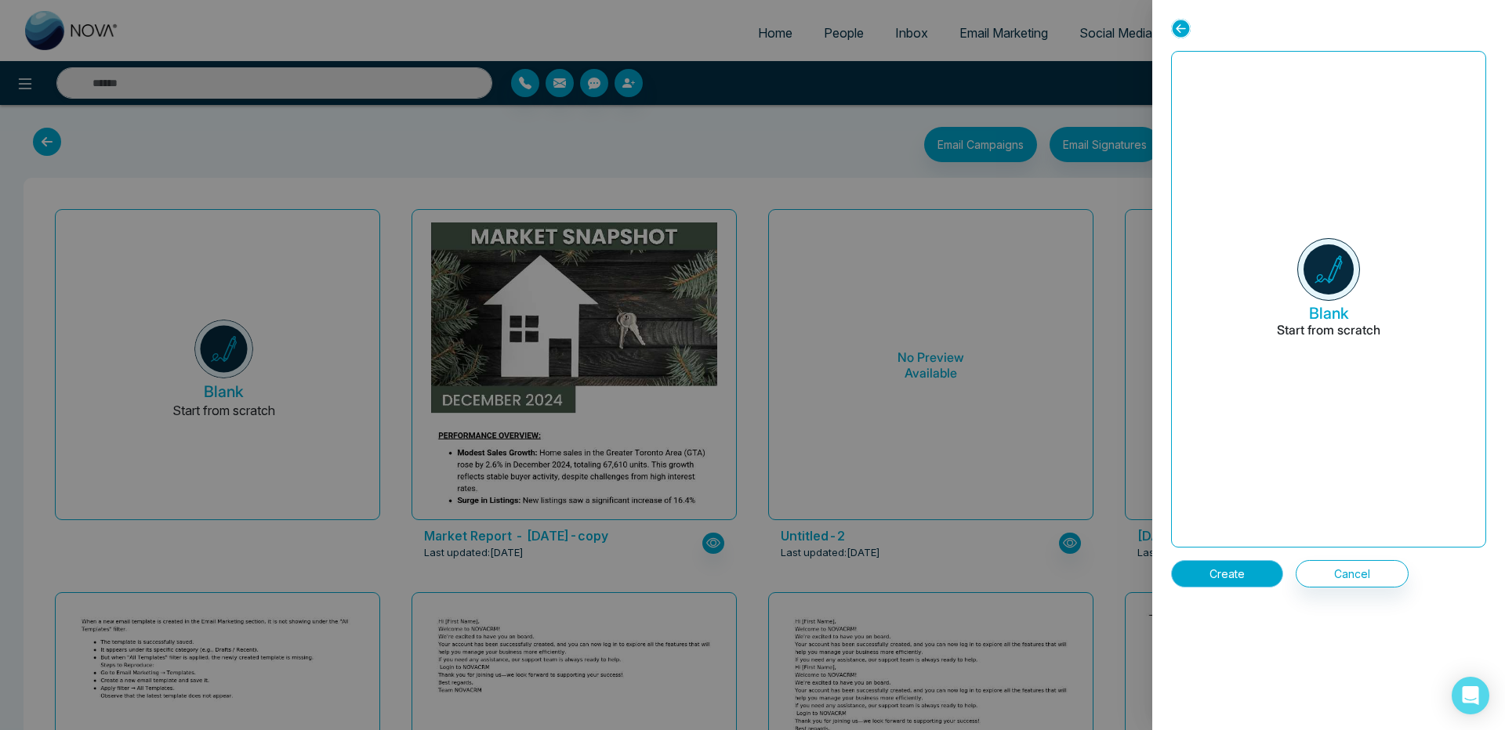
click at [1225, 574] on button "Create" at bounding box center [1227, 573] width 112 height 27
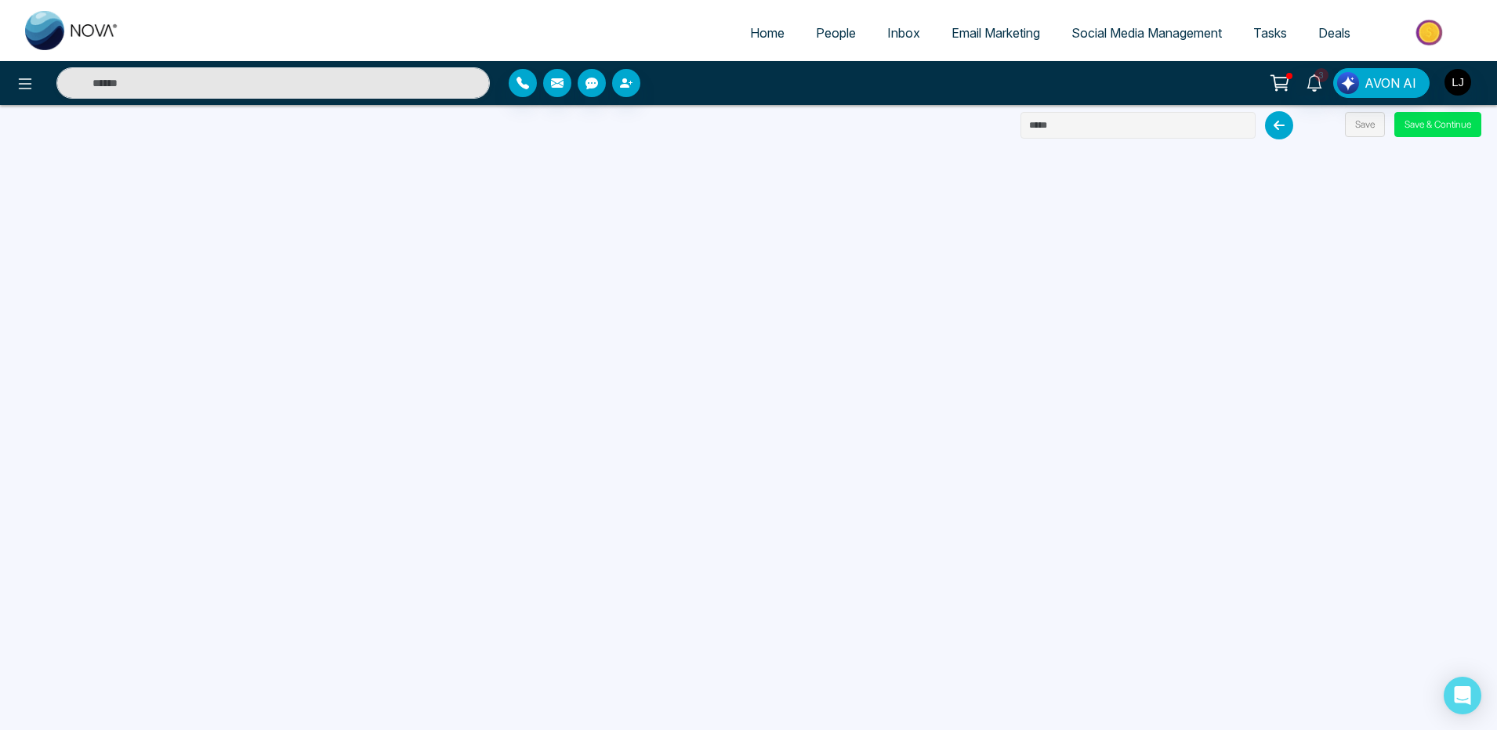
click at [1236, 126] on input "text" at bounding box center [1137, 125] width 235 height 27
type input "***"
click at [1454, 127] on button "Save & Continue" at bounding box center [1437, 124] width 87 height 25
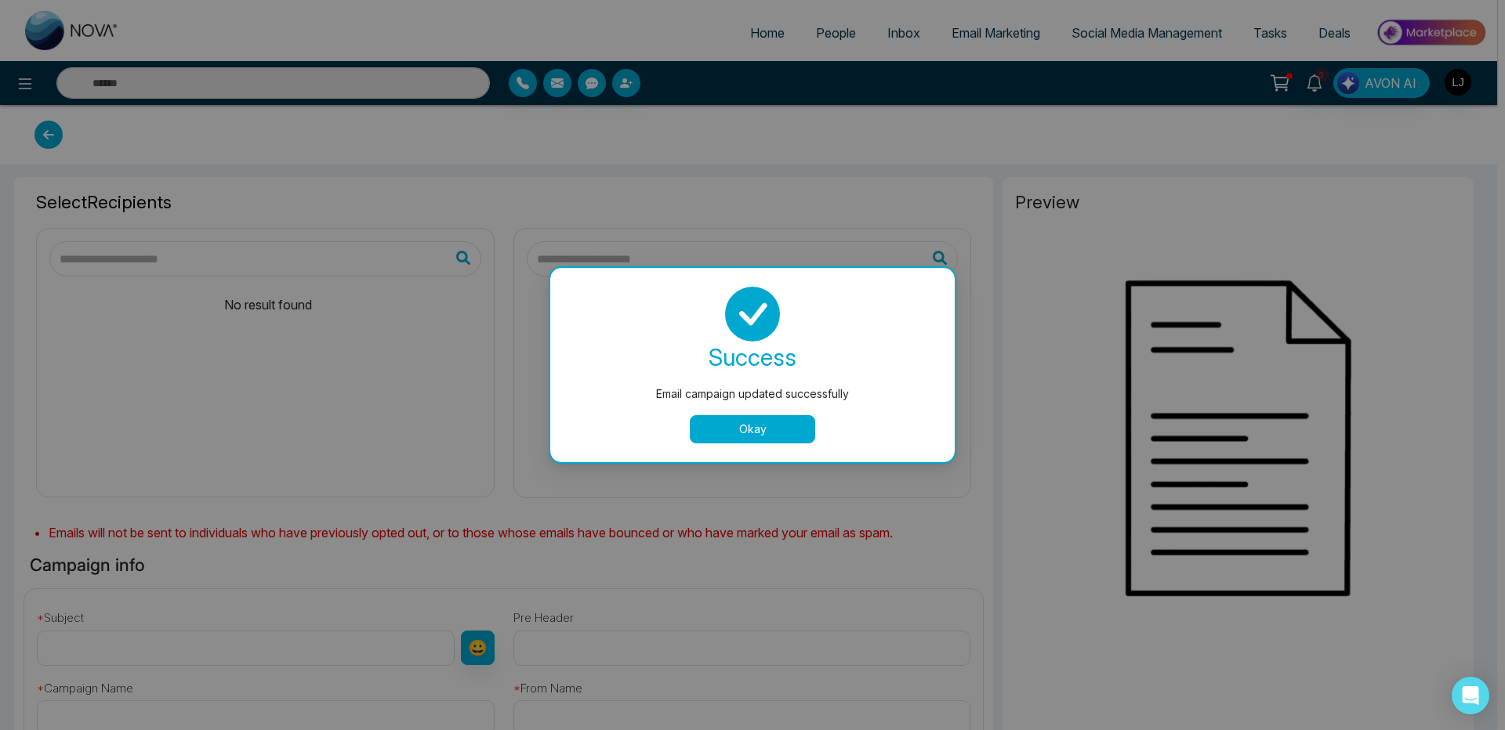
type input "***"
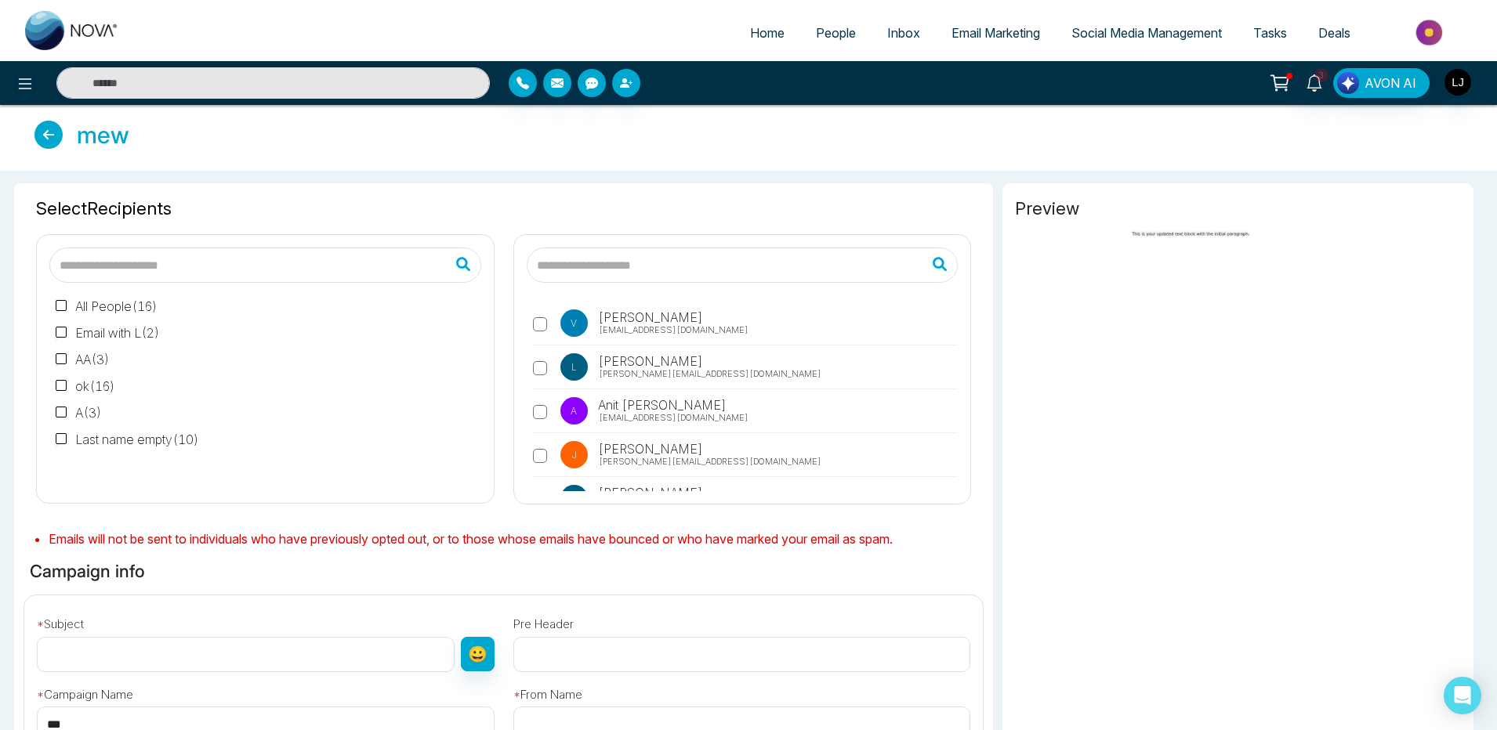
click at [785, 423] on label "A [PERSON_NAME] [EMAIL_ADDRESS][DOMAIN_NAME]" at bounding box center [746, 415] width 426 height 36
click at [1219, 399] on div "Preview" at bounding box center [1237, 547] width 471 height 729
click at [803, 35] on link "People" at bounding box center [835, 33] width 71 height 30
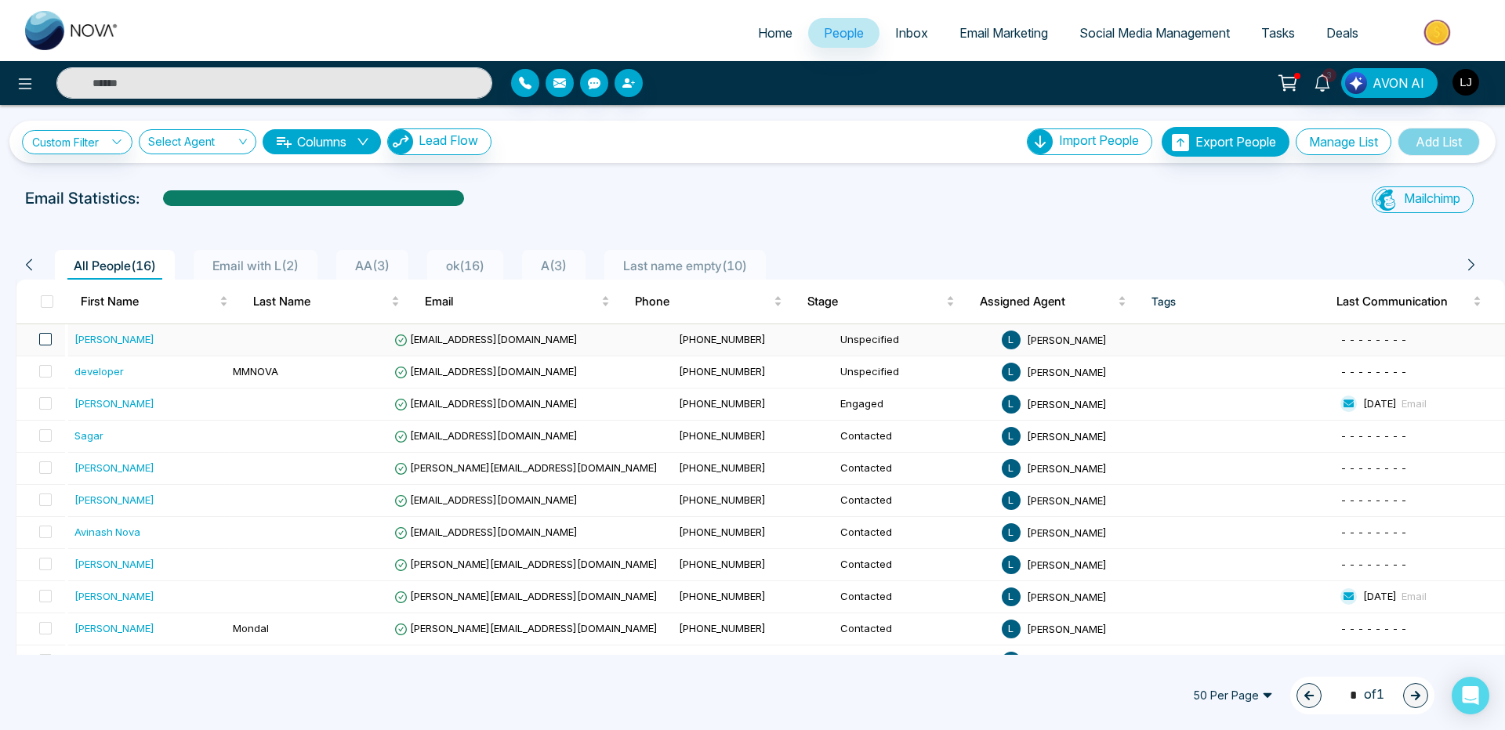
click at [44, 344] on span at bounding box center [45, 339] width 13 height 13
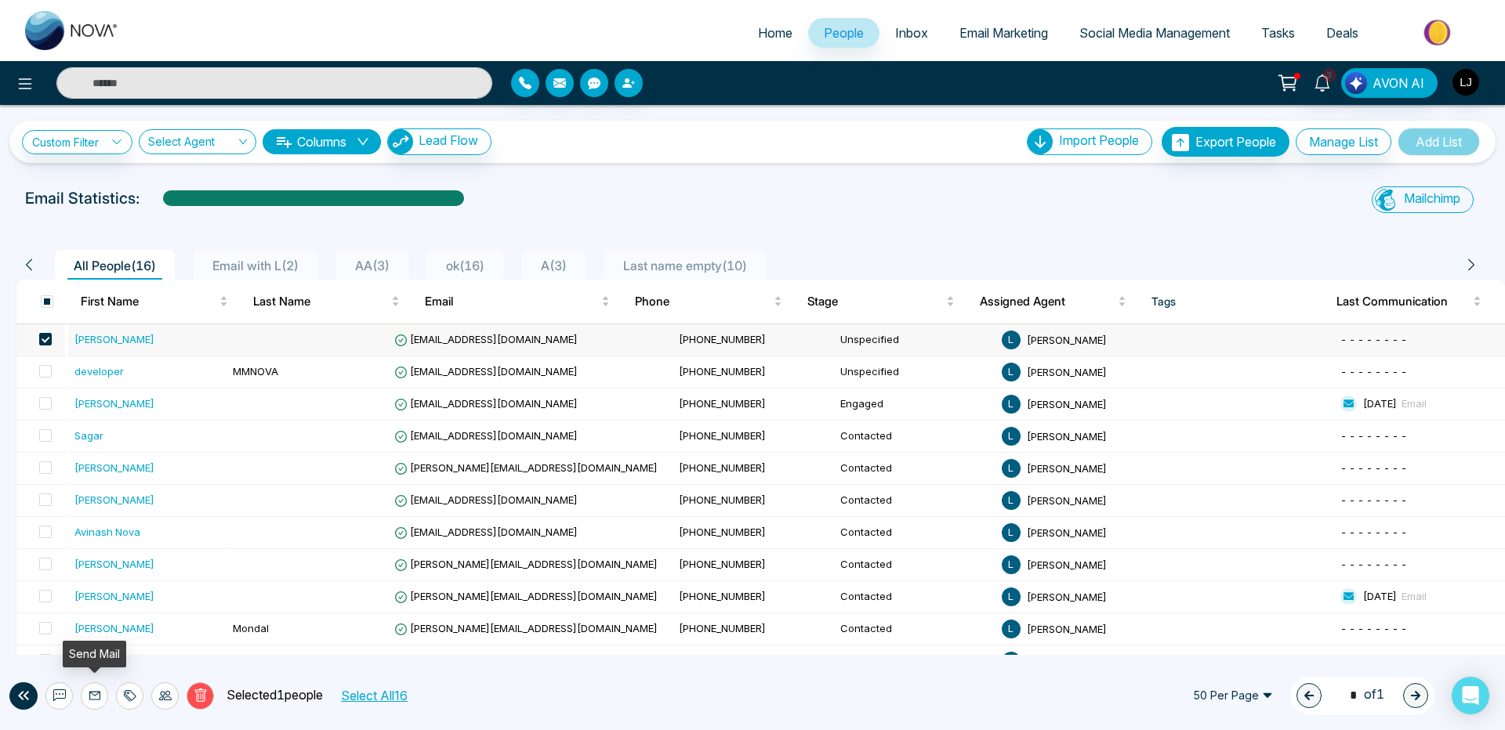
click at [91, 694] on icon at bounding box center [95, 696] width 13 height 13
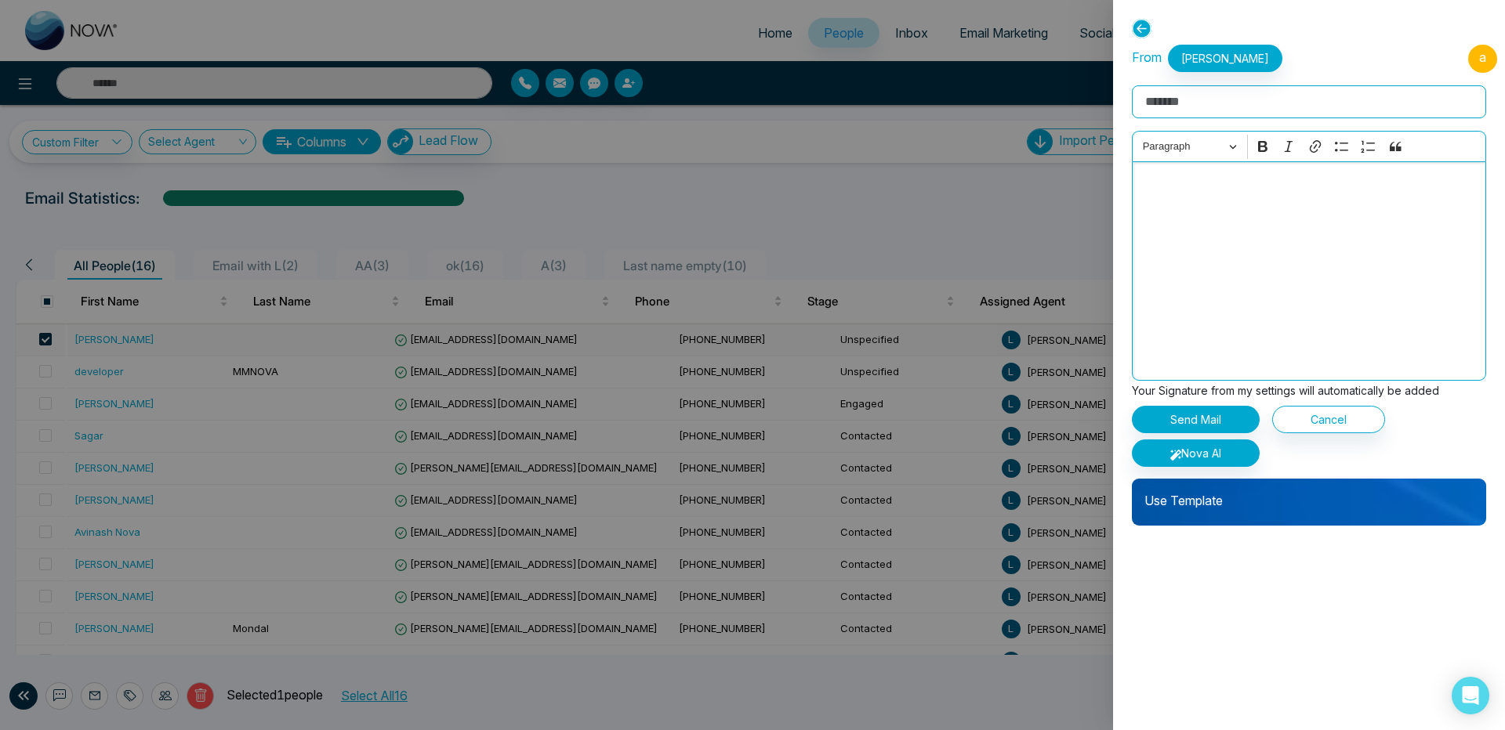
click at [1210, 192] on p "Editor editing area: main" at bounding box center [1309, 183] width 338 height 19
click at [1193, 103] on input "Rich Text Editor" at bounding box center [1309, 101] width 354 height 33
type input "**"
click at [1165, 250] on div "Editor editing area: main" at bounding box center [1309, 270] width 354 height 219
click at [1206, 462] on button "Nova AI" at bounding box center [1196, 453] width 128 height 27
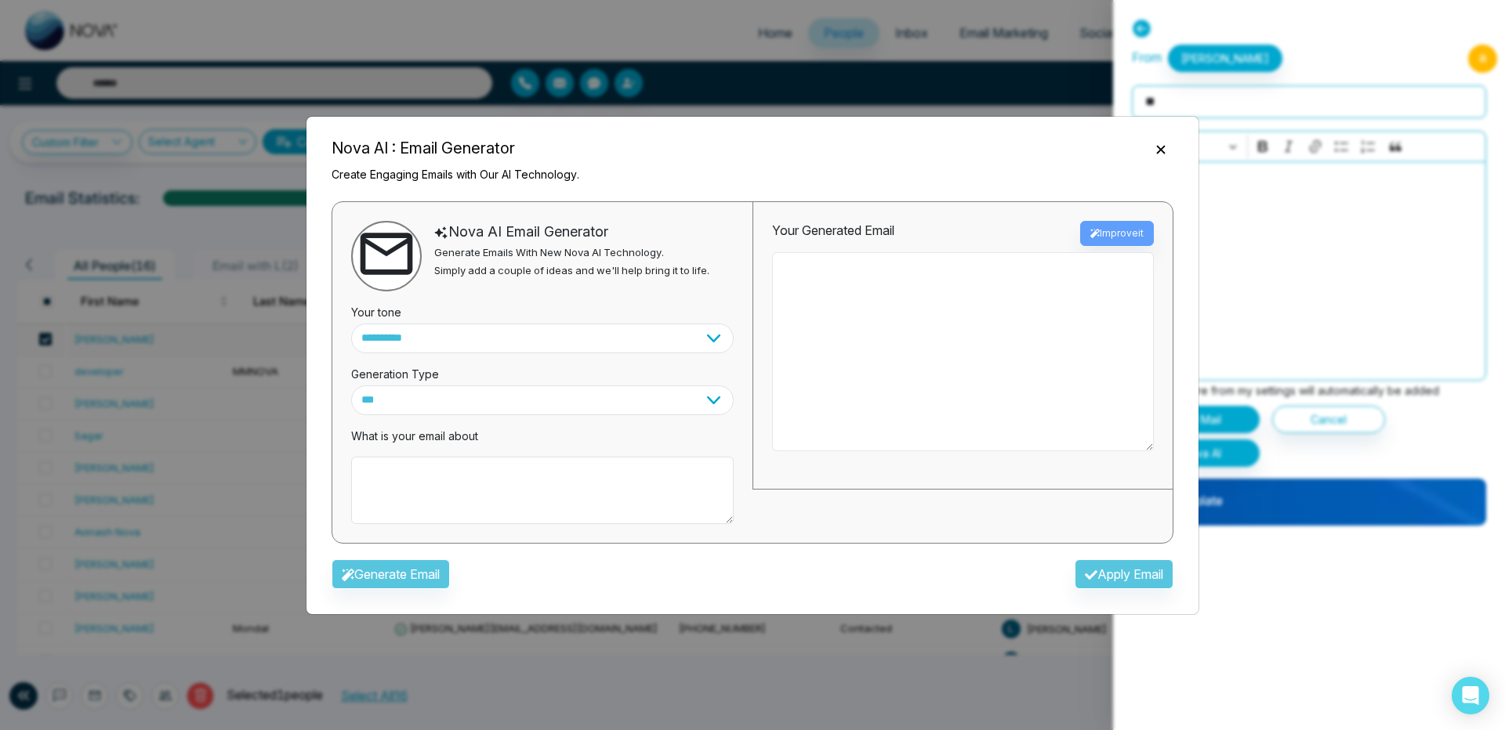
click at [1002, 321] on textarea at bounding box center [963, 351] width 382 height 199
type textarea "**"
click at [1162, 153] on icon "Close" at bounding box center [1161, 150] width 16 height 16
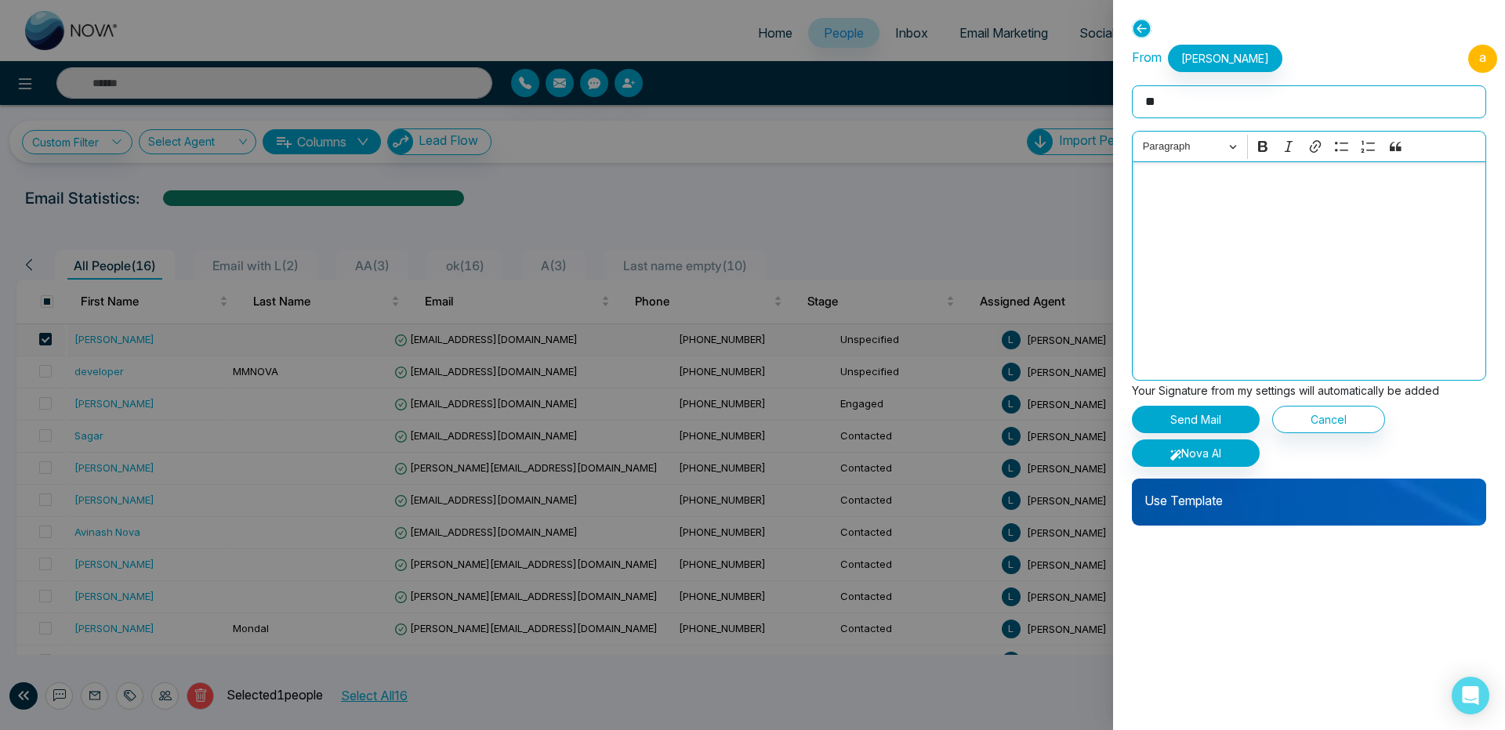
click at [1330, 187] on p "Editor editing area: main" at bounding box center [1309, 183] width 338 height 19
click at [1143, 32] on icon at bounding box center [1142, 29] width 20 height 20
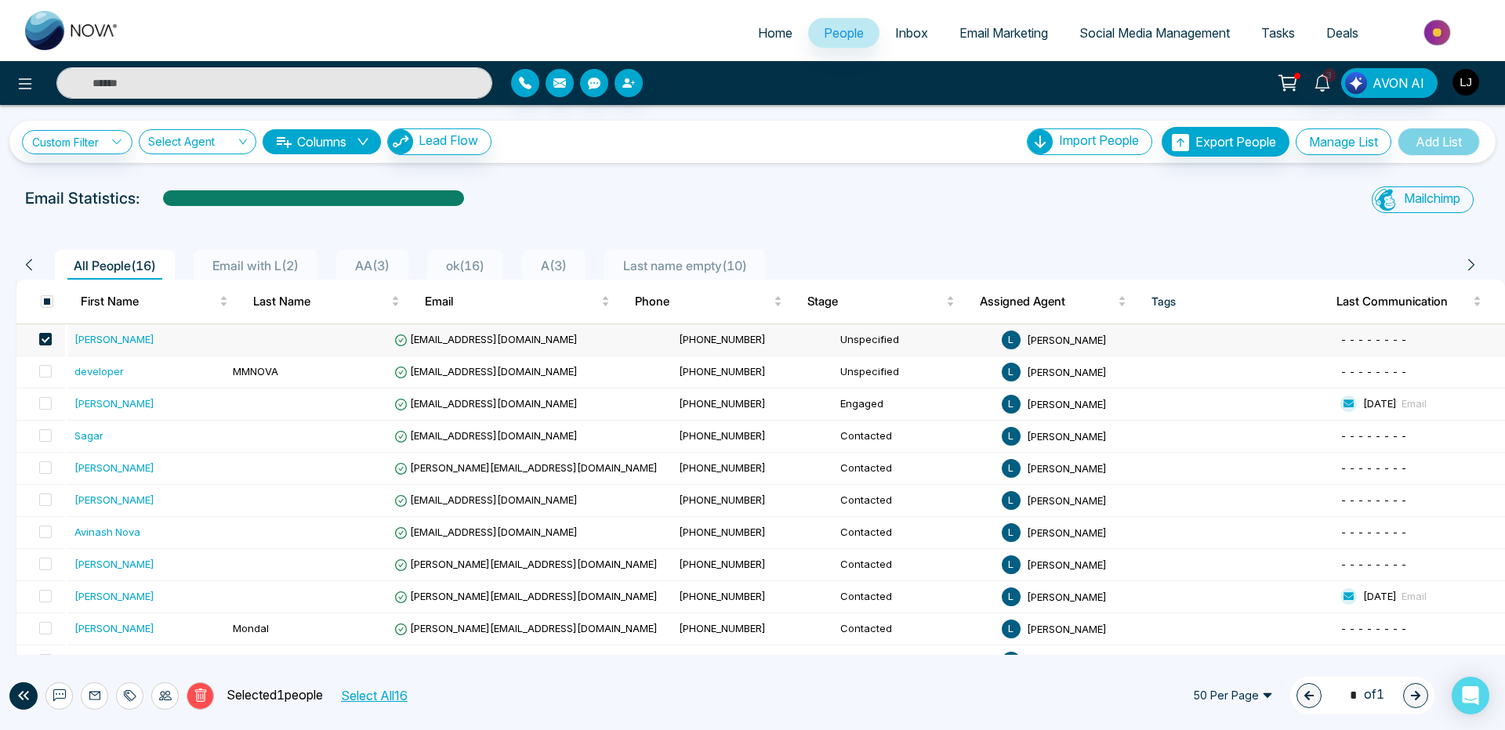
click at [1461, 83] on img "button" at bounding box center [1465, 82] width 27 height 27
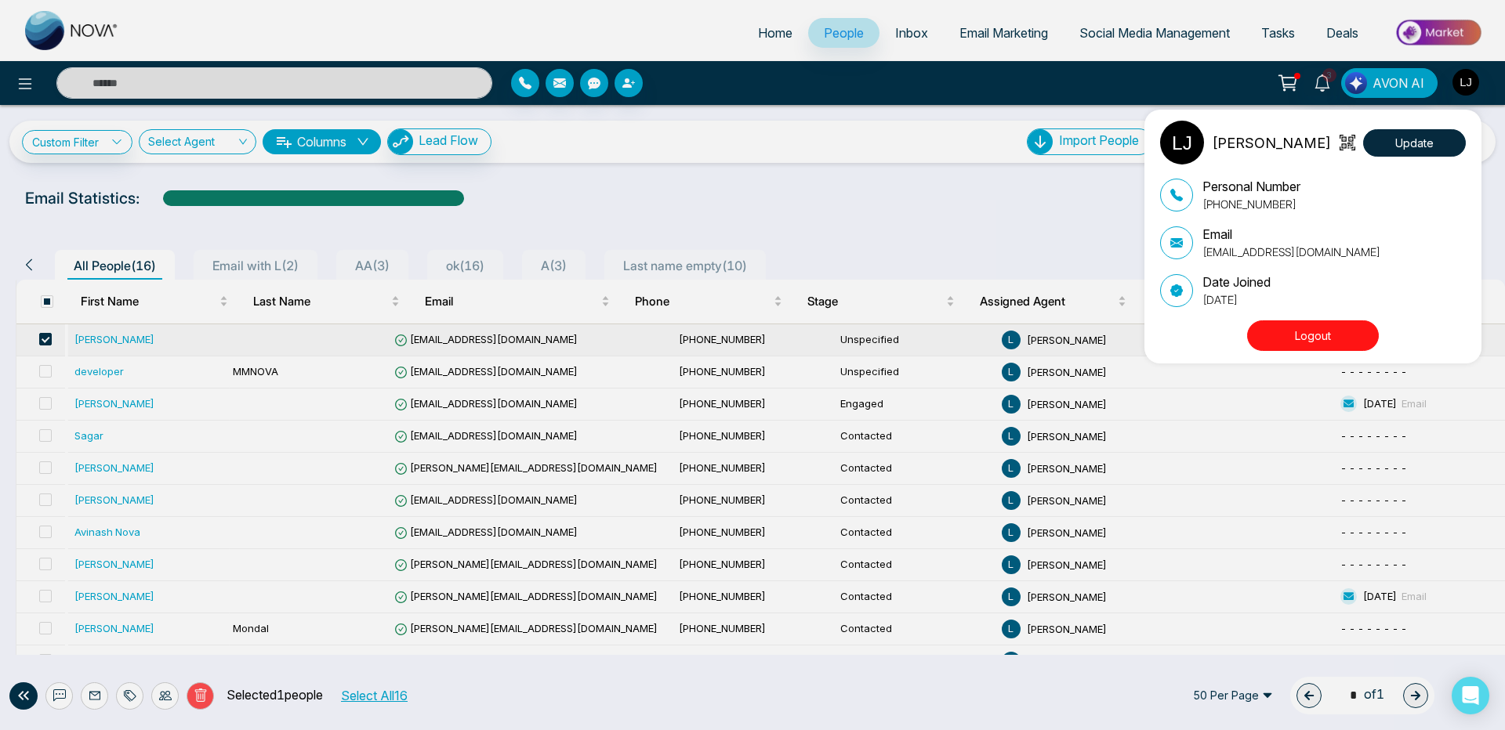
click at [1318, 338] on button "Logout" at bounding box center [1313, 336] width 132 height 31
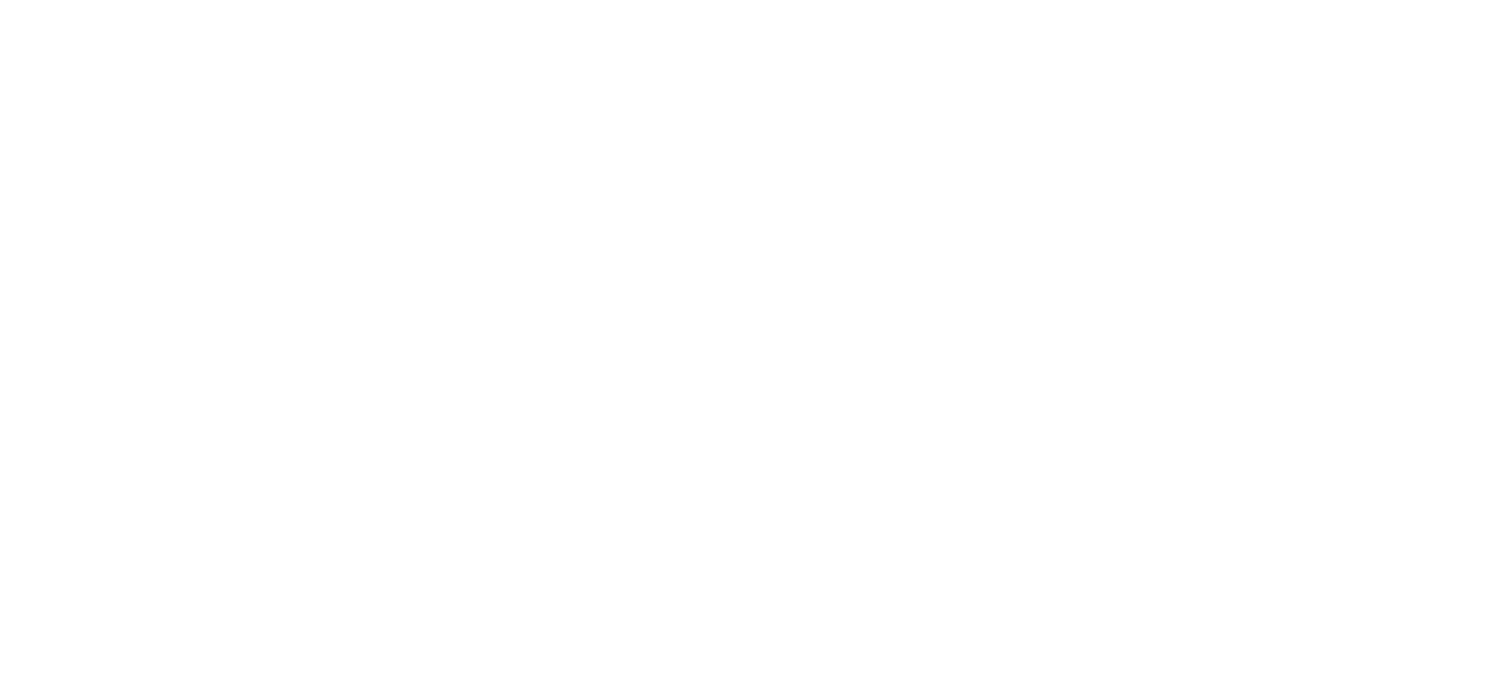
select select "*"
